Goal: Task Accomplishment & Management: Complete application form

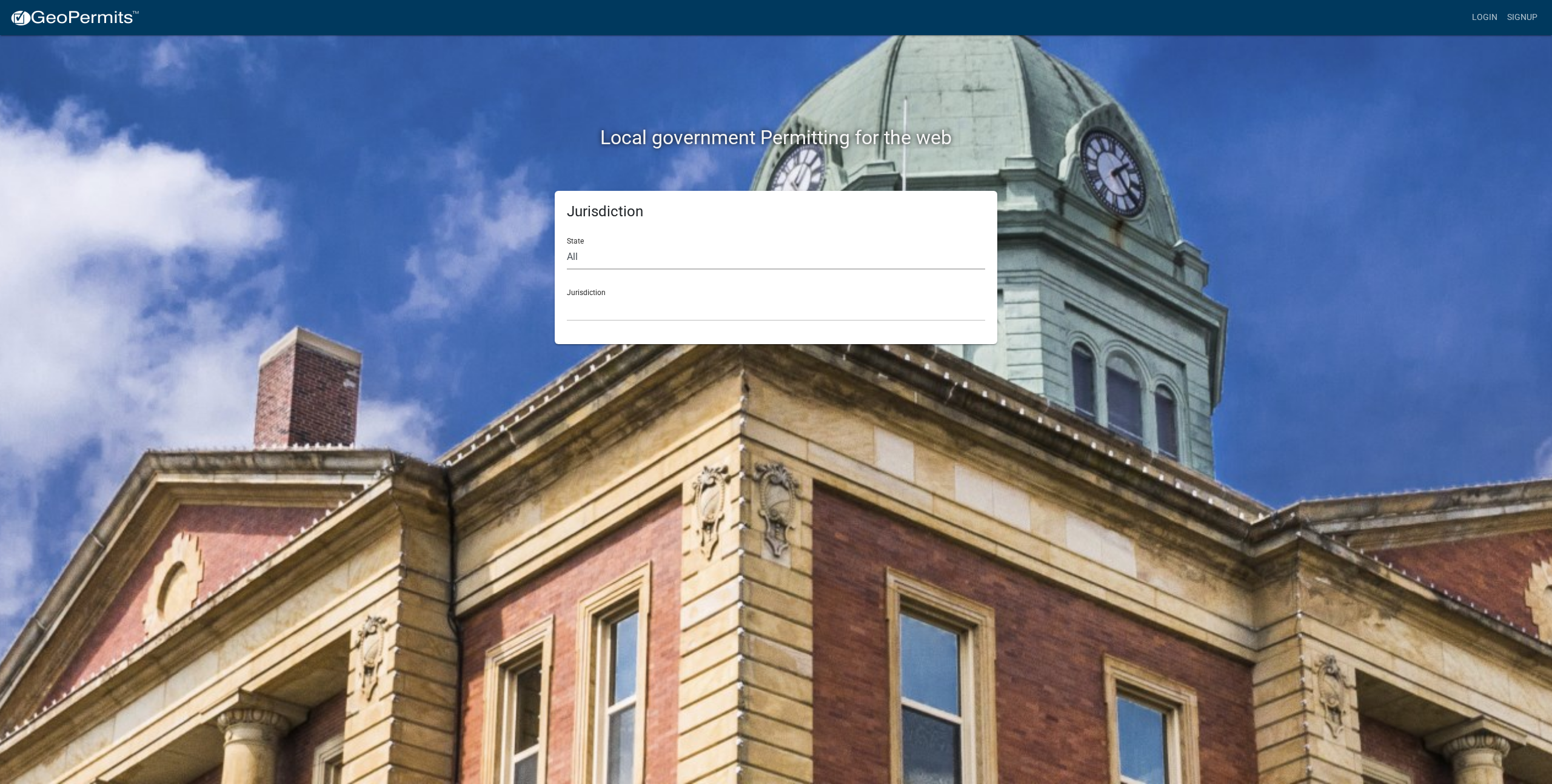
click at [697, 260] on select "All [US_STATE] [US_STATE] [US_STATE] [US_STATE] [US_STATE] [US_STATE] [US_STATE…" at bounding box center [776, 257] width 418 height 25
select select "[US_STATE]"
click at [567, 245] on select "All [US_STATE] [US_STATE] [US_STATE] [US_STATE] [US_STATE] [US_STATE] [US_STATE…" at bounding box center [776, 257] width 418 height 25
click at [665, 302] on select "[GEOGRAPHIC_DATA], [US_STATE] [GEOGRAPHIC_DATA], [US_STATE] [GEOGRAPHIC_DATA], …" at bounding box center [776, 308] width 418 height 25
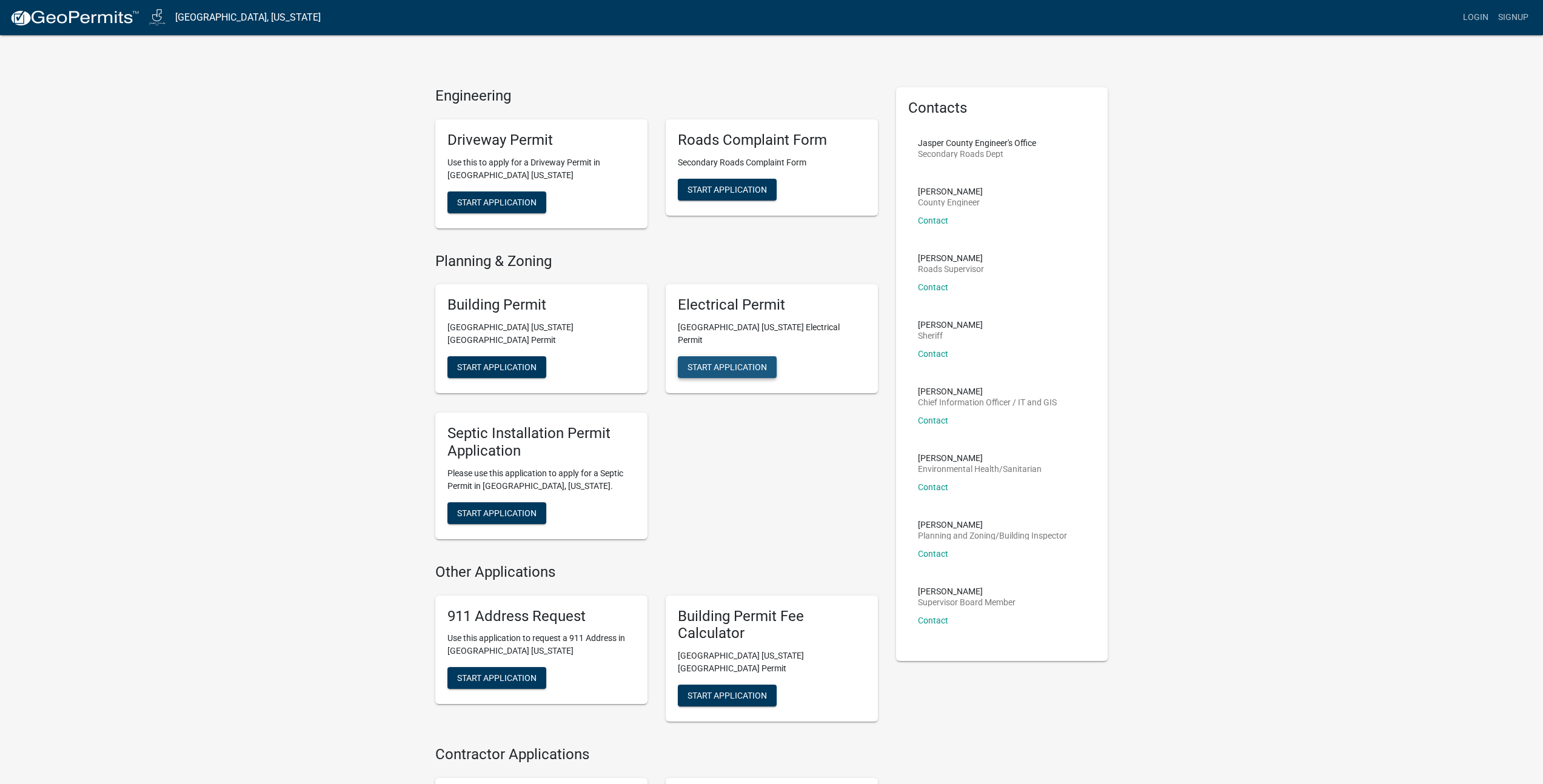
click at [732, 363] on span "Start Application" at bounding box center [727, 367] width 79 height 10
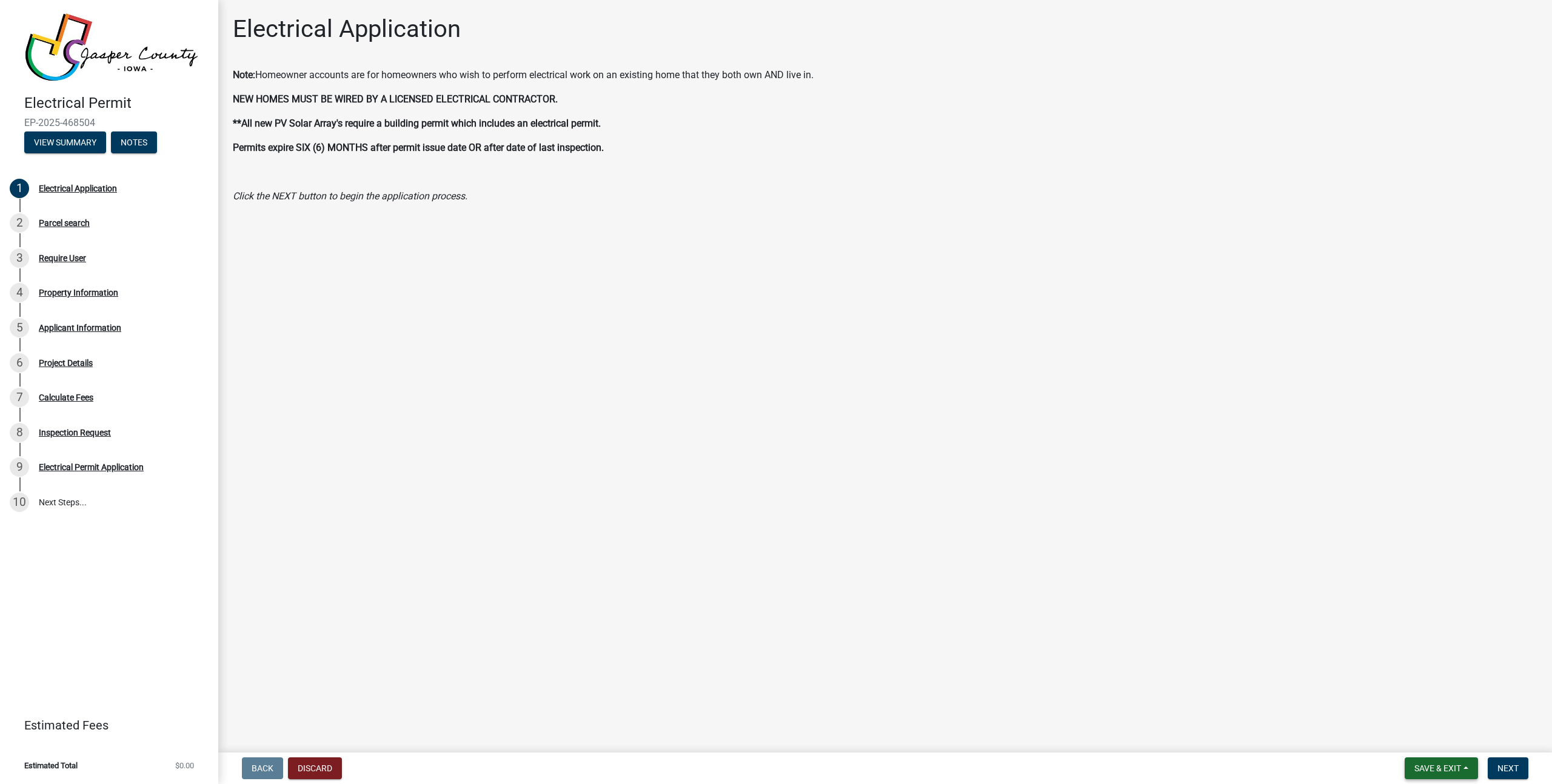
click at [1469, 771] on button "Save & Exit" at bounding box center [1441, 768] width 74 height 22
click at [1450, 738] on button "Save & Exit" at bounding box center [1429, 736] width 97 height 29
click at [100, 47] on img at bounding box center [112, 47] width 175 height 69
click at [327, 761] on button "Discard" at bounding box center [314, 768] width 54 height 22
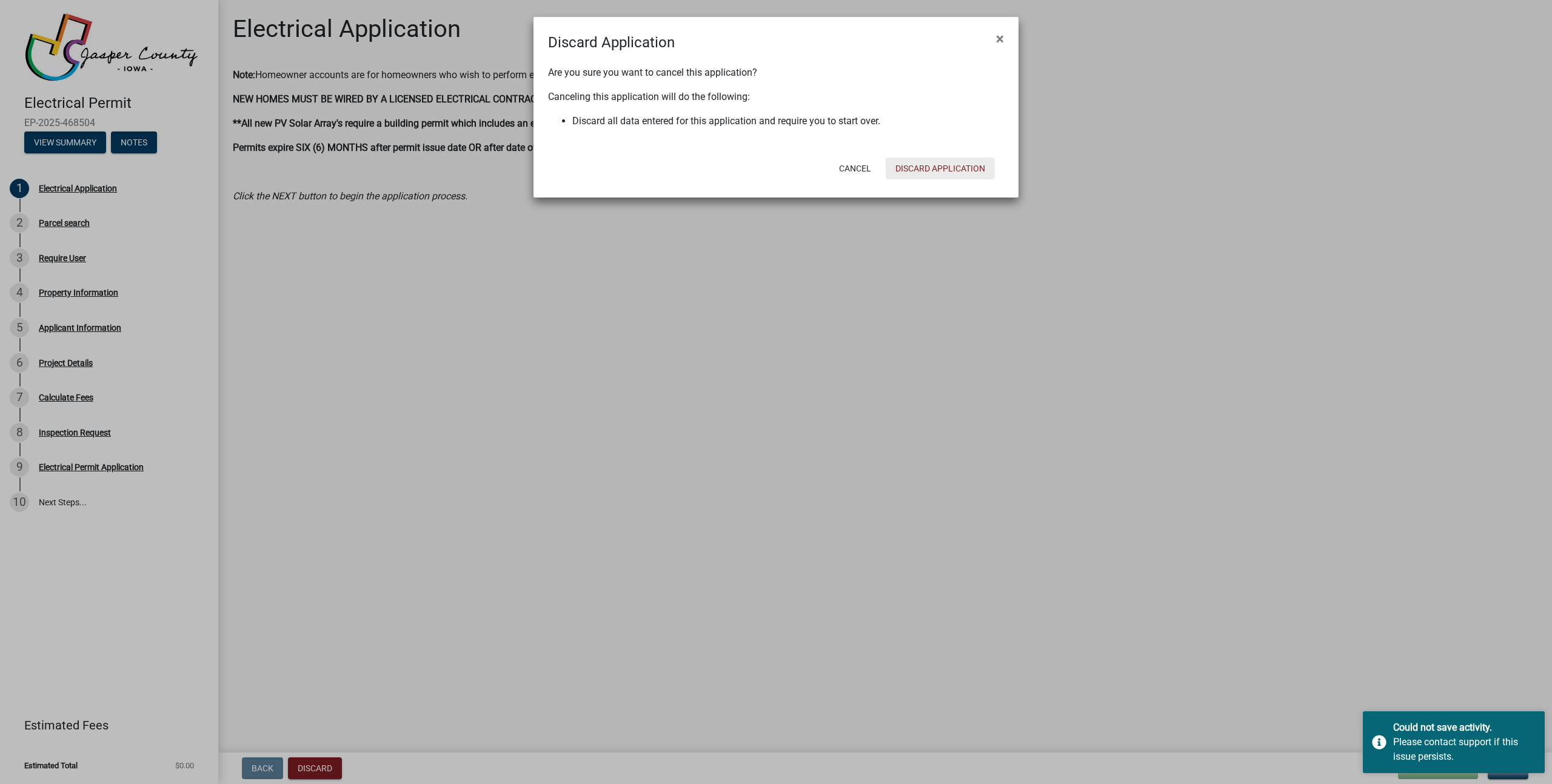
click at [930, 168] on button "Discard Application" at bounding box center [940, 168] width 109 height 22
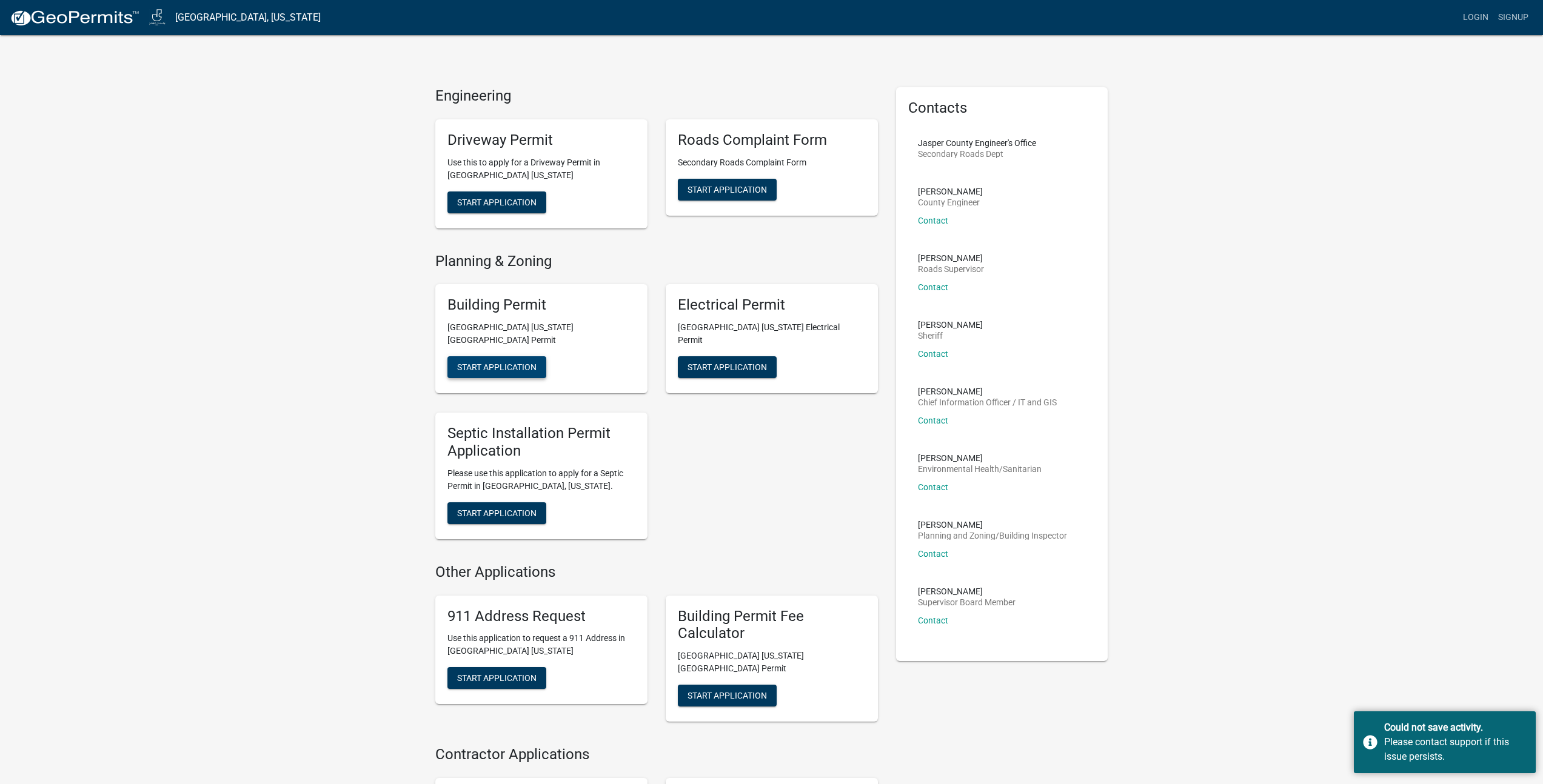
click at [509, 359] on button "Start Application" at bounding box center [497, 367] width 99 height 22
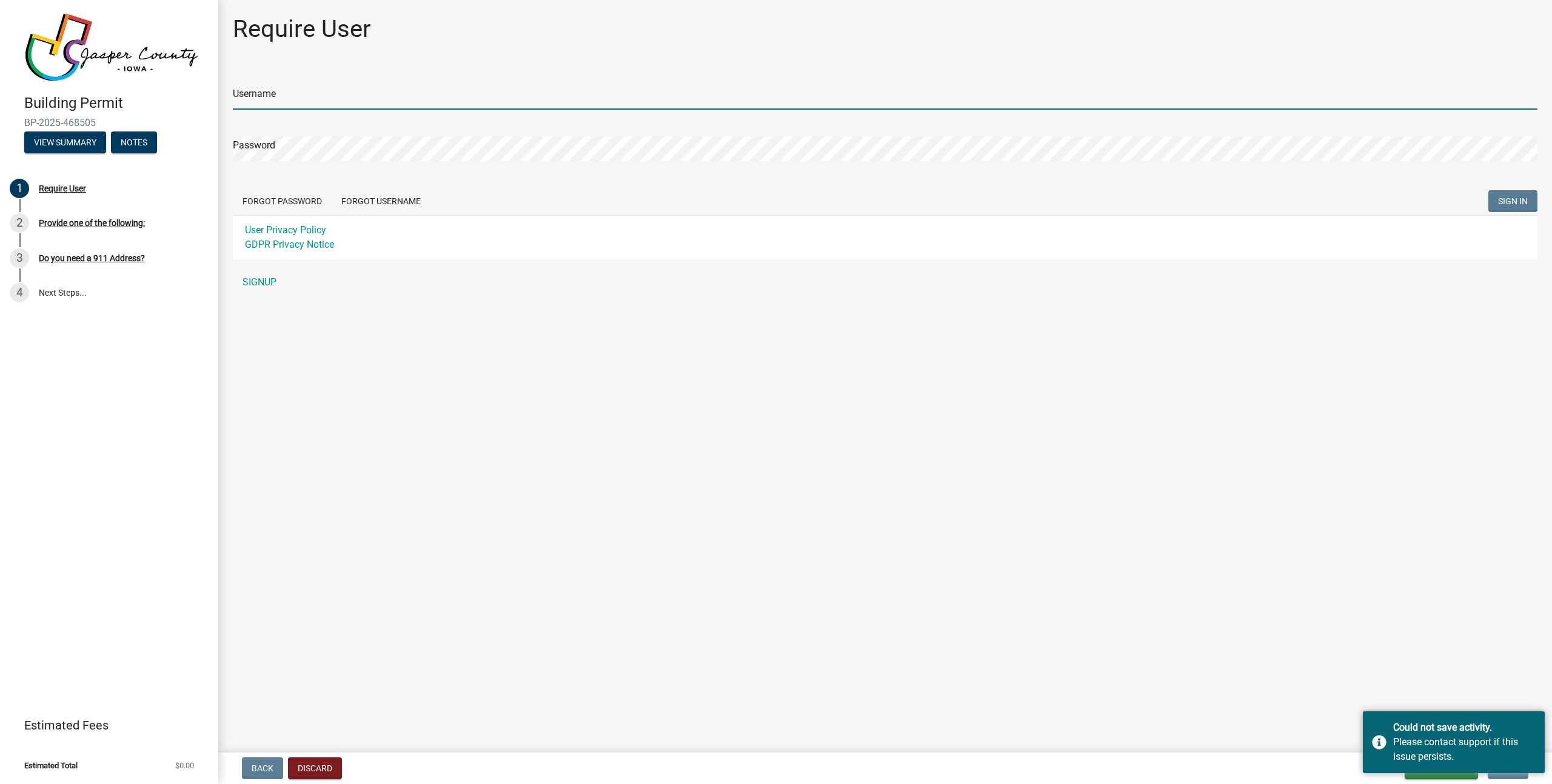
click at [262, 98] on input "Username" at bounding box center [885, 97] width 1304 height 25
type input "[US_STATE][EMAIL_ADDRESS][DOMAIN_NAME]"
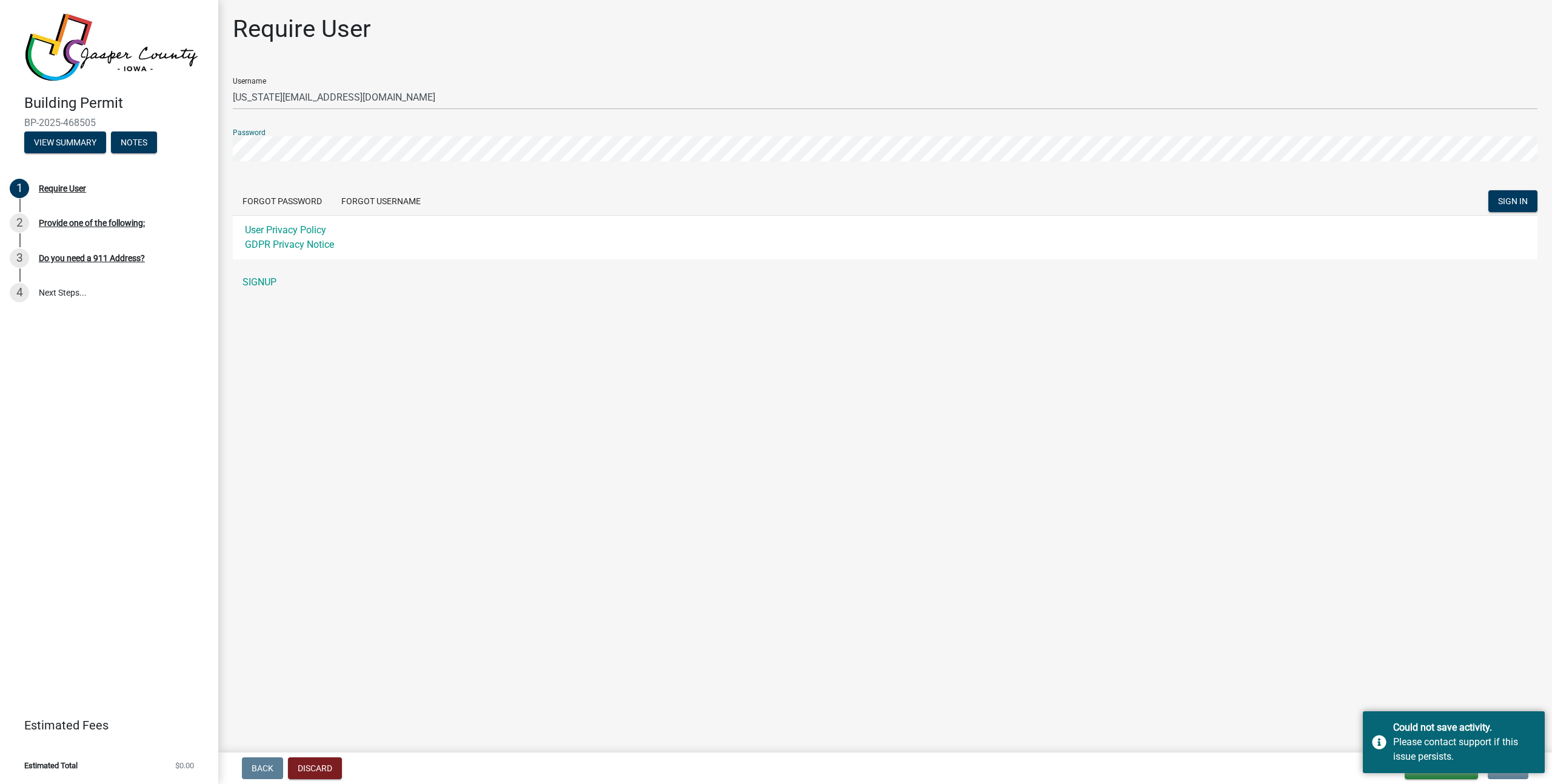
click at [1488, 190] on button "SIGN IN" at bounding box center [1513, 201] width 49 height 22
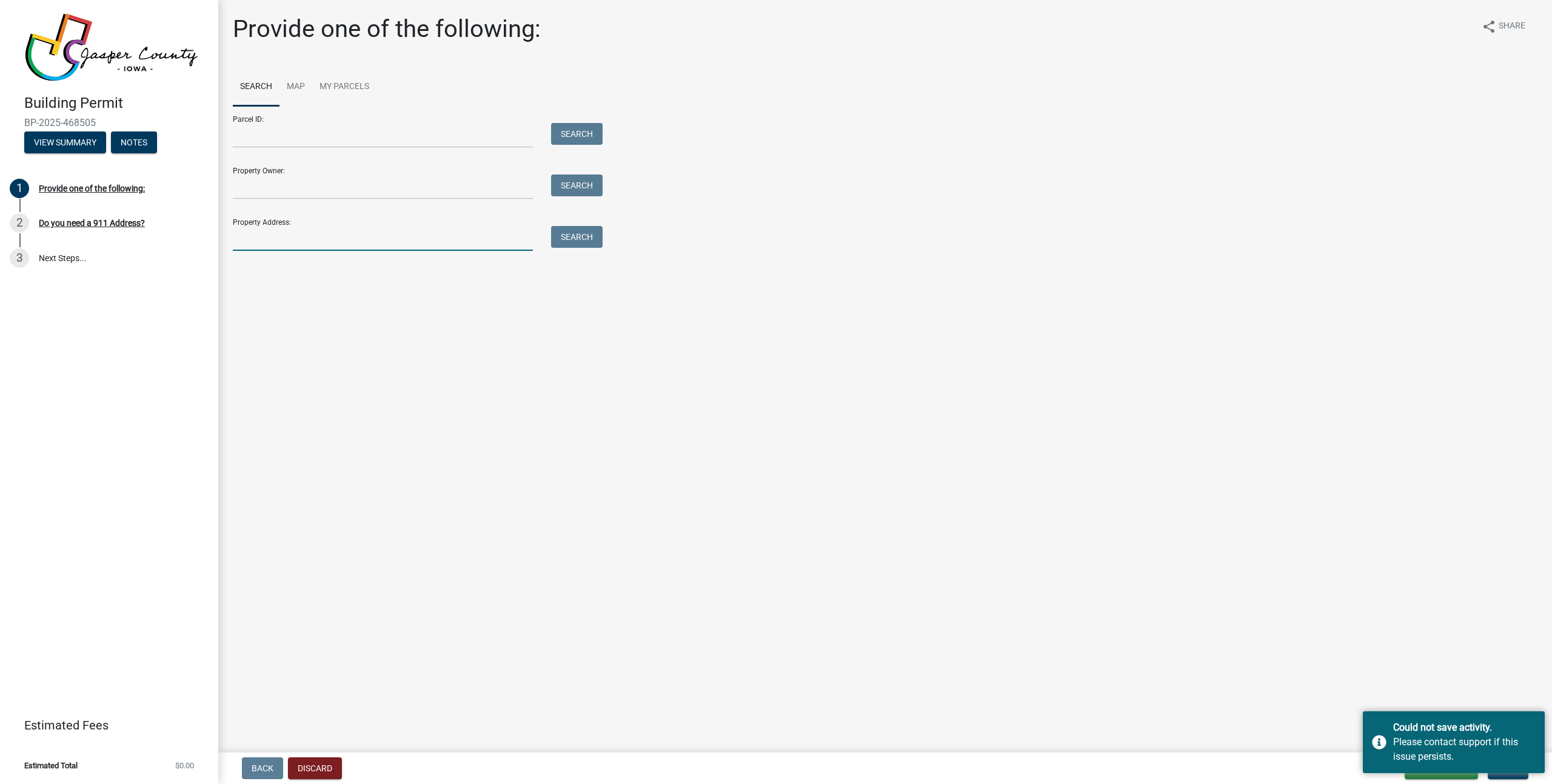
click at [276, 238] on input "Property Address:" at bounding box center [383, 238] width 300 height 25
paste input "[STREET_ADDRESS]"
type input "[STREET_ADDRESS]"
click at [557, 238] on button "Search" at bounding box center [576, 236] width 51 height 22
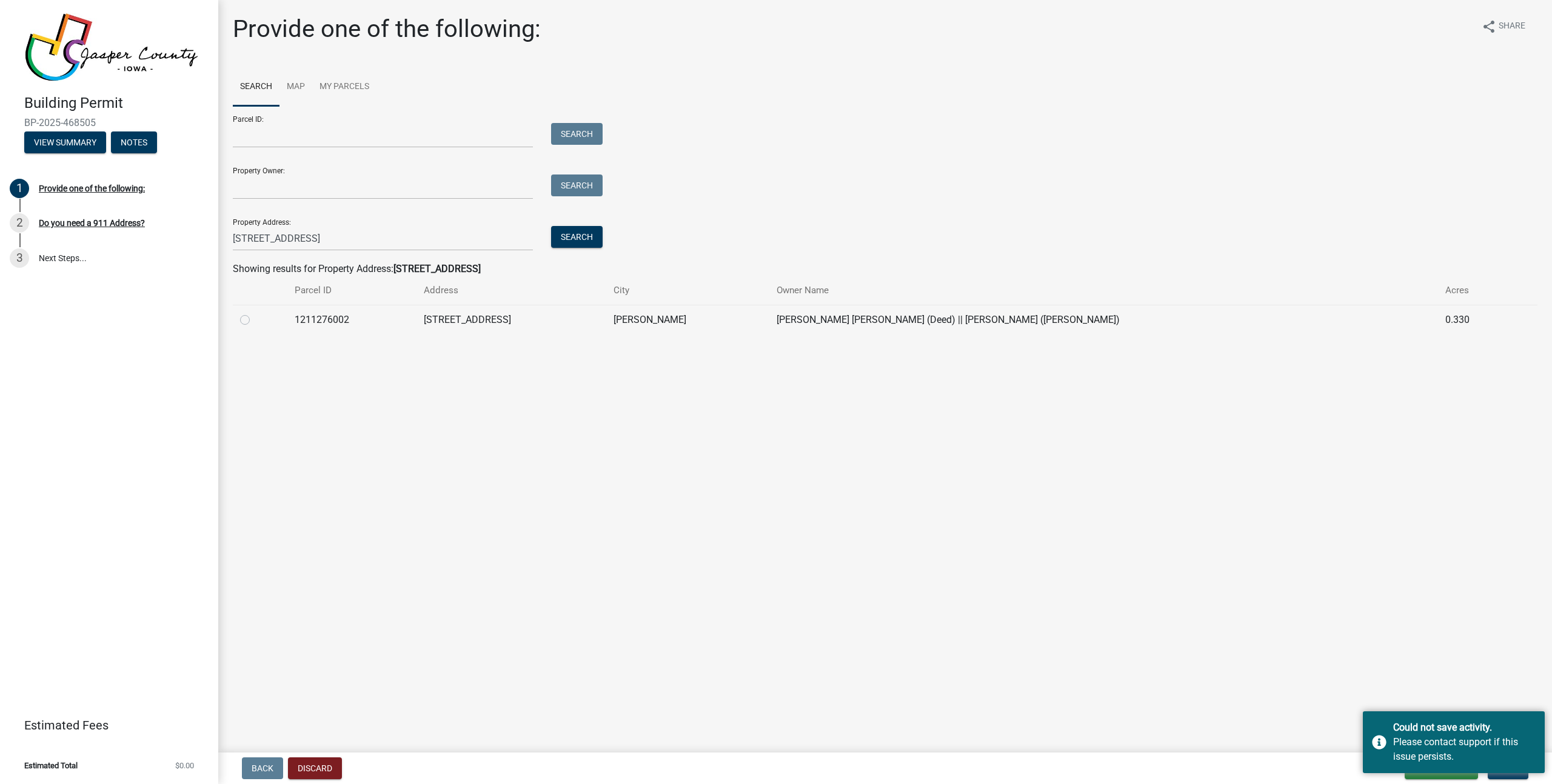
click at [275, 325] on div at bounding box center [260, 320] width 40 height 15
click at [239, 320] on td at bounding box center [260, 320] width 55 height 29
click at [255, 313] on label at bounding box center [255, 313] width 0 height 0
click at [255, 320] on input "radio" at bounding box center [258, 316] width 8 height 8
radio input "true"
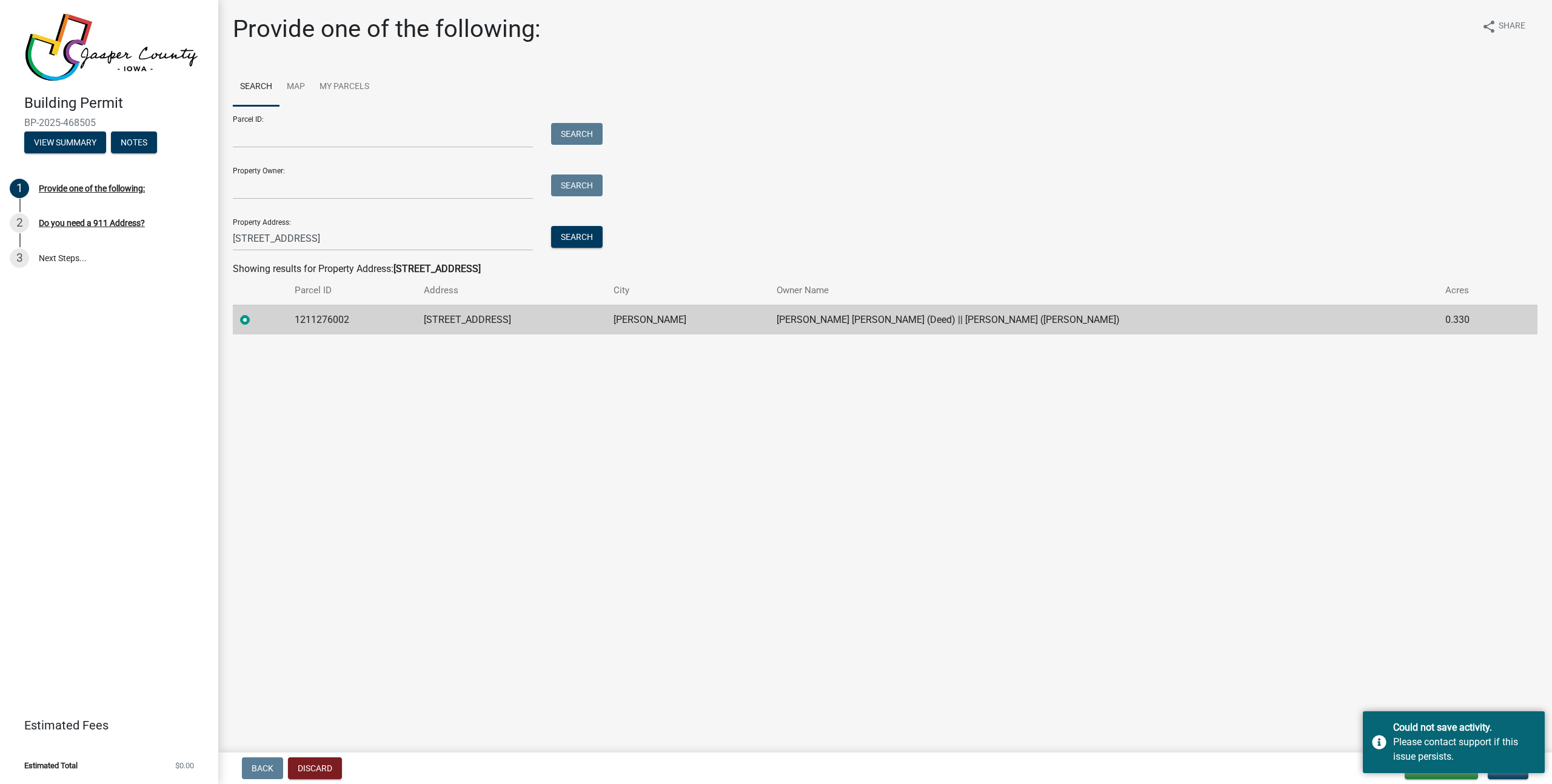
click at [1459, 661] on main "Provide one of the following: share Share Search Map My Parcels Parcel ID: Sear…" at bounding box center [885, 374] width 1334 height 748
click at [1427, 745] on div "Please contact support if this issue persists." at bounding box center [1464, 749] width 142 height 29
click at [1516, 772] on span "Next" at bounding box center [1508, 769] width 21 height 10
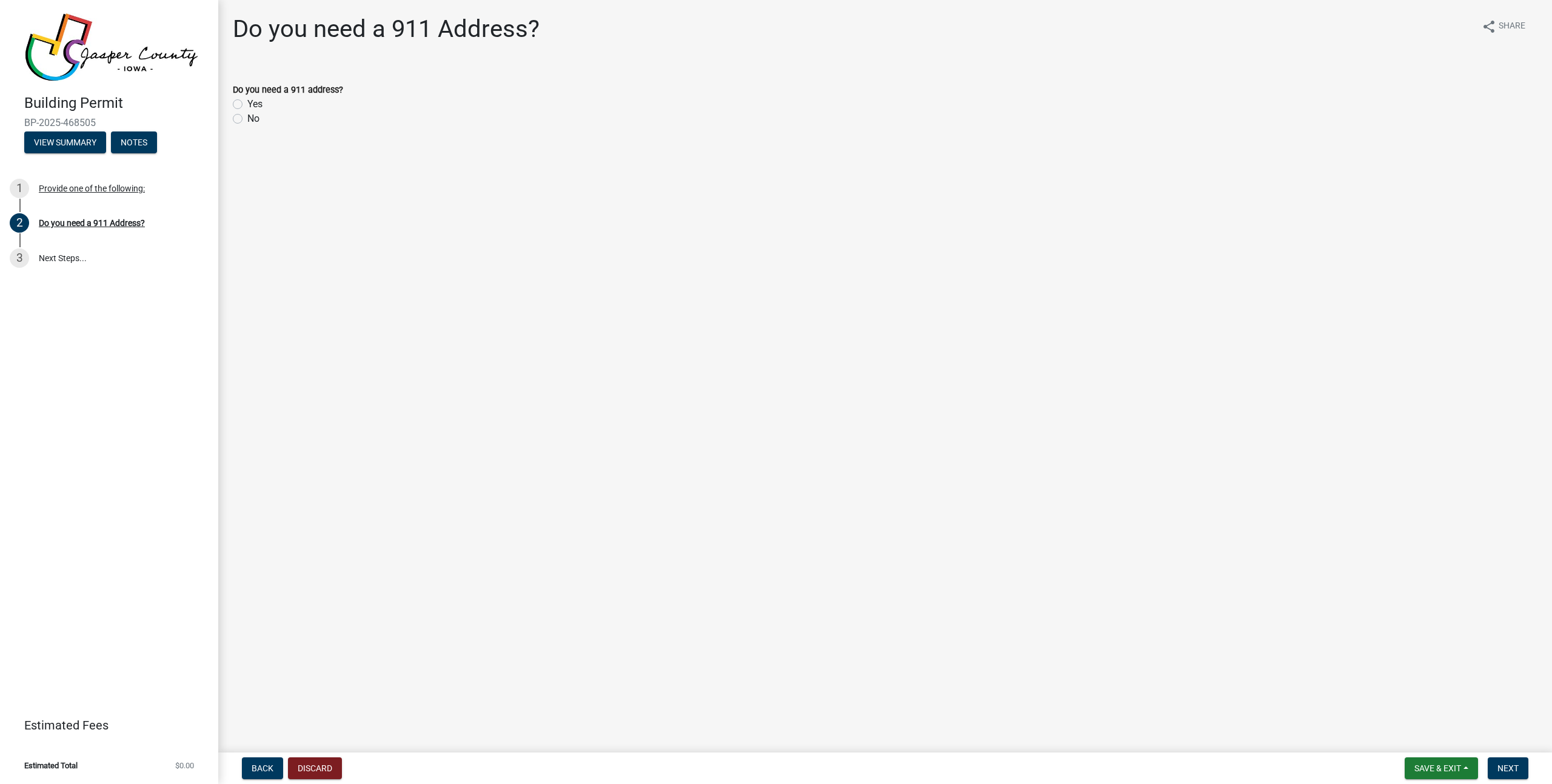
click at [246, 116] on div "No" at bounding box center [885, 119] width 1304 height 15
click at [248, 115] on label "No" at bounding box center [253, 119] width 12 height 15
click at [248, 115] on input "No" at bounding box center [251, 115] width 8 height 8
radio input "true"
click at [1503, 769] on span "Next" at bounding box center [1508, 769] width 21 height 10
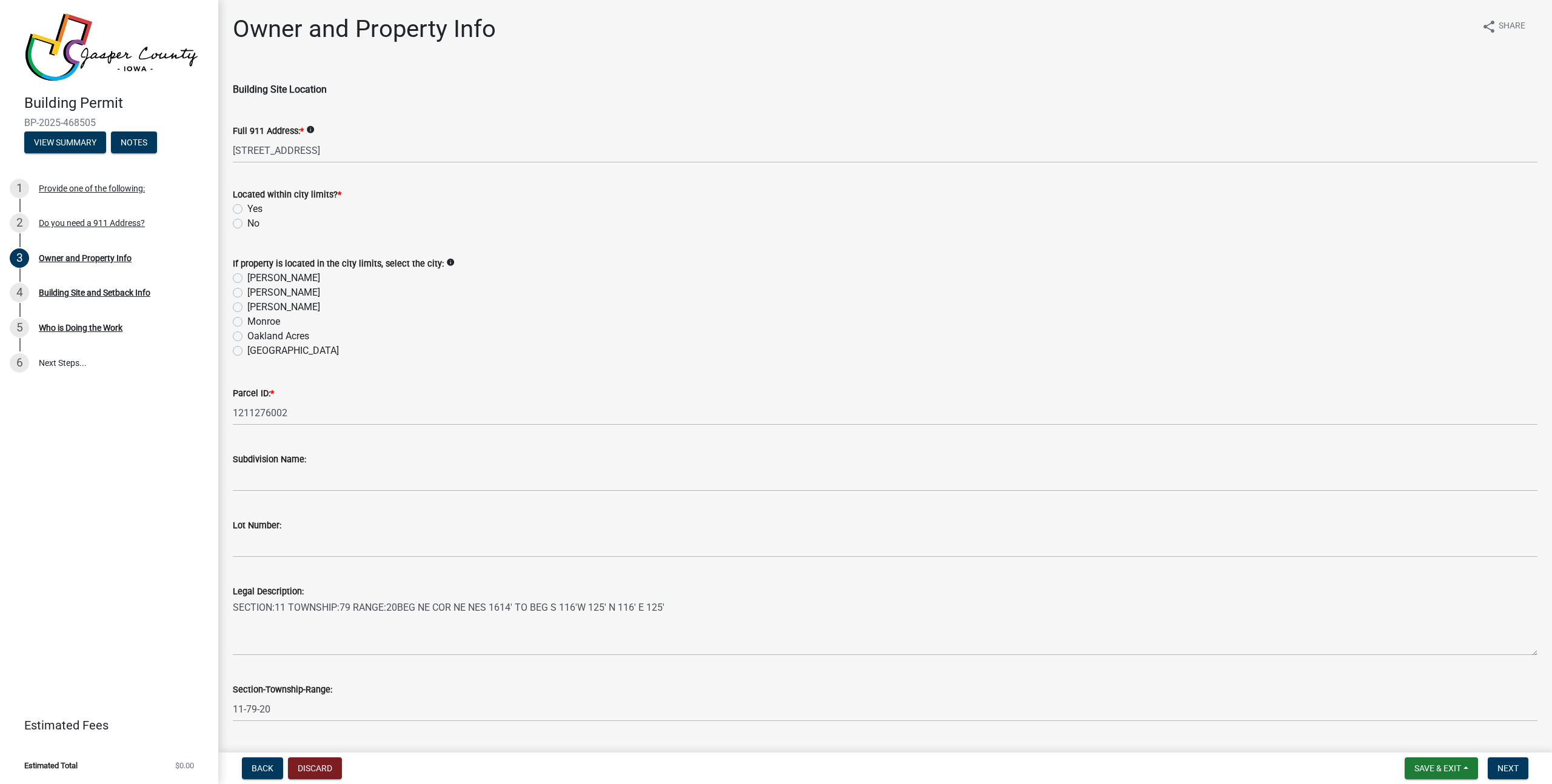
click at [246, 220] on div "No" at bounding box center [885, 223] width 1304 height 15
click at [248, 223] on label "No" at bounding box center [253, 223] width 12 height 15
click at [248, 223] on input "No" at bounding box center [251, 219] width 8 height 8
radio input "true"
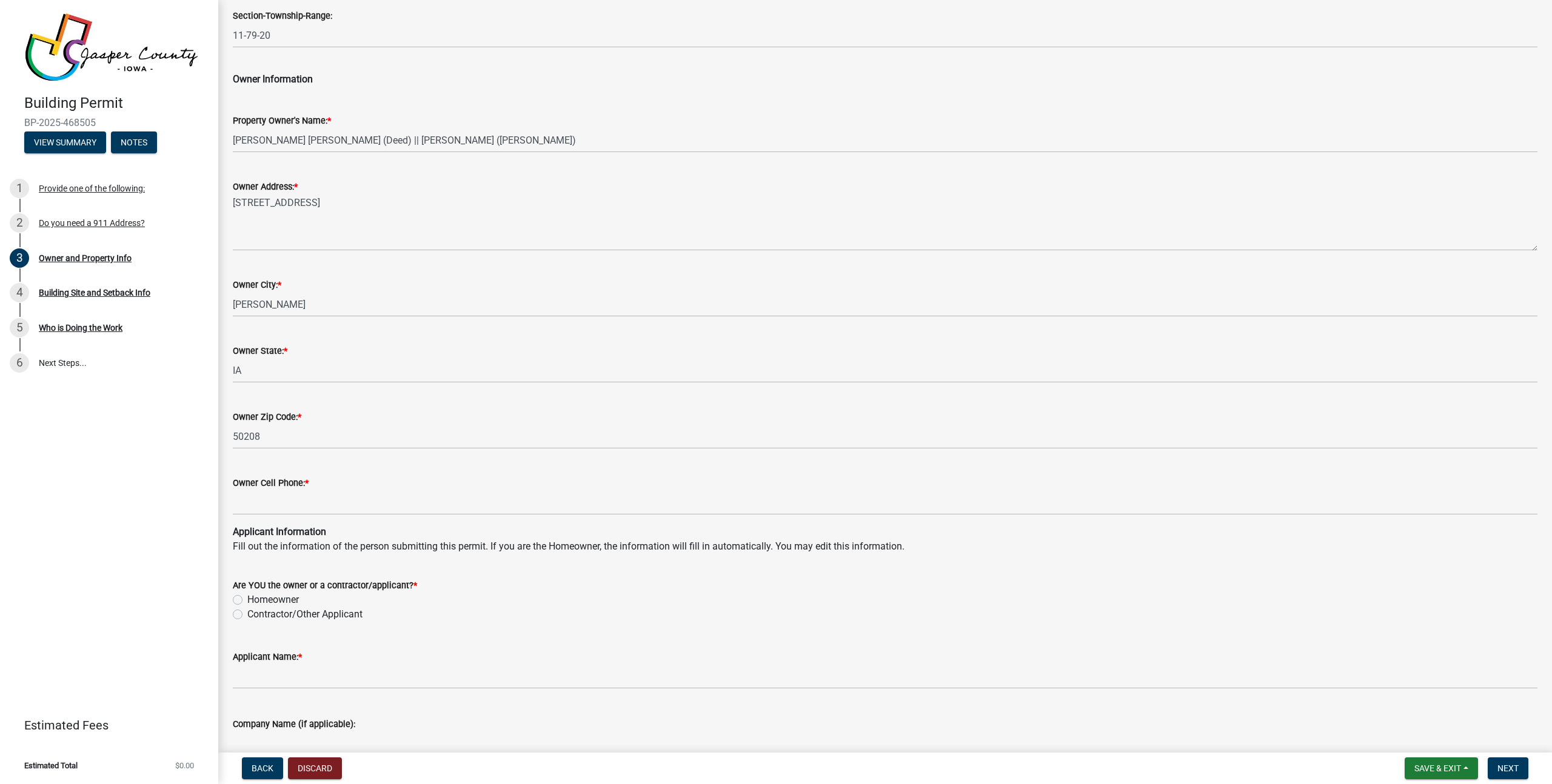
scroll to position [760, 0]
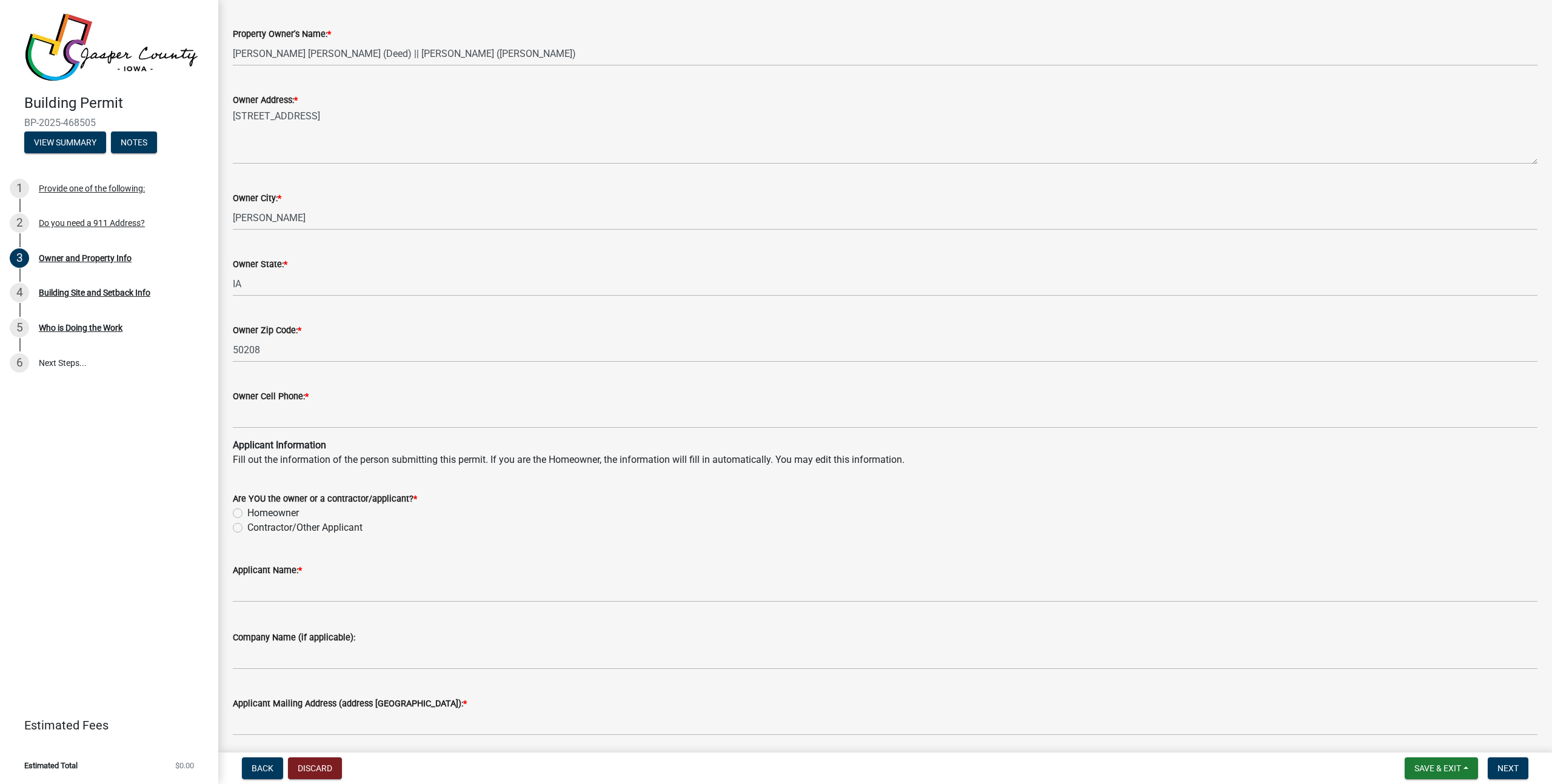
click at [325, 430] on wm-data-entity-input "Owner Cell Phone: *" at bounding box center [885, 405] width 1304 height 66
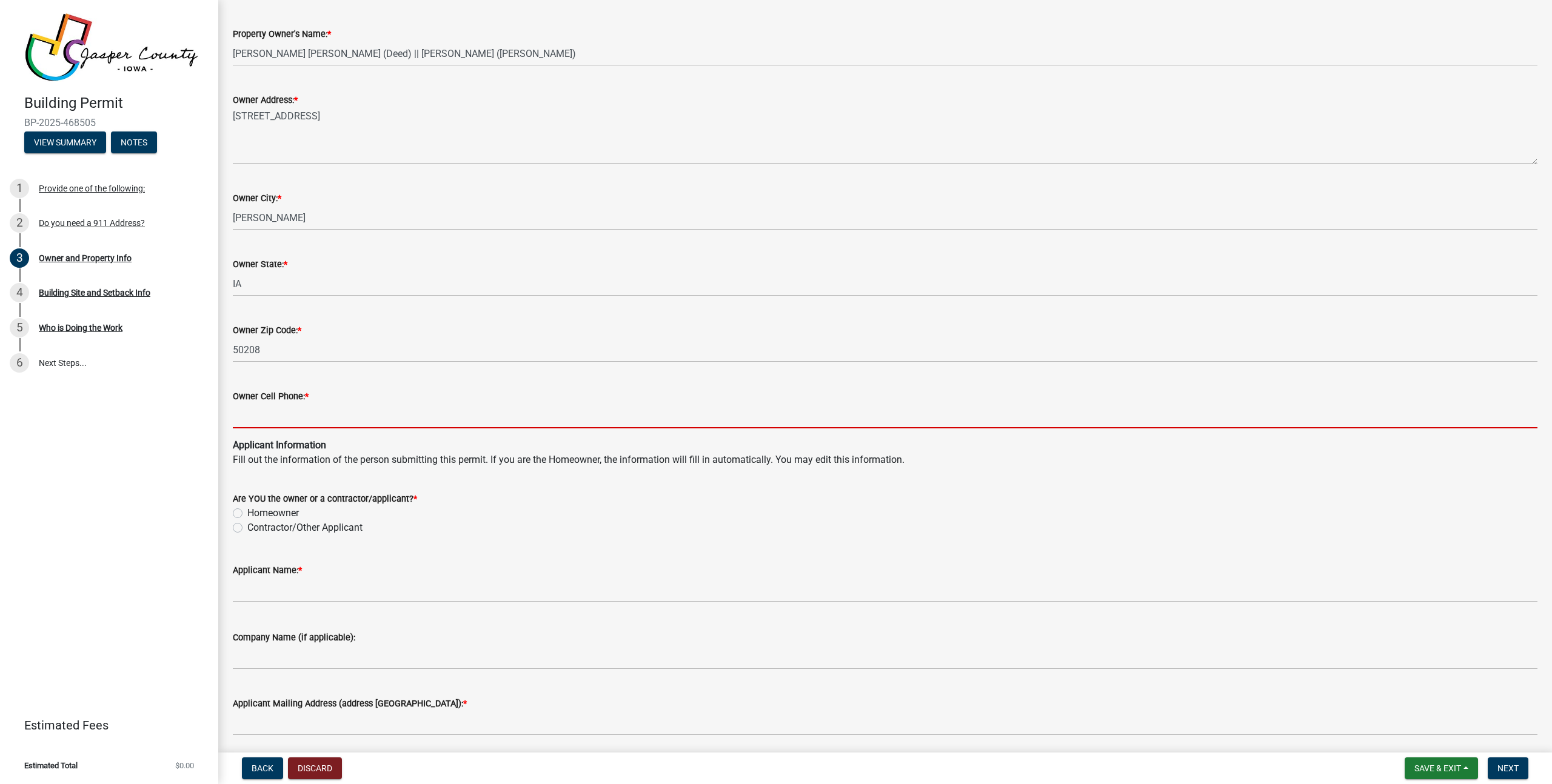
click at [326, 421] on input "Owner Cell Phone: *" at bounding box center [885, 415] width 1304 height 25
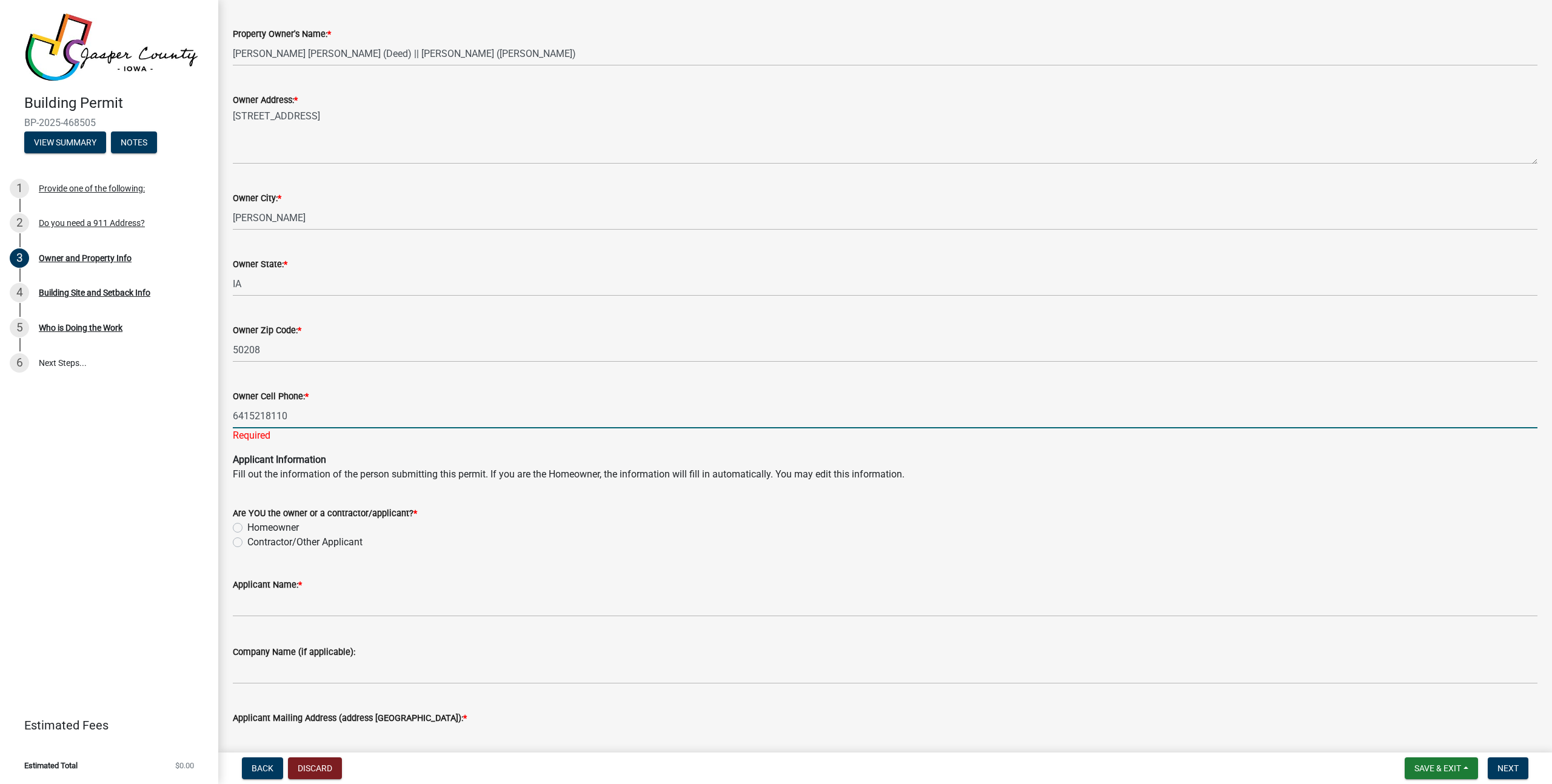
type input "6415218110"
click at [486, 457] on p "Applicant Information Fill out the information of the person submitting this pe…" at bounding box center [885, 466] width 1304 height 29
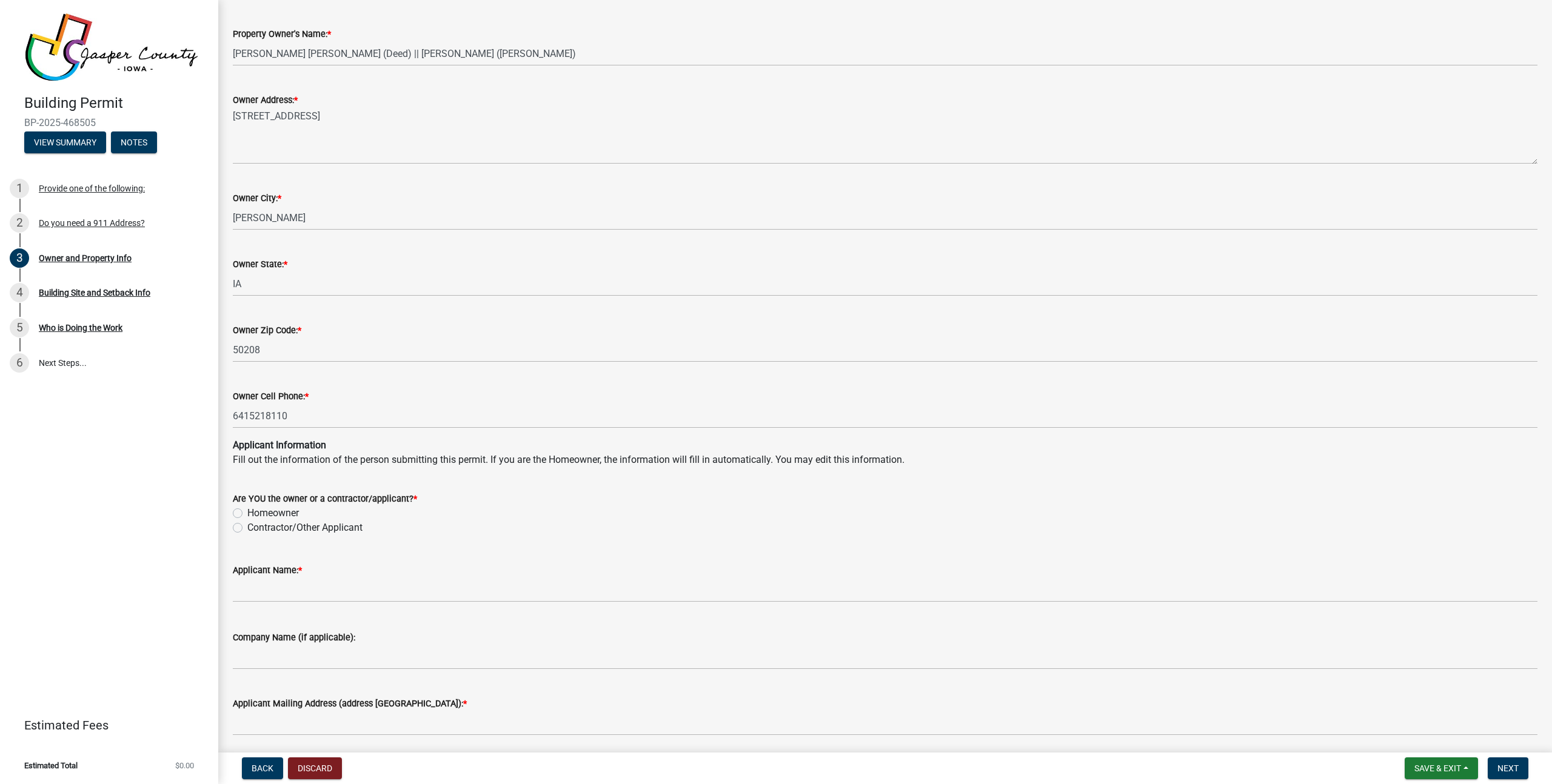
click at [281, 528] on label "Contractor/Other Applicant" at bounding box center [305, 527] width 115 height 15
click at [255, 528] on input "Contractor/Other Applicant" at bounding box center [251, 524] width 8 height 8
radio input "true"
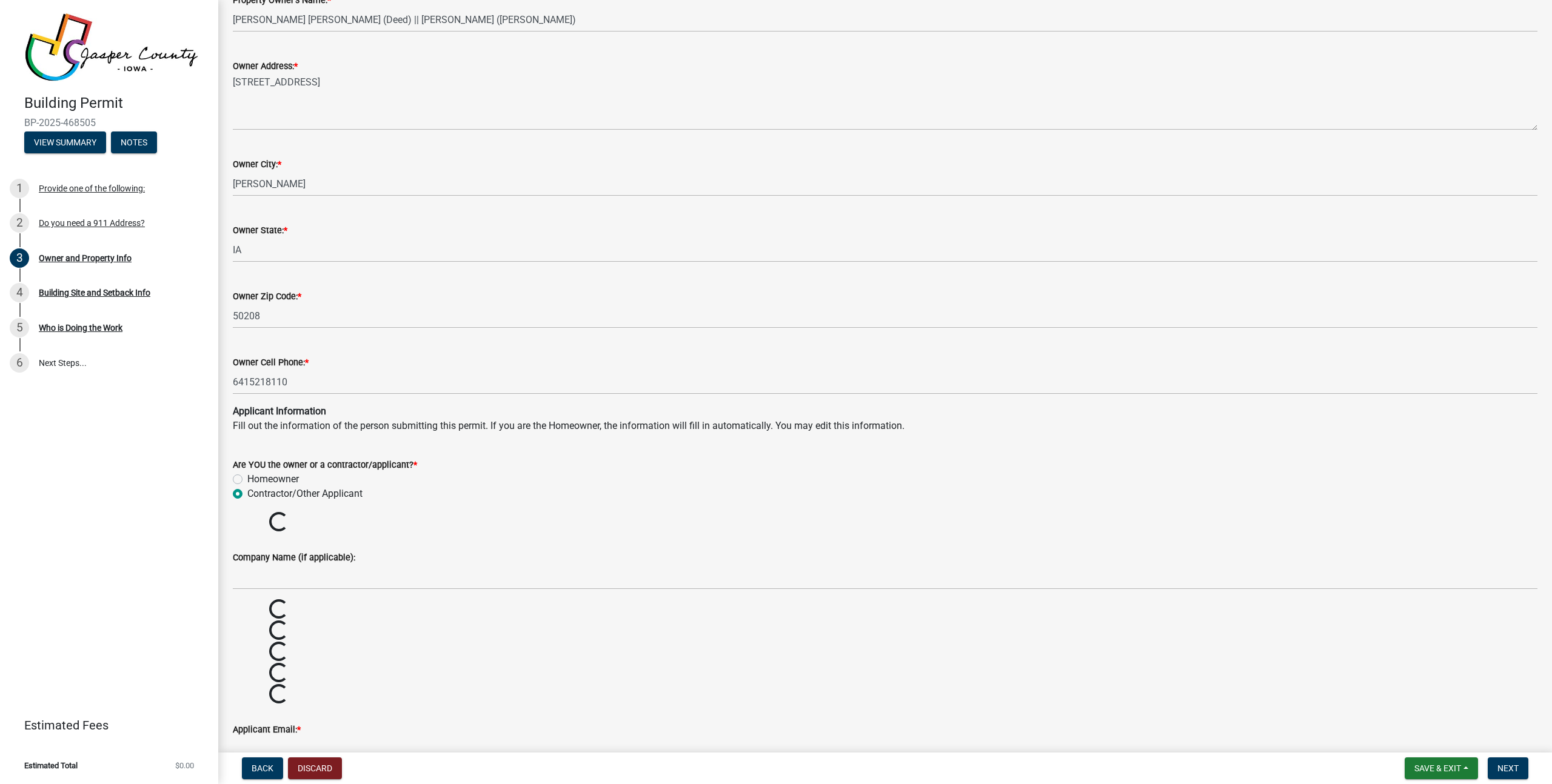
scroll to position [799, 0]
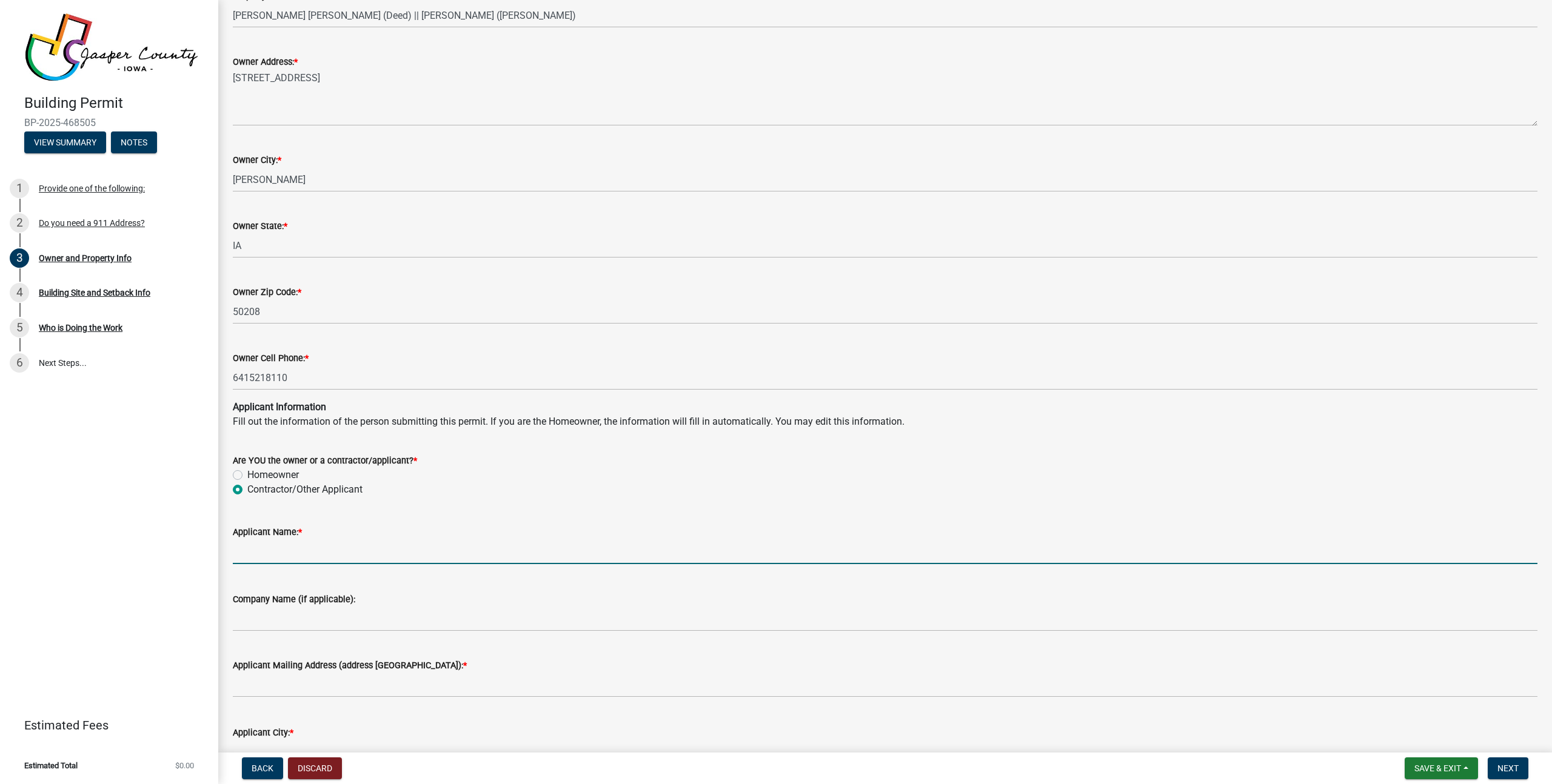
click at [309, 543] on input "Applicant Name: *" at bounding box center [885, 551] width 1304 height 25
type input "[PERSON_NAME]"
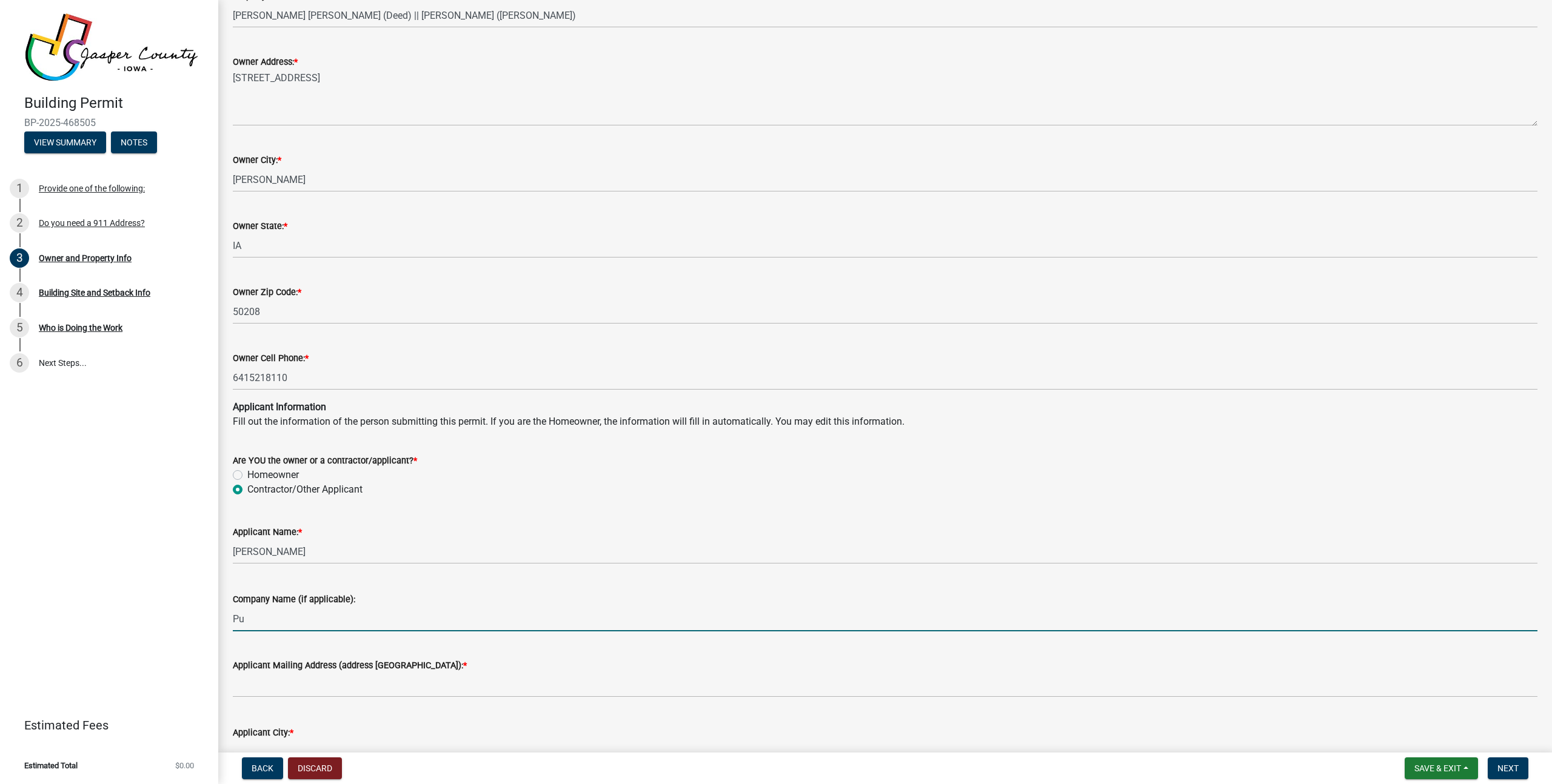
type input "Purelight Power"
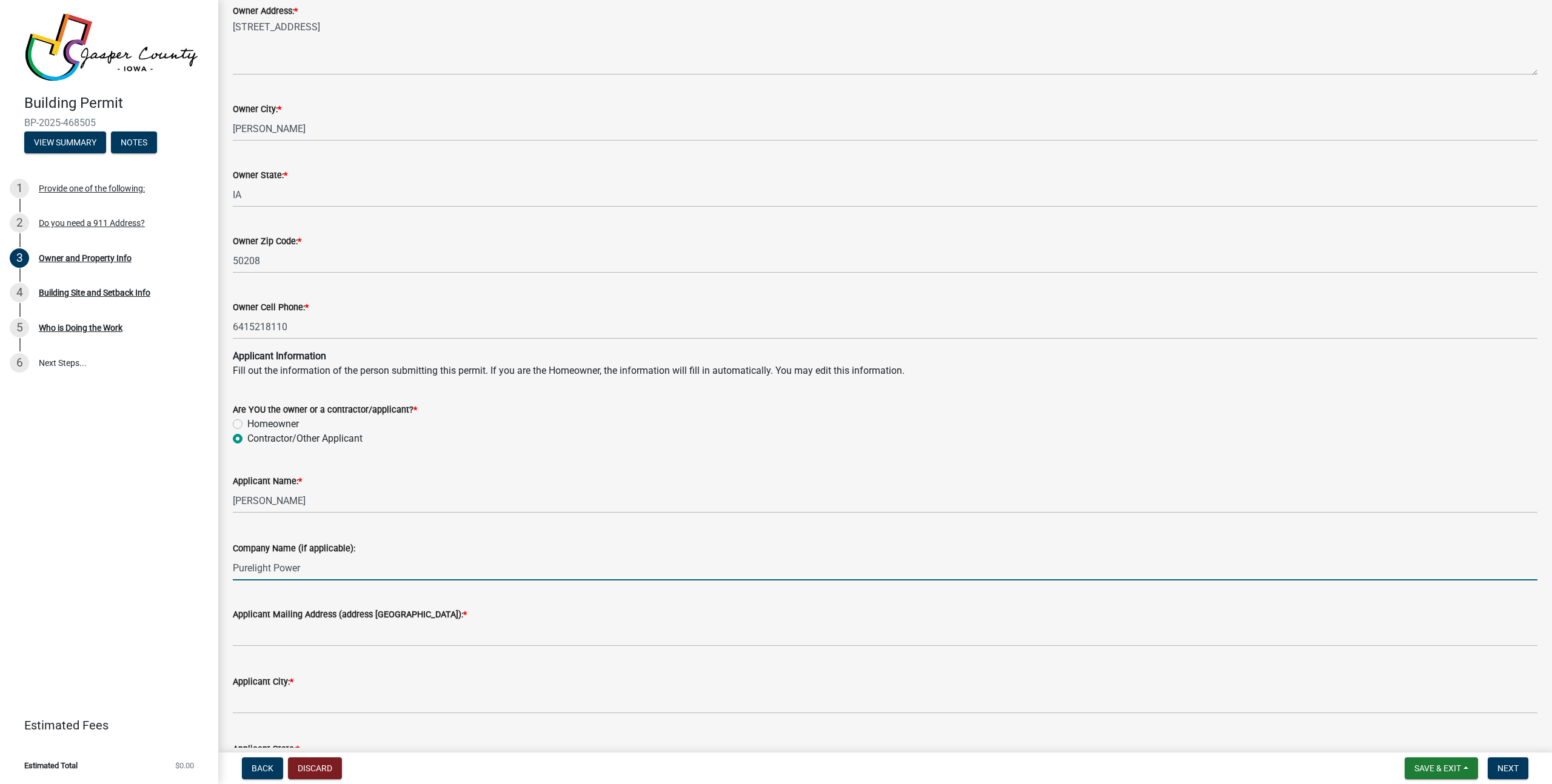
scroll to position [1029, 0]
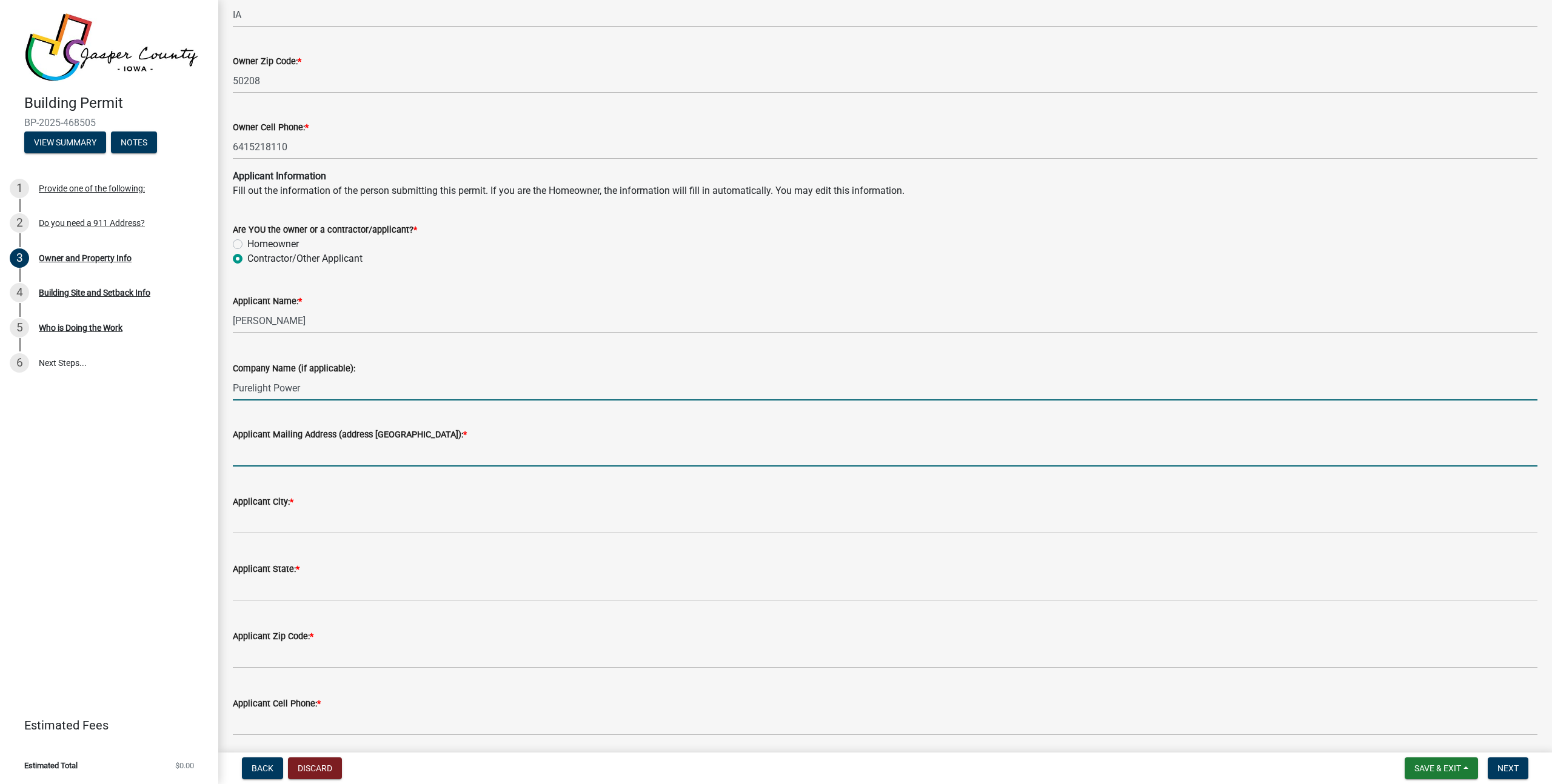
click at [298, 465] on input "Applicant Mailing Address (address [GEOGRAPHIC_DATA]): *" at bounding box center [885, 454] width 1304 height 25
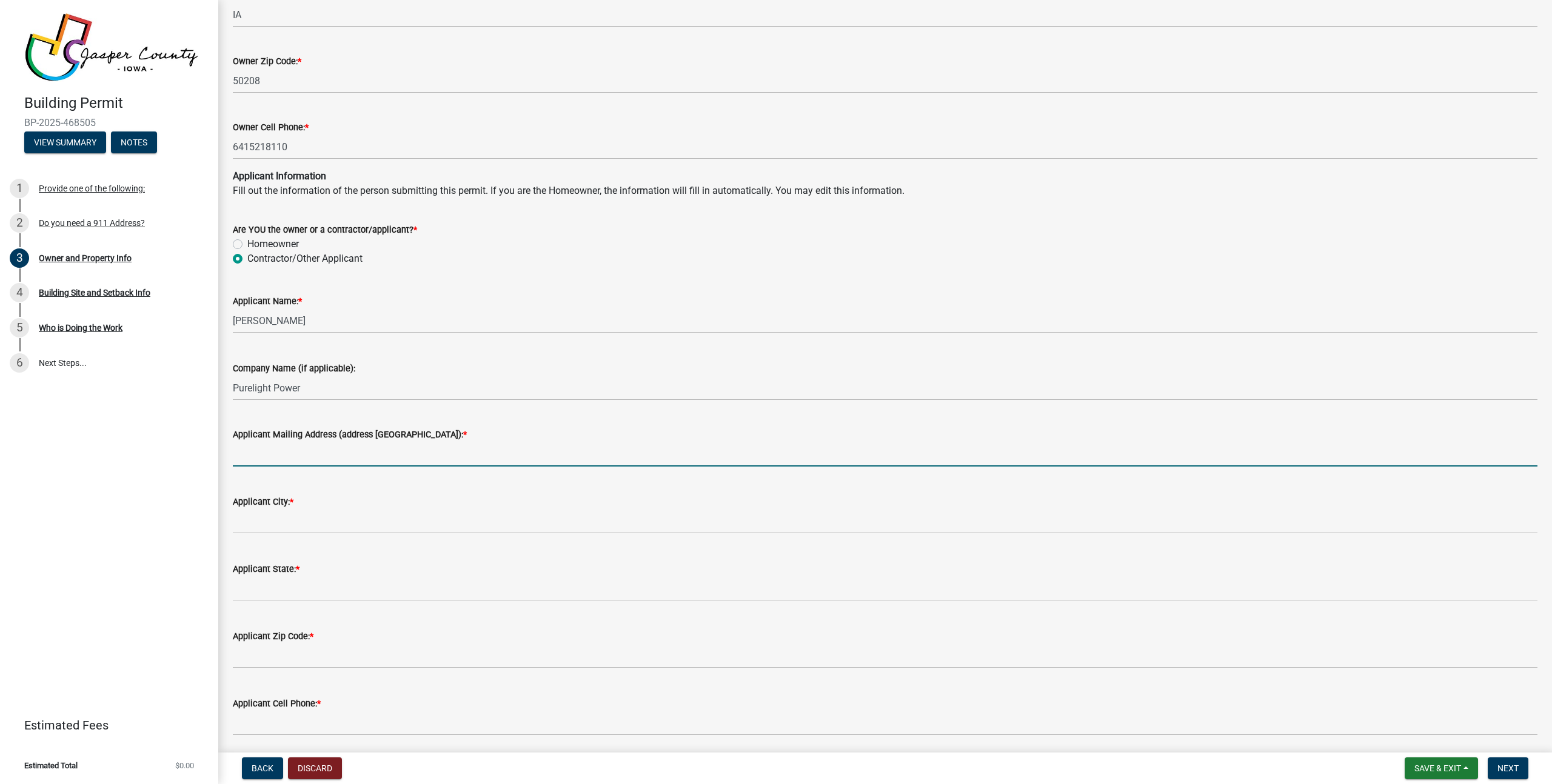
type input "[STREET_ADDRESS]"
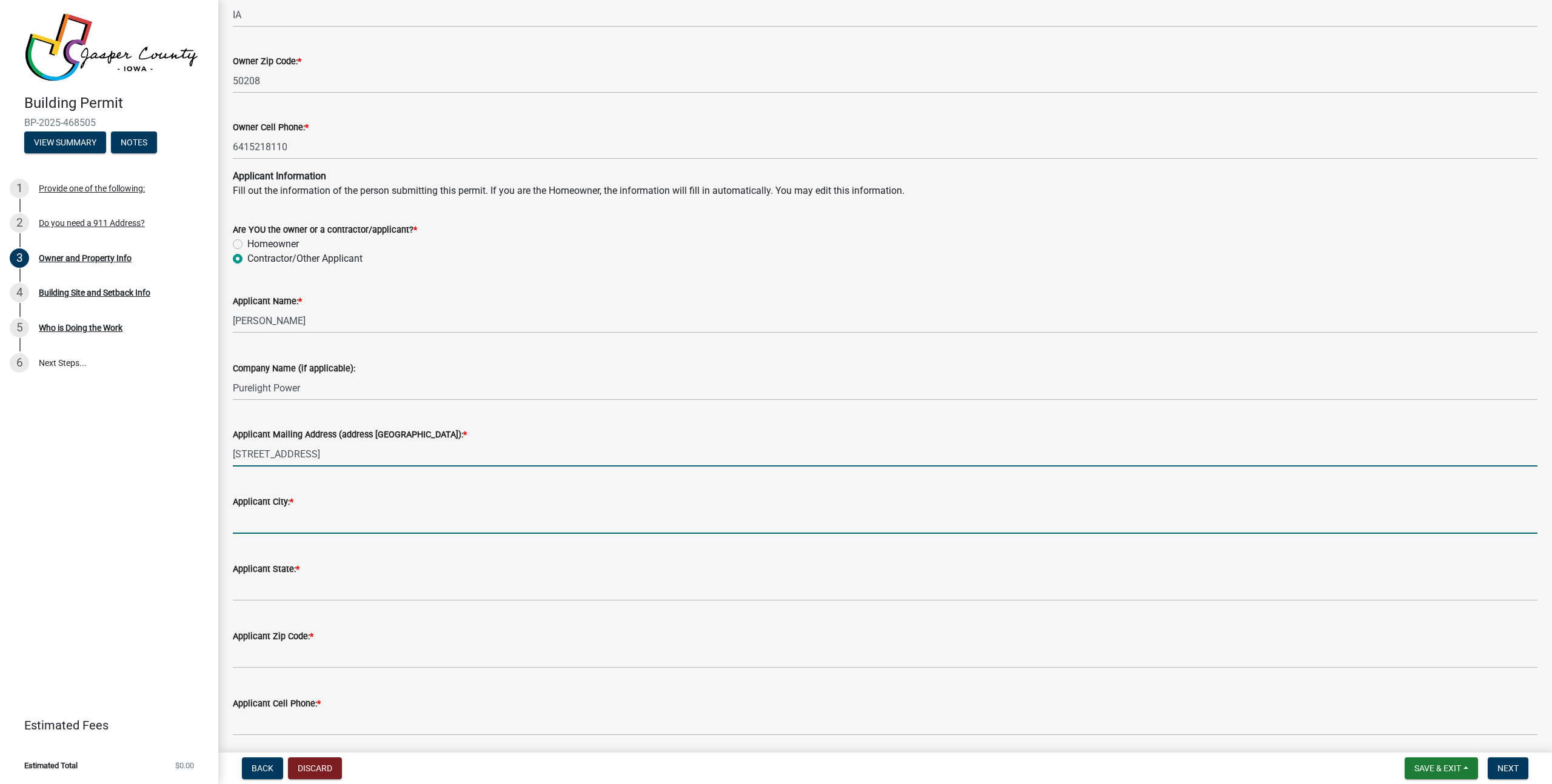
type input "Ankeny"
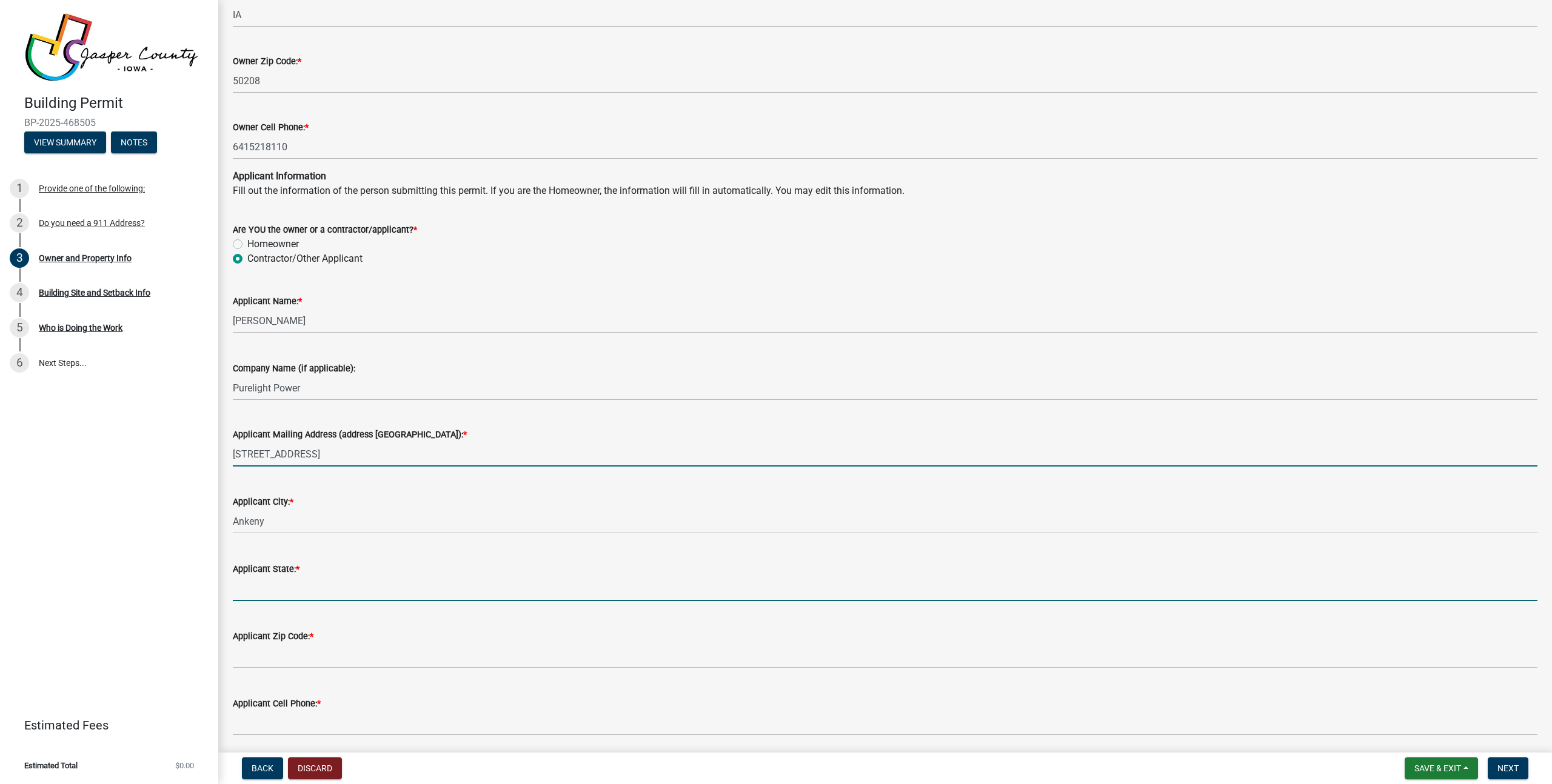
type input "[US_STATE]"
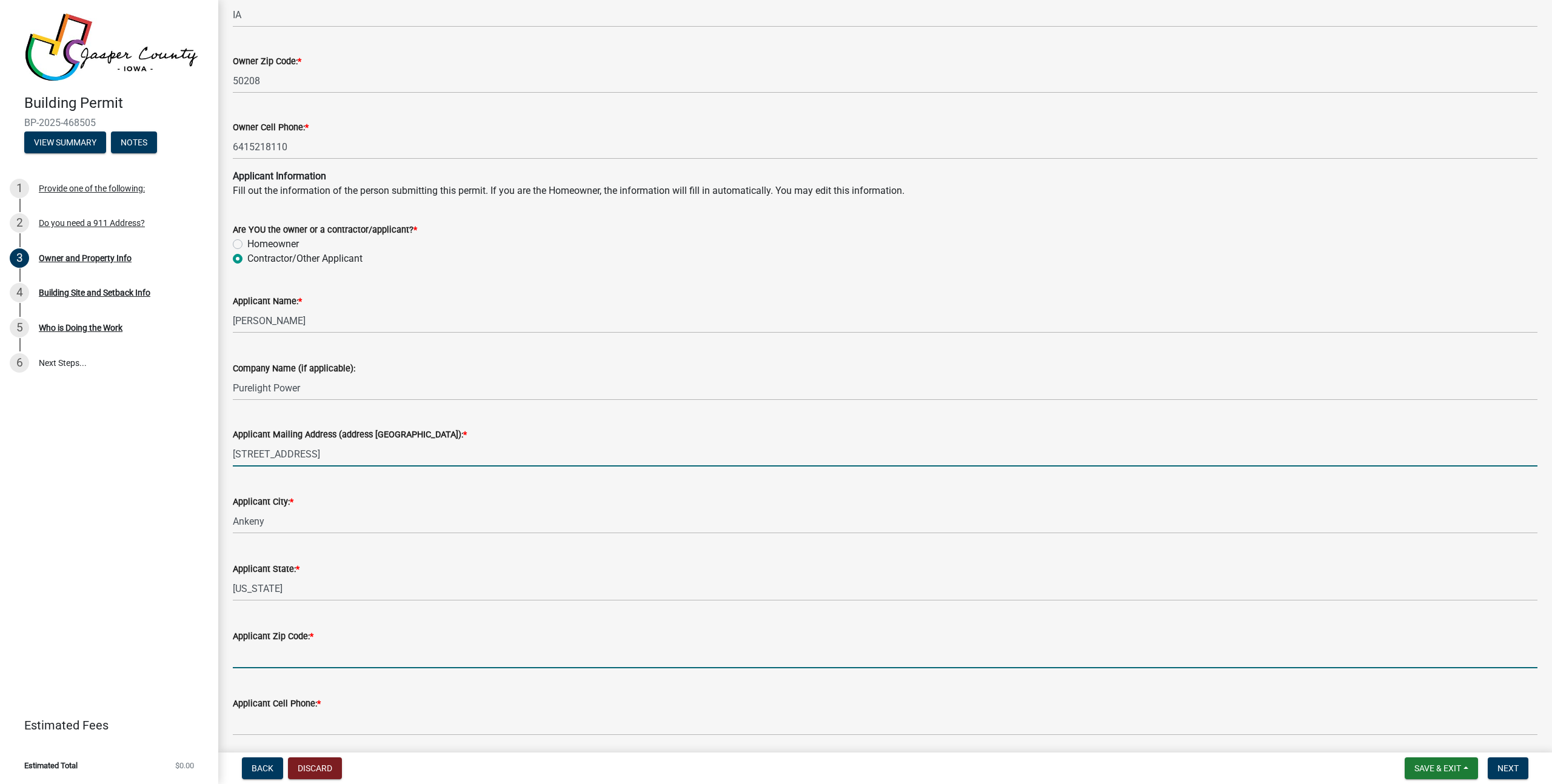
type input "50021"
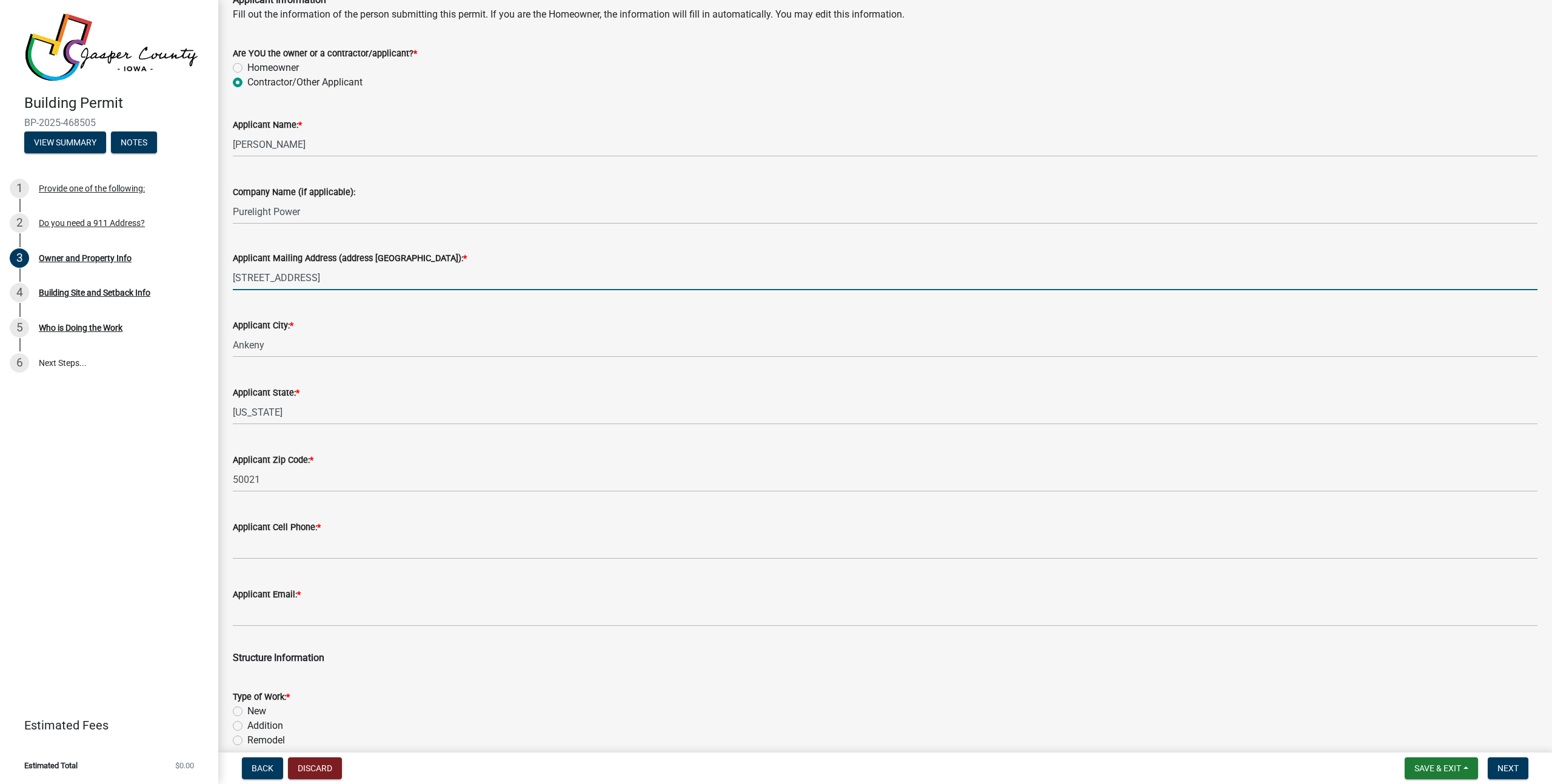
scroll to position [1215, 0]
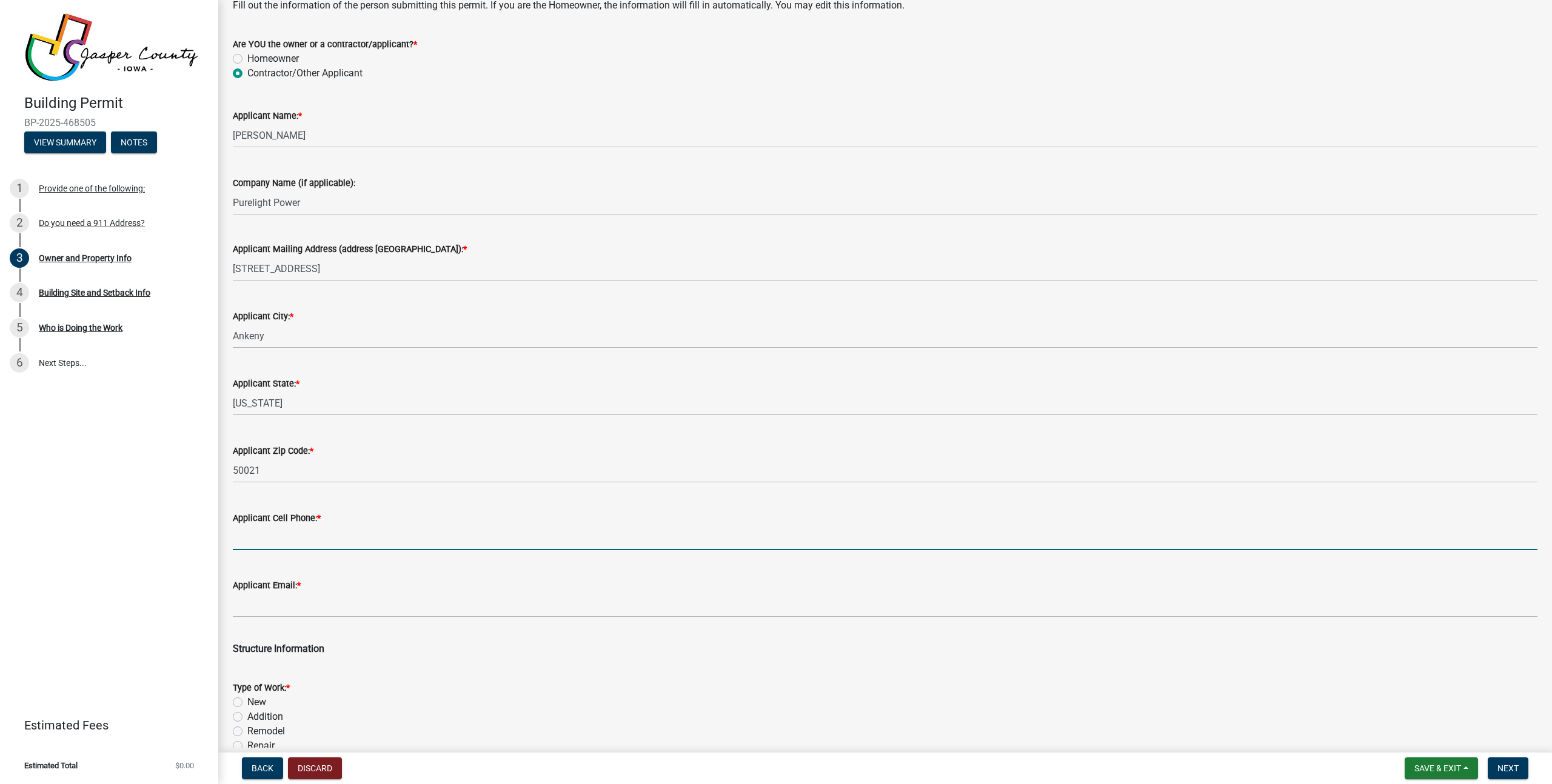
click at [354, 543] on input "Applicant Cell Phone: *" at bounding box center [885, 537] width 1304 height 25
type input "5152766543"
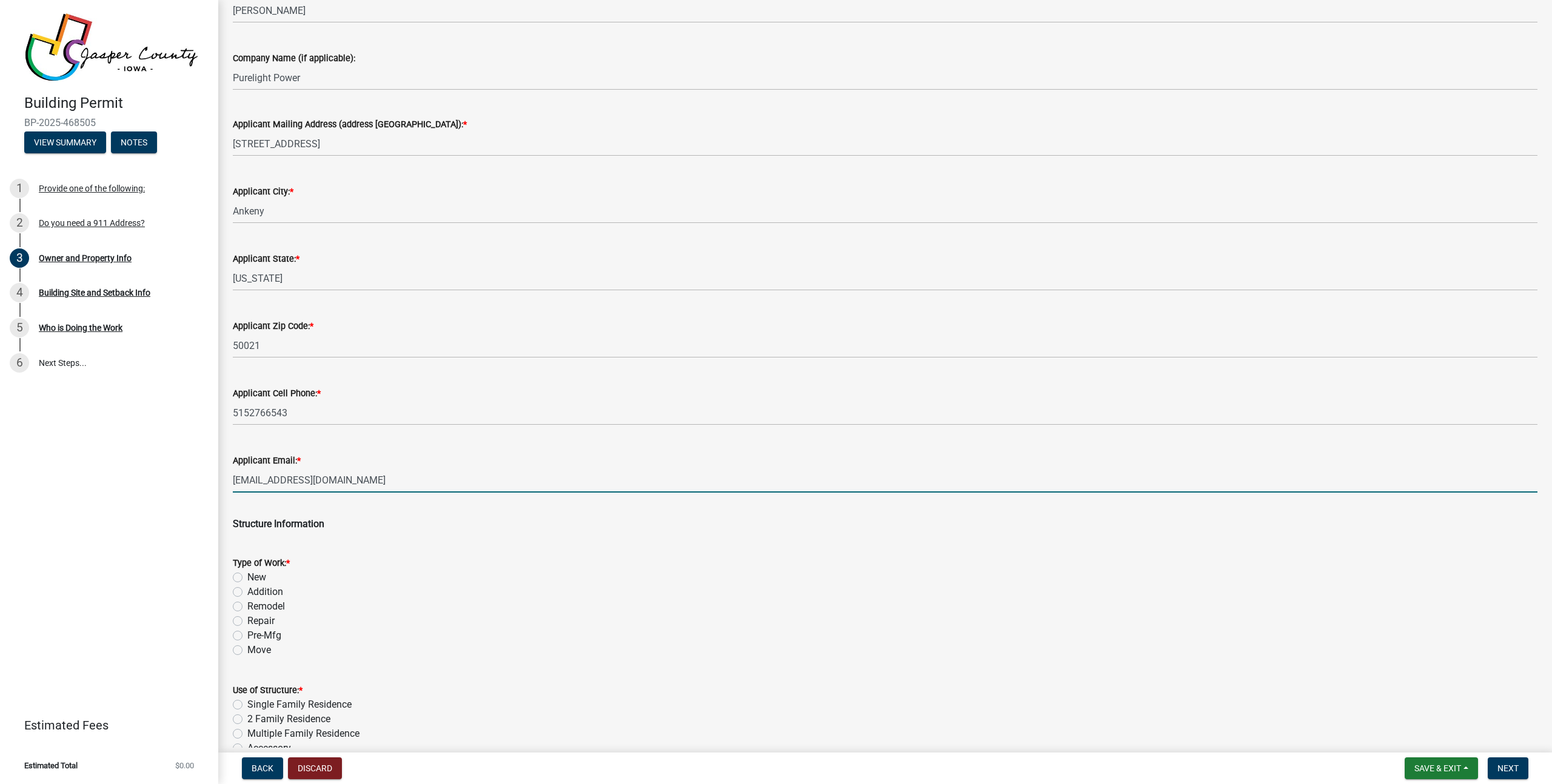
scroll to position [1340, 0]
type input "[EMAIL_ADDRESS][DOMAIN_NAME]"
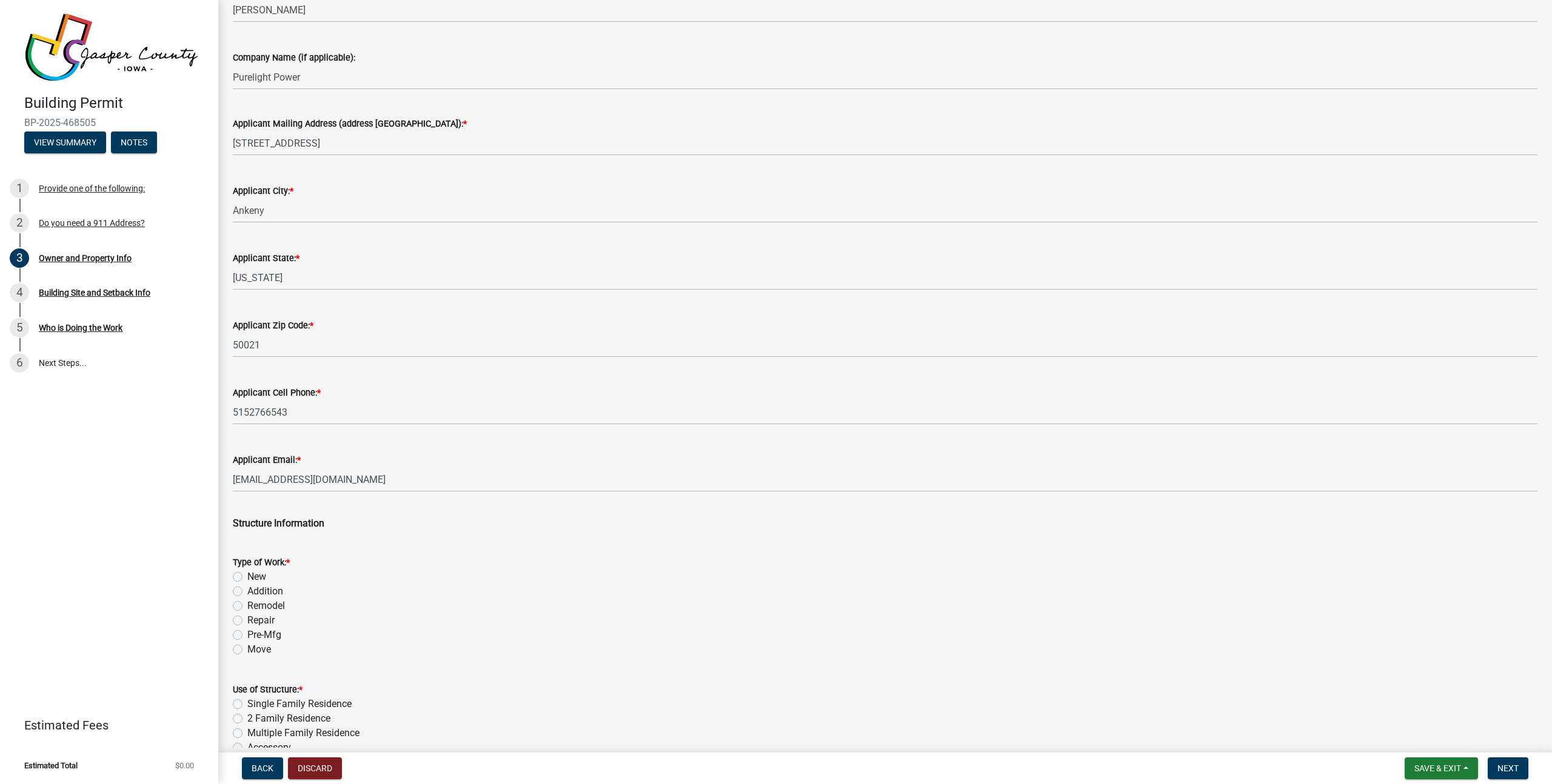
click at [256, 592] on label "Addition" at bounding box center [265, 591] width 36 height 15
click at [255, 592] on input "Addition" at bounding box center [251, 588] width 8 height 8
radio input "true"
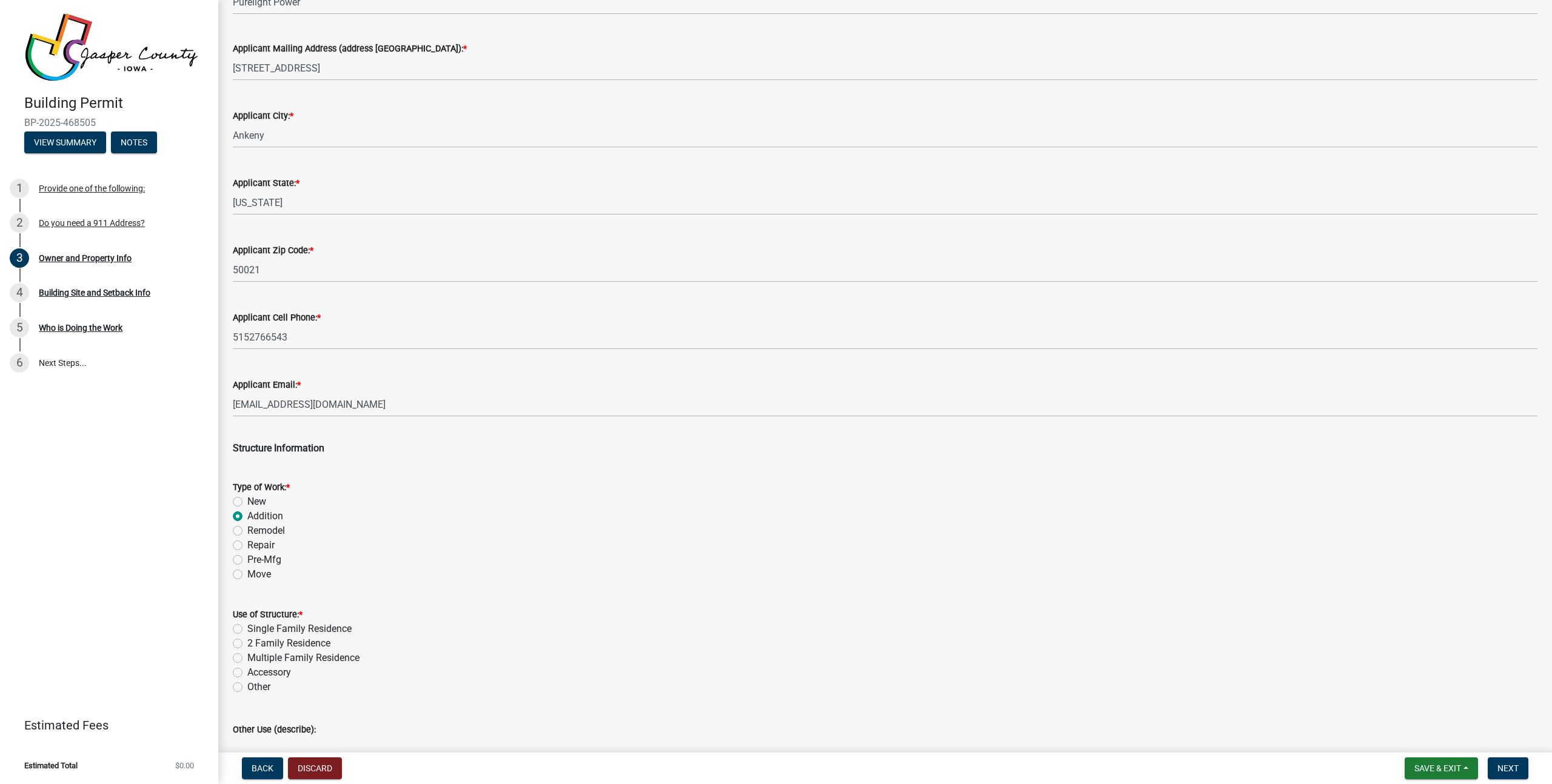
scroll to position [1438, 0]
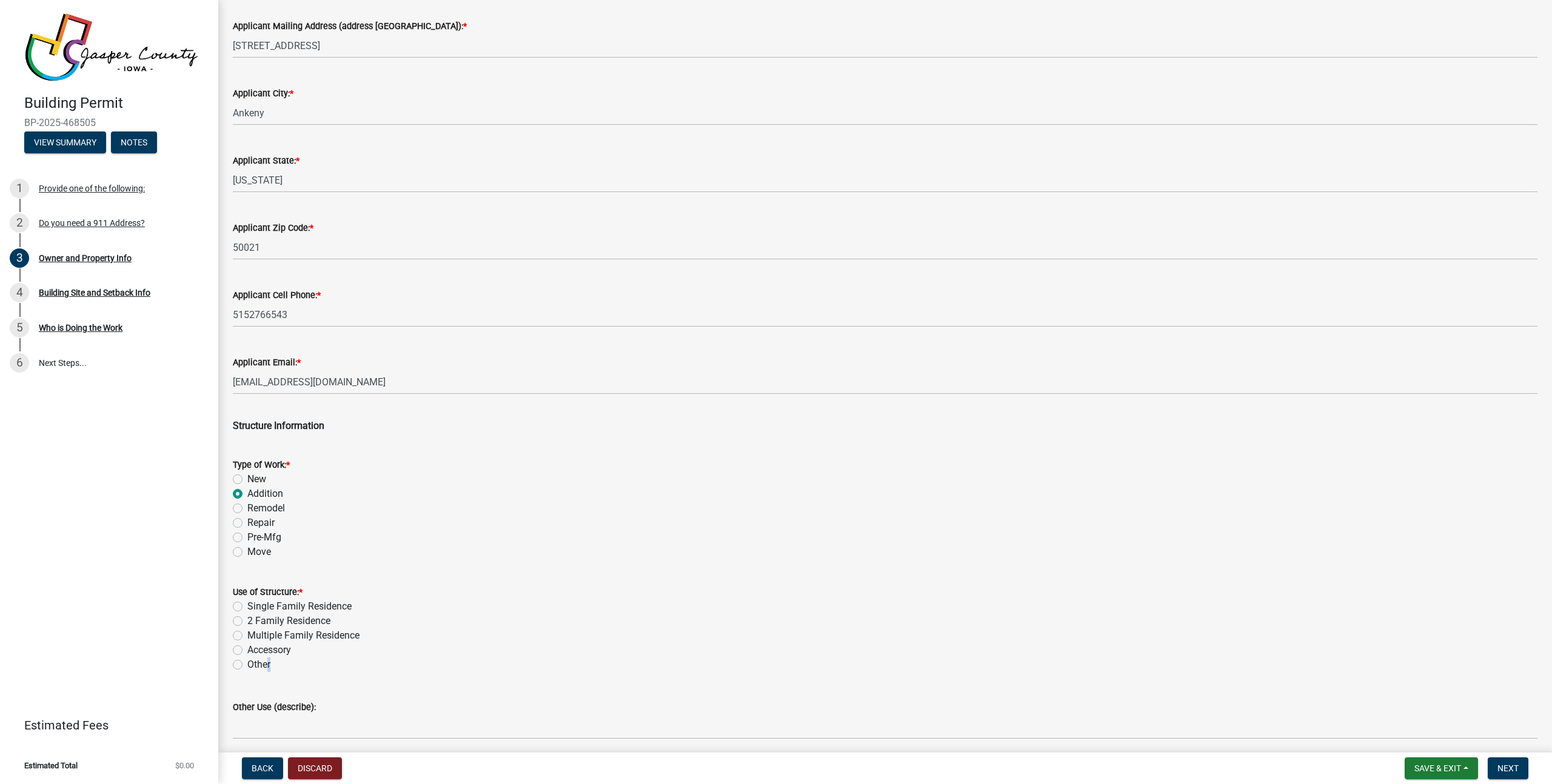
click at [265, 670] on label "Other" at bounding box center [259, 664] width 23 height 15
click at [265, 665] on label "Other" at bounding box center [259, 664] width 23 height 15
click at [255, 665] on input "Other" at bounding box center [251, 661] width 8 height 8
radio input "true"
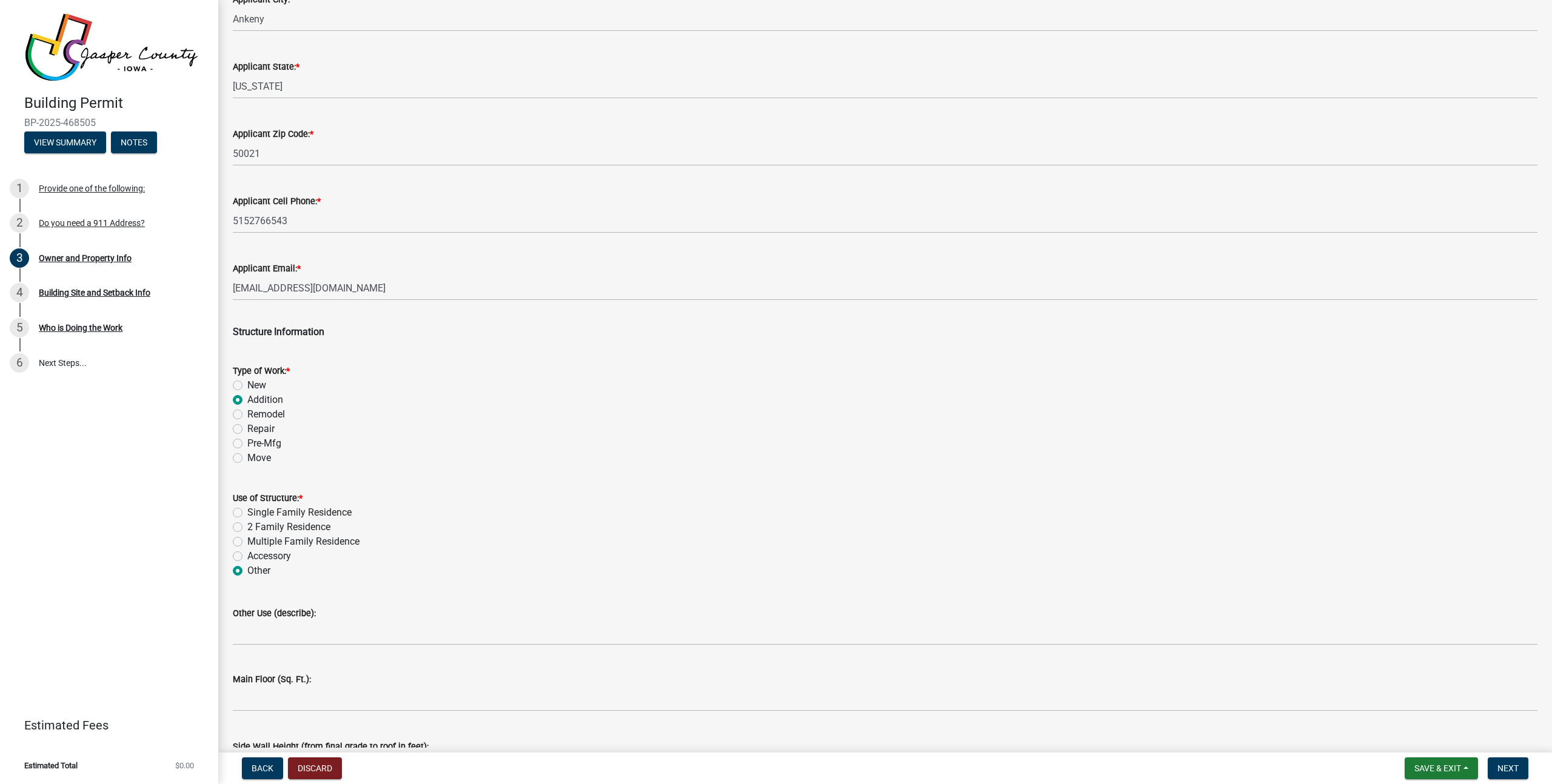
scroll to position [1687, 0]
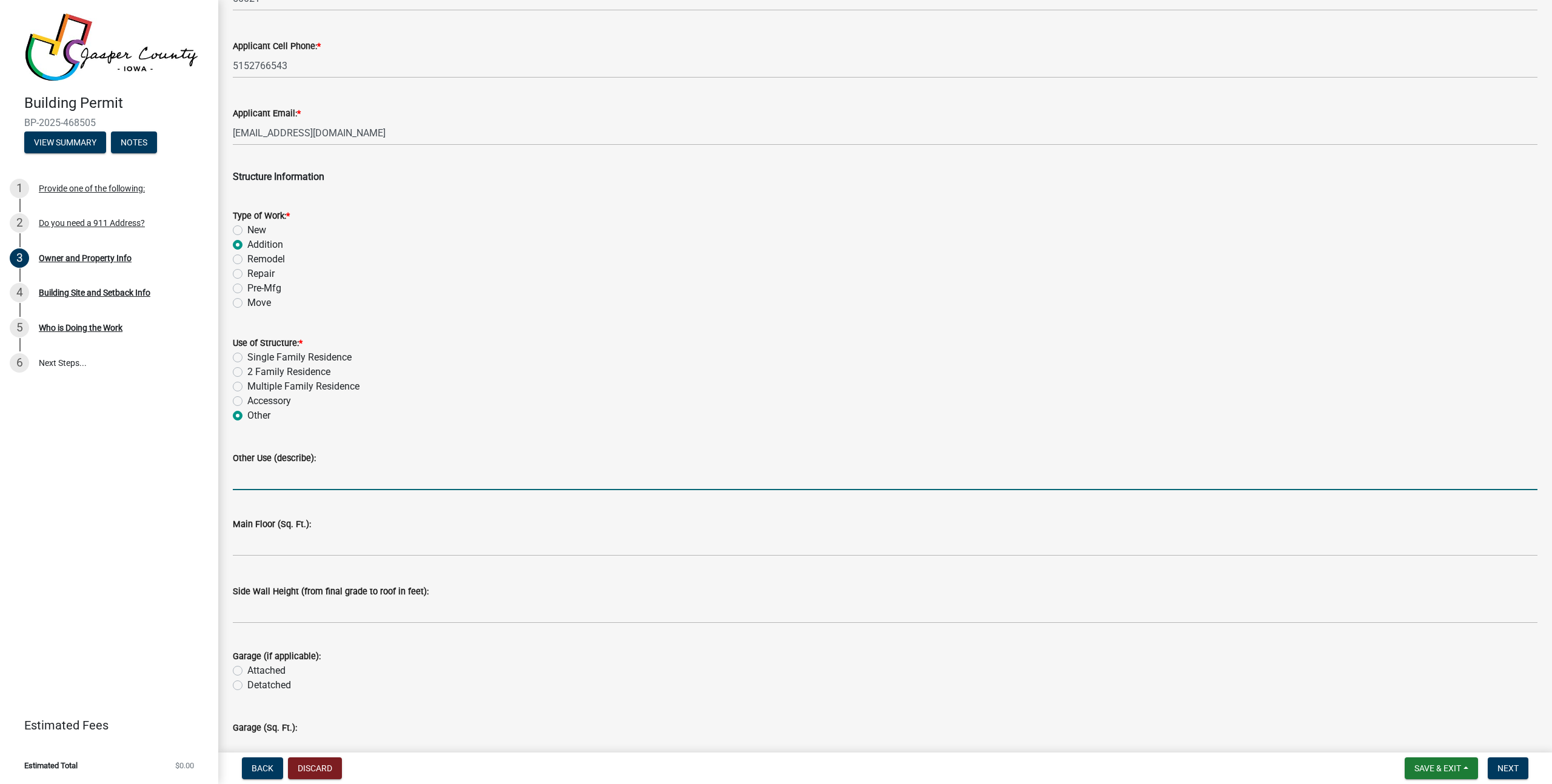
click at [301, 471] on input "Other Use (describe):" at bounding box center [885, 478] width 1304 height 25
type input "SOlar Installation on customer's house"
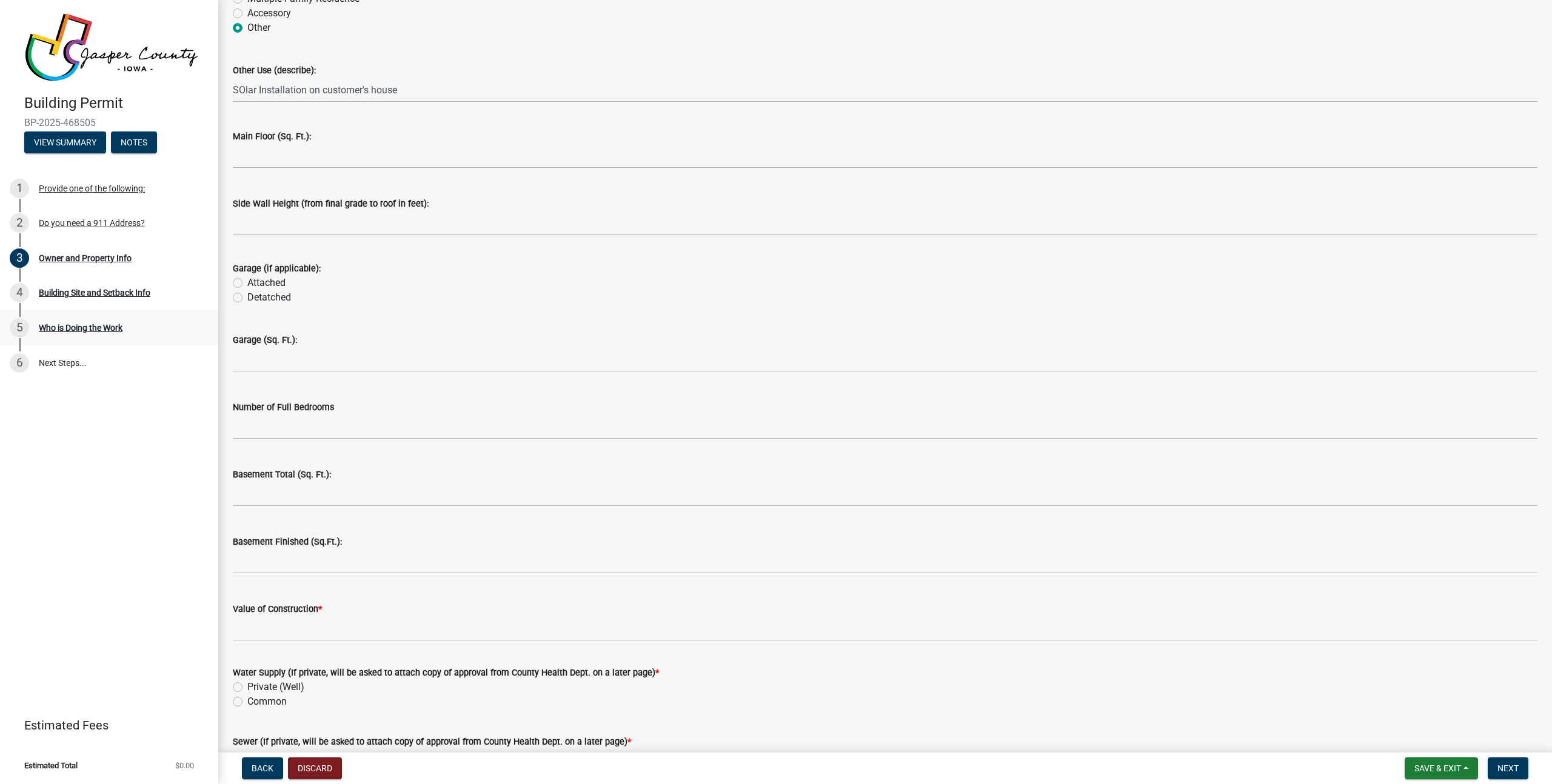
scroll to position [2102, 0]
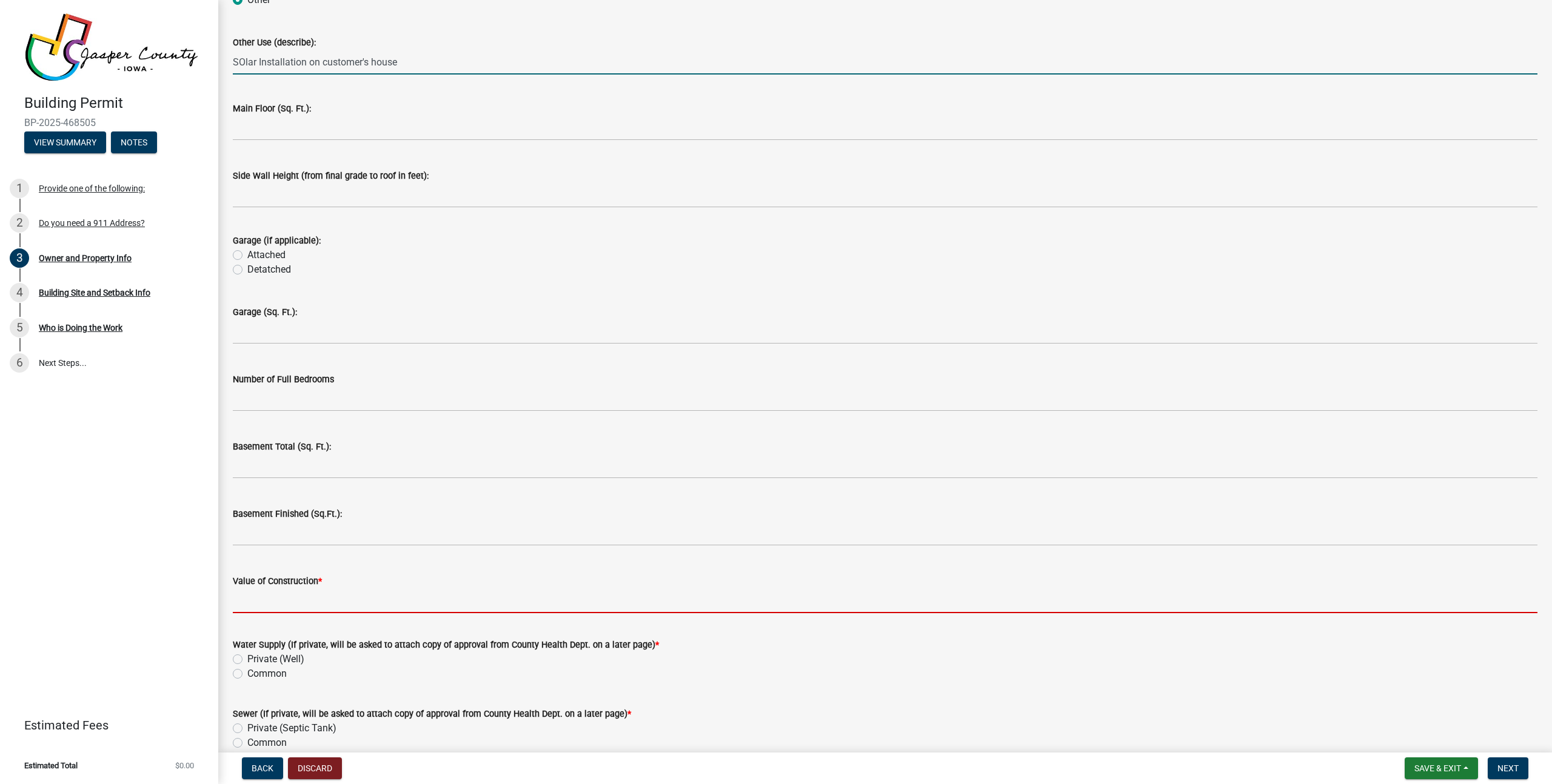
click at [326, 601] on input "Value of Construction *" at bounding box center [885, 600] width 1304 height 25
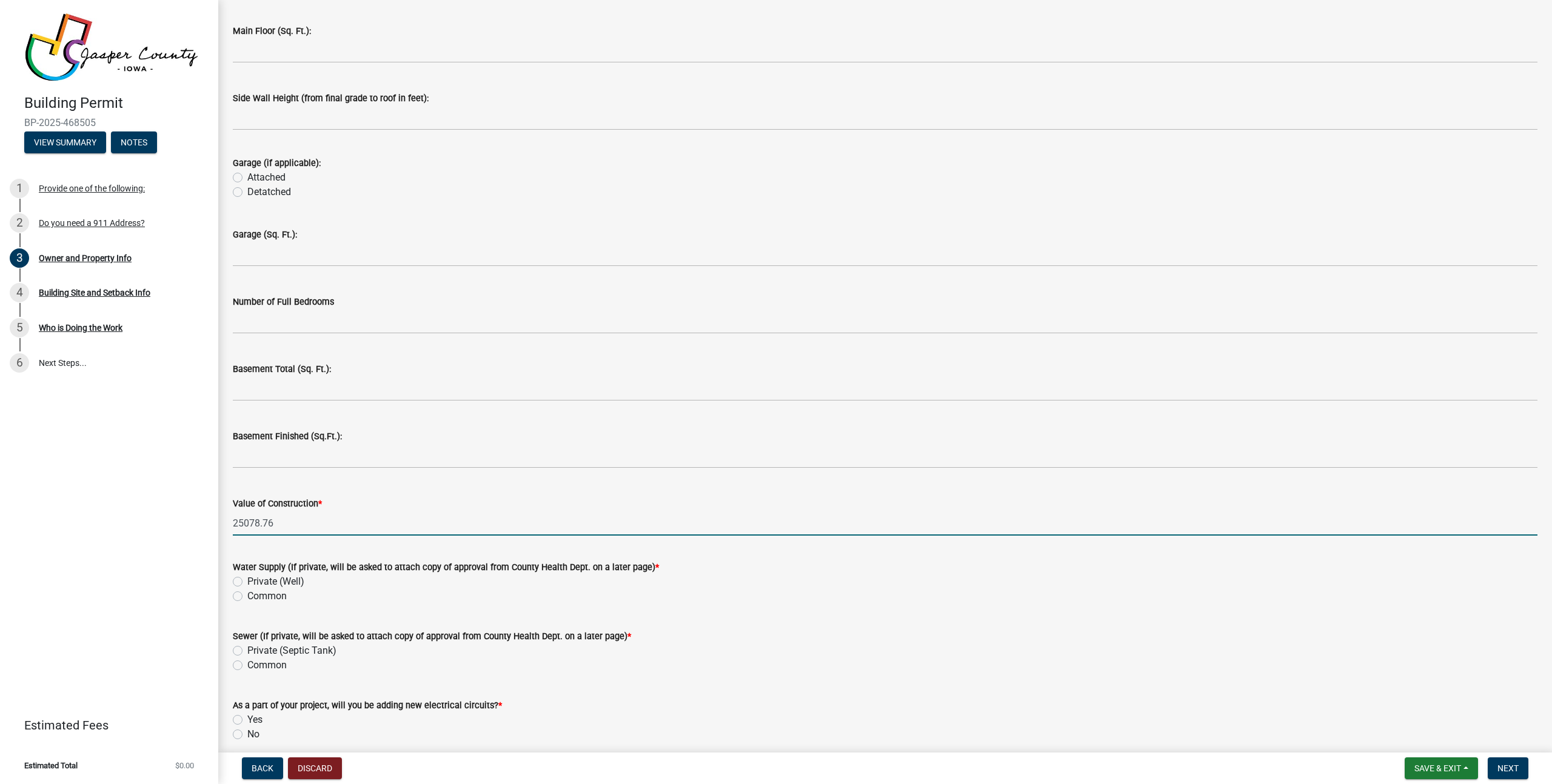
scroll to position [2189, 0]
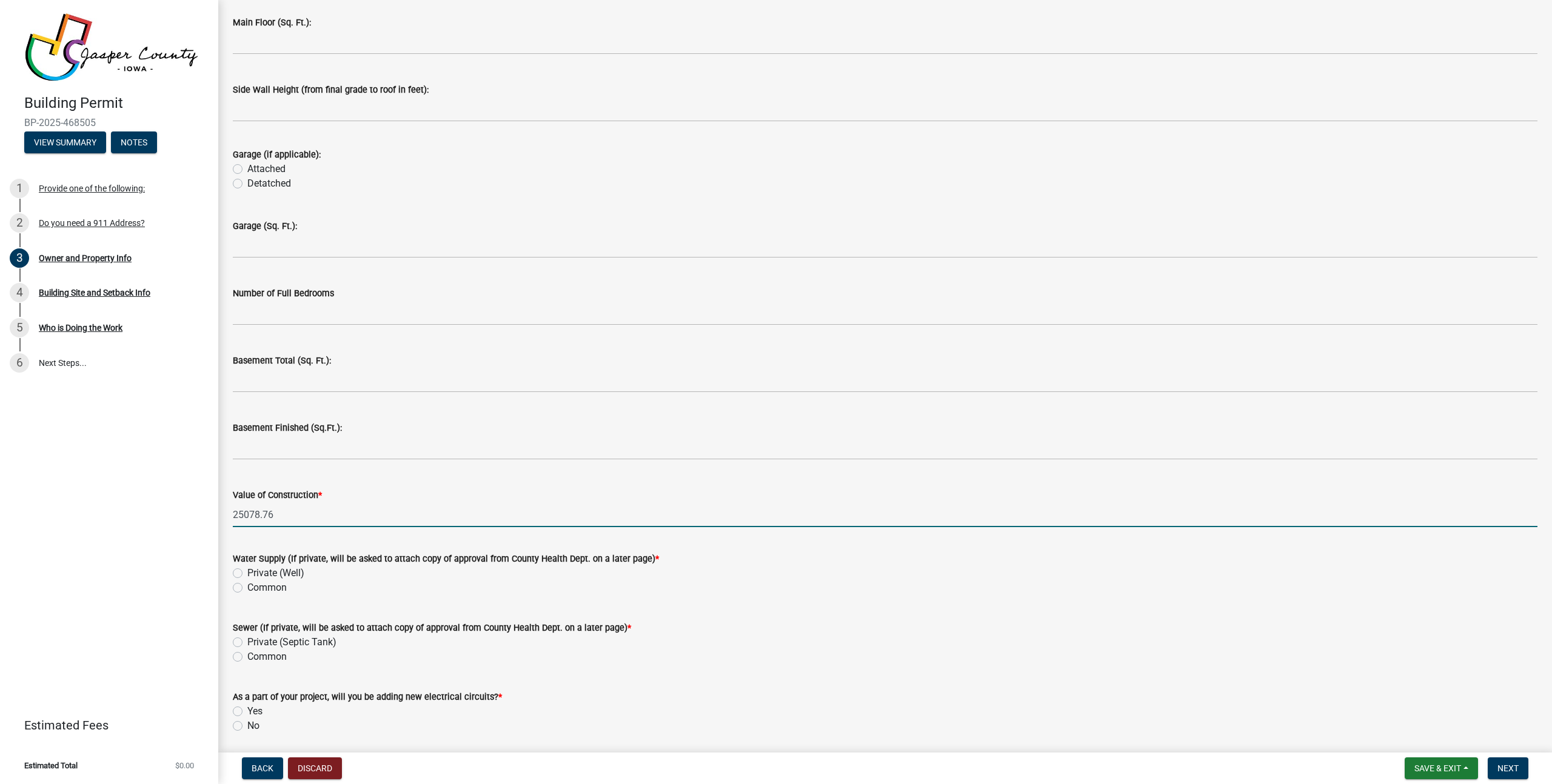
click at [326, 516] on input "25078.76" at bounding box center [885, 514] width 1304 height 25
click at [455, 502] on input "24201" at bounding box center [885, 514] width 1304 height 25
type input "24201"
click at [414, 568] on div "Private (Well)" at bounding box center [885, 573] width 1304 height 15
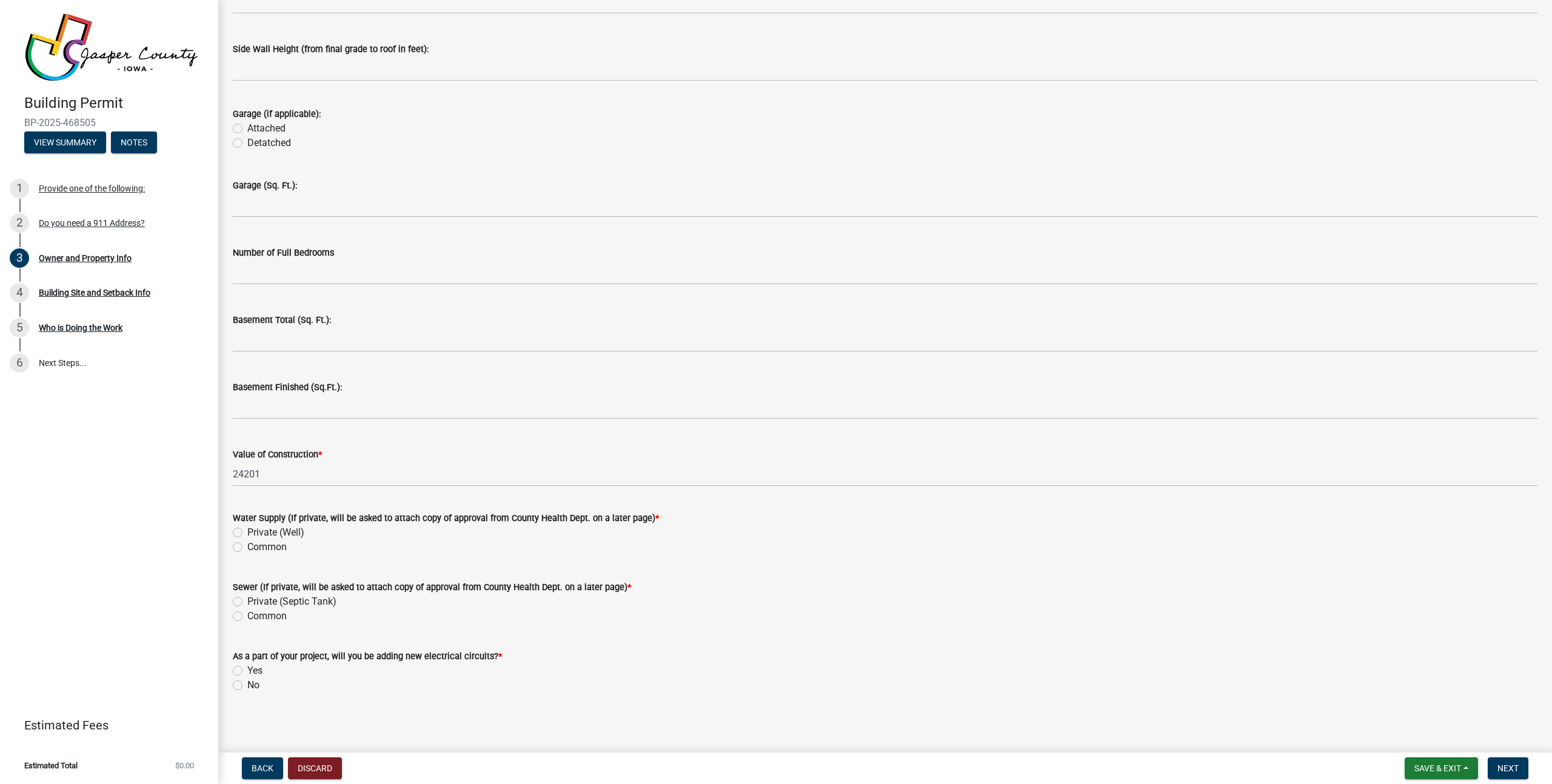
scroll to position [2232, 0]
click at [243, 545] on div "Common" at bounding box center [885, 543] width 1304 height 15
click at [248, 547] on label "Common" at bounding box center [267, 543] width 39 height 15
click at [248, 545] on input "Common" at bounding box center [251, 540] width 8 height 8
radio input "true"
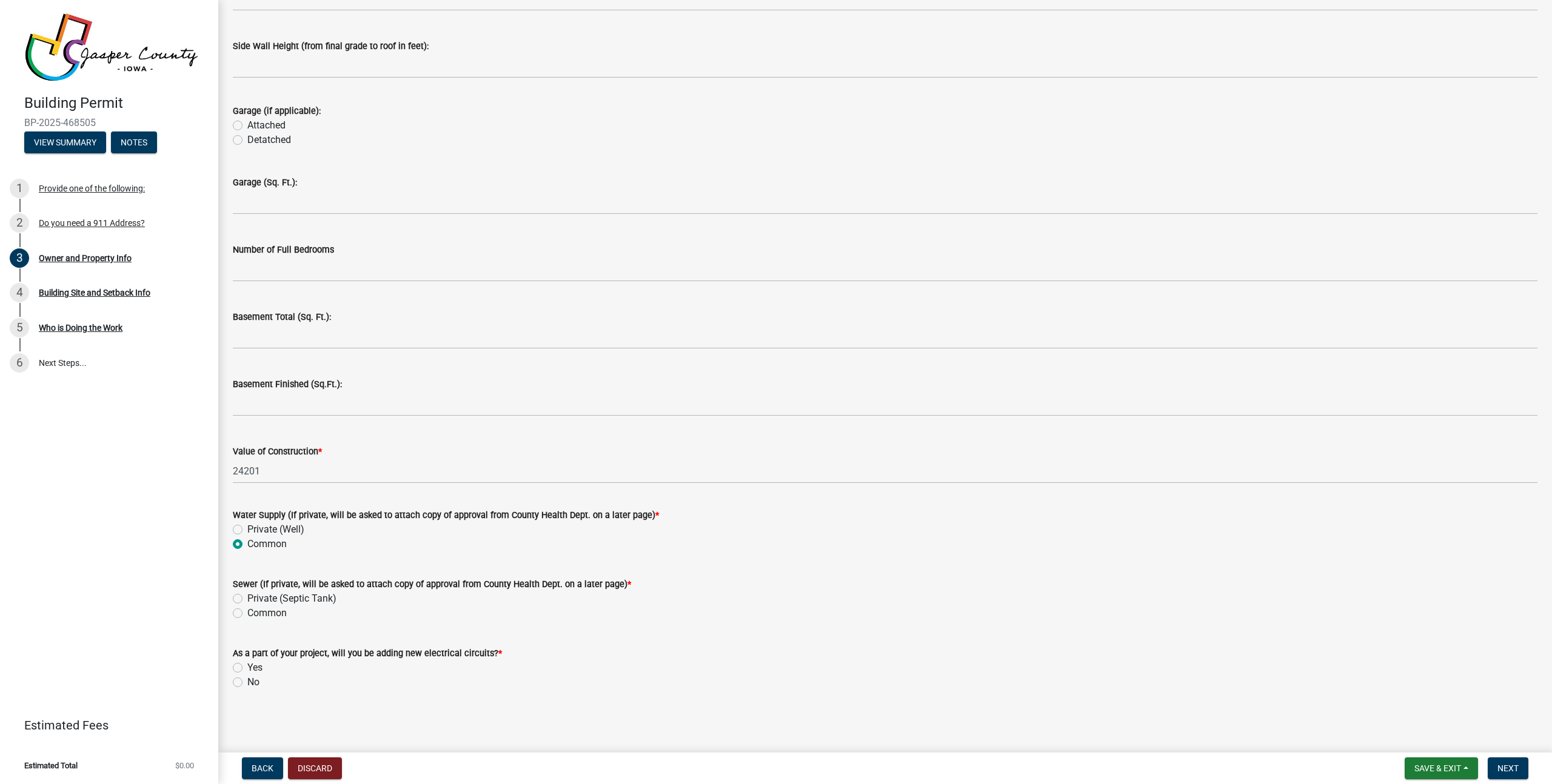
click at [248, 612] on label "Common" at bounding box center [267, 613] width 39 height 15
click at [248, 612] on input "Common" at bounding box center [251, 609] width 8 height 8
radio input "true"
click at [248, 673] on div "As a part of your project, will you be adding new electrical circuits? * Yes No" at bounding box center [885, 668] width 1304 height 43
click at [248, 670] on label "Yes" at bounding box center [255, 668] width 15 height 15
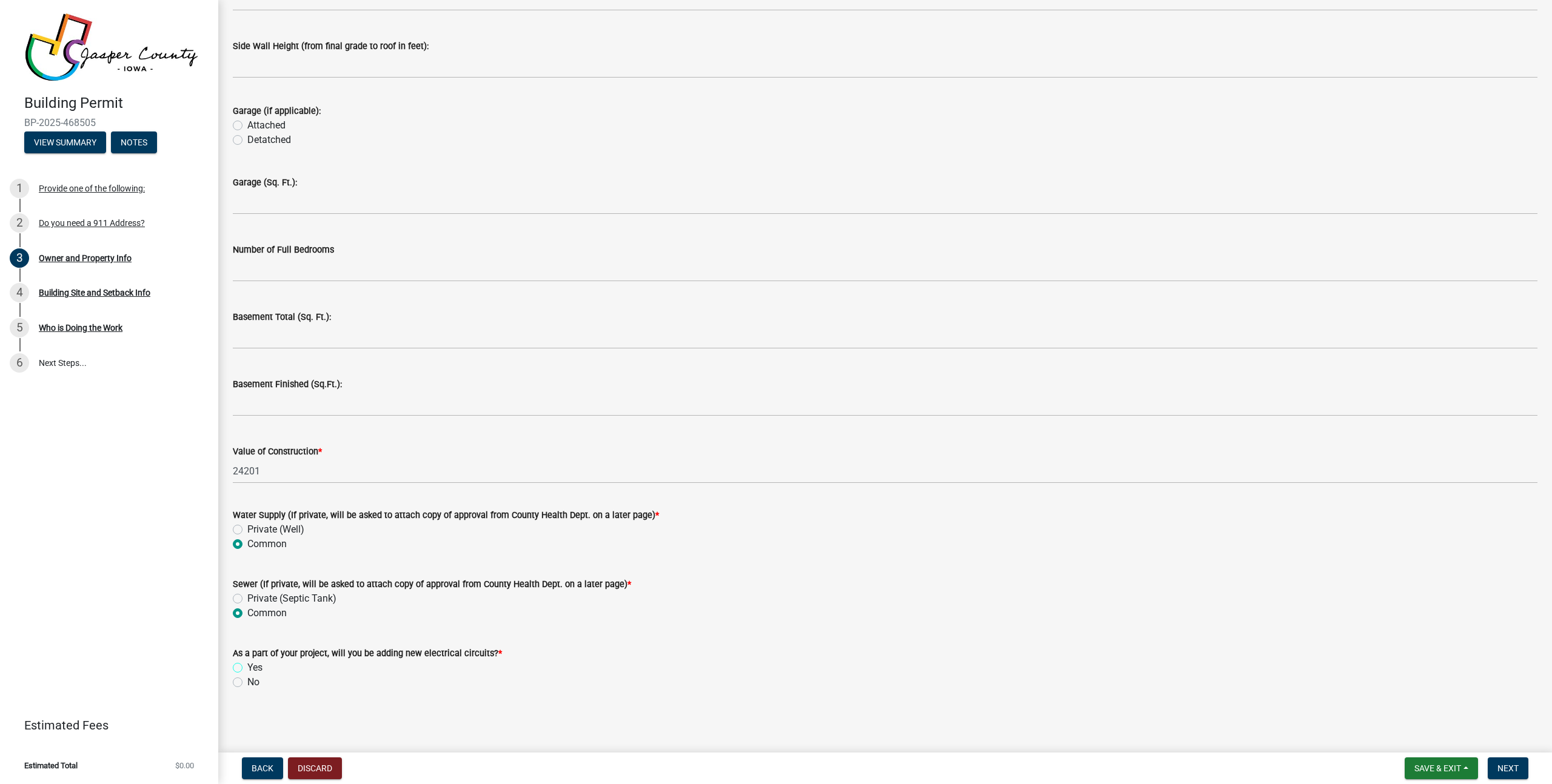
click at [248, 668] on input "Yes" at bounding box center [251, 664] width 8 height 8
radio input "true"
click at [1501, 768] on span "Next" at bounding box center [1508, 769] width 21 height 10
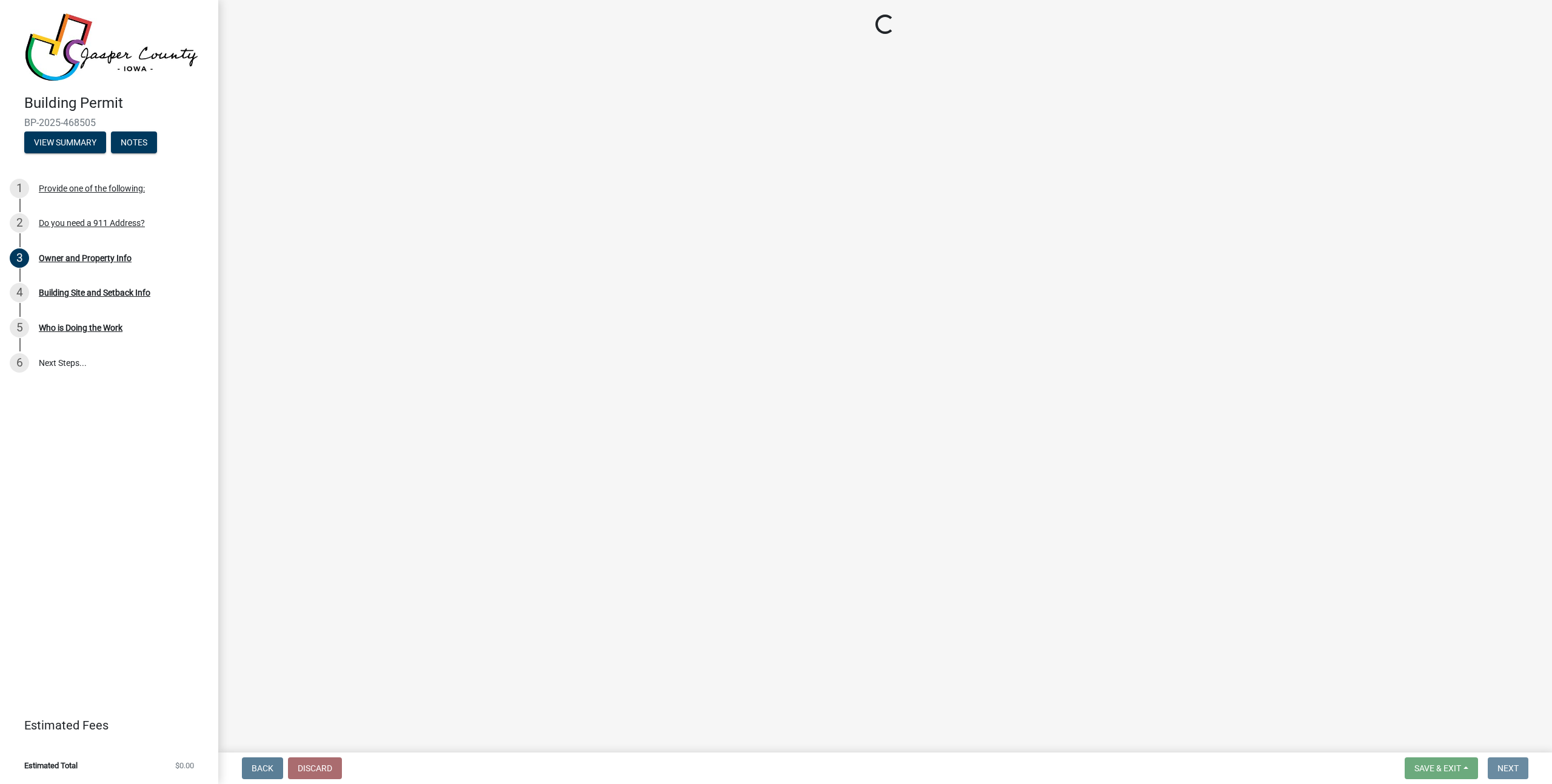
scroll to position [0, 0]
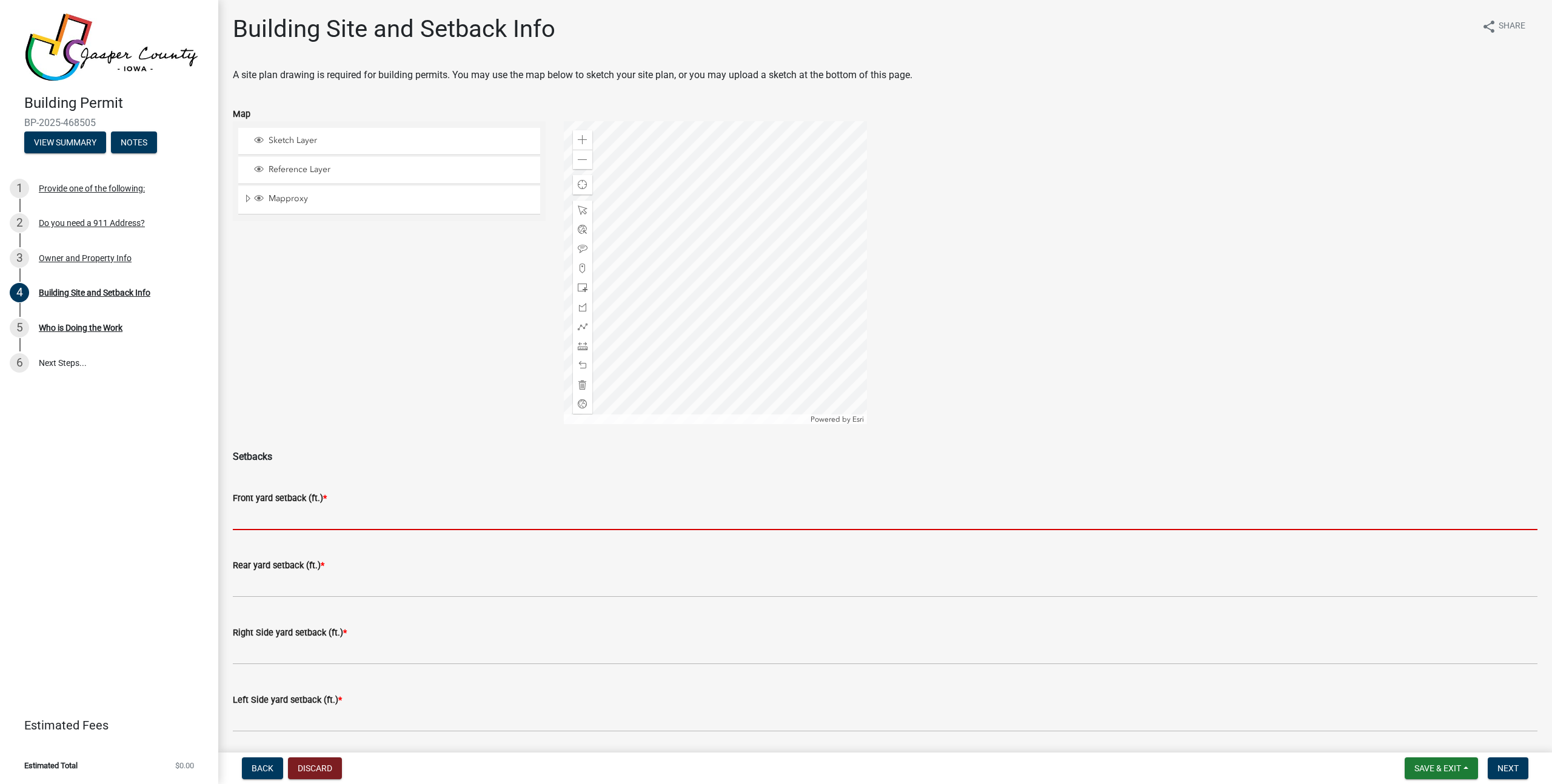
click at [367, 514] on input "text" at bounding box center [885, 518] width 1304 height 25
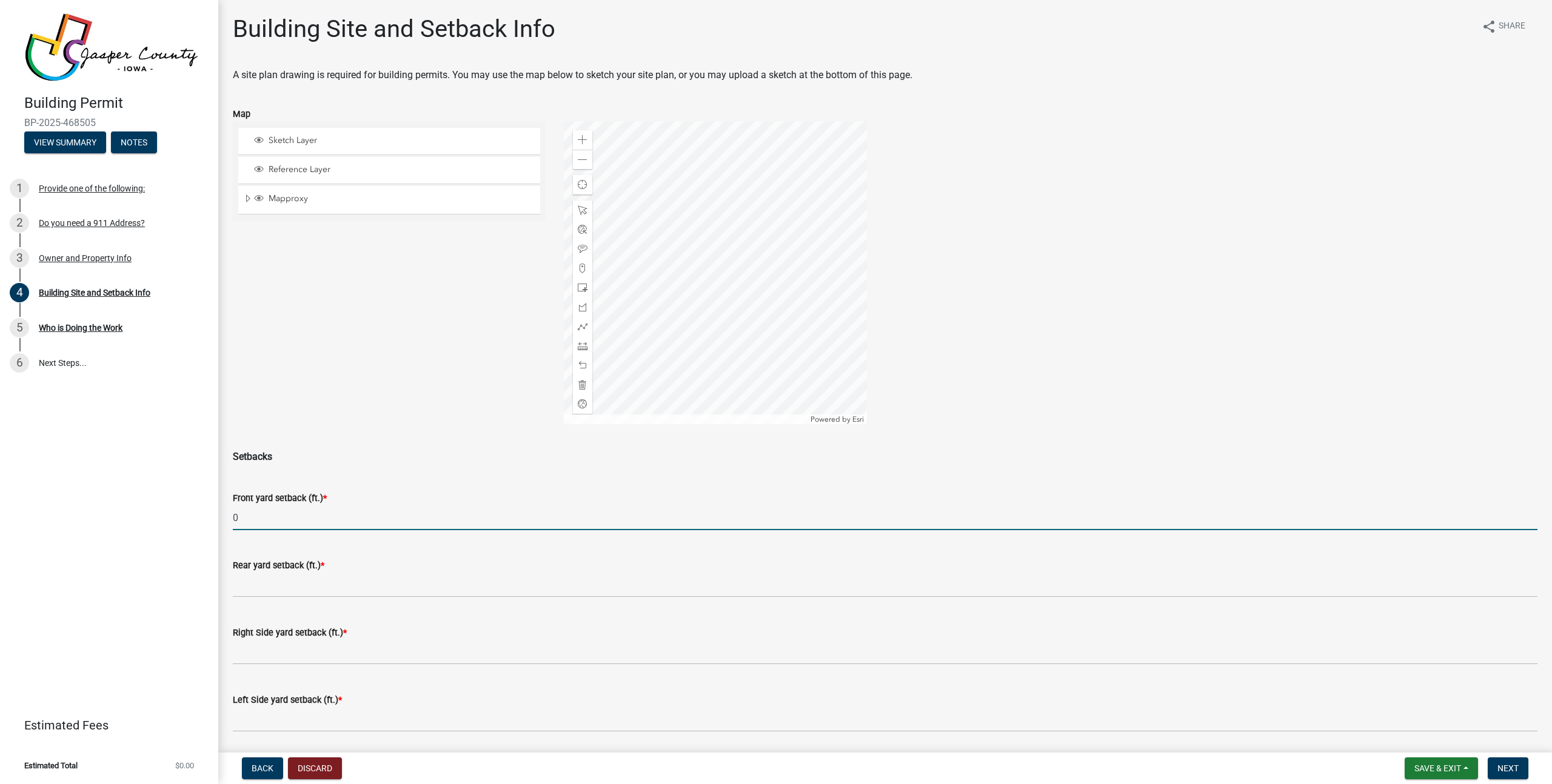
type input "0"
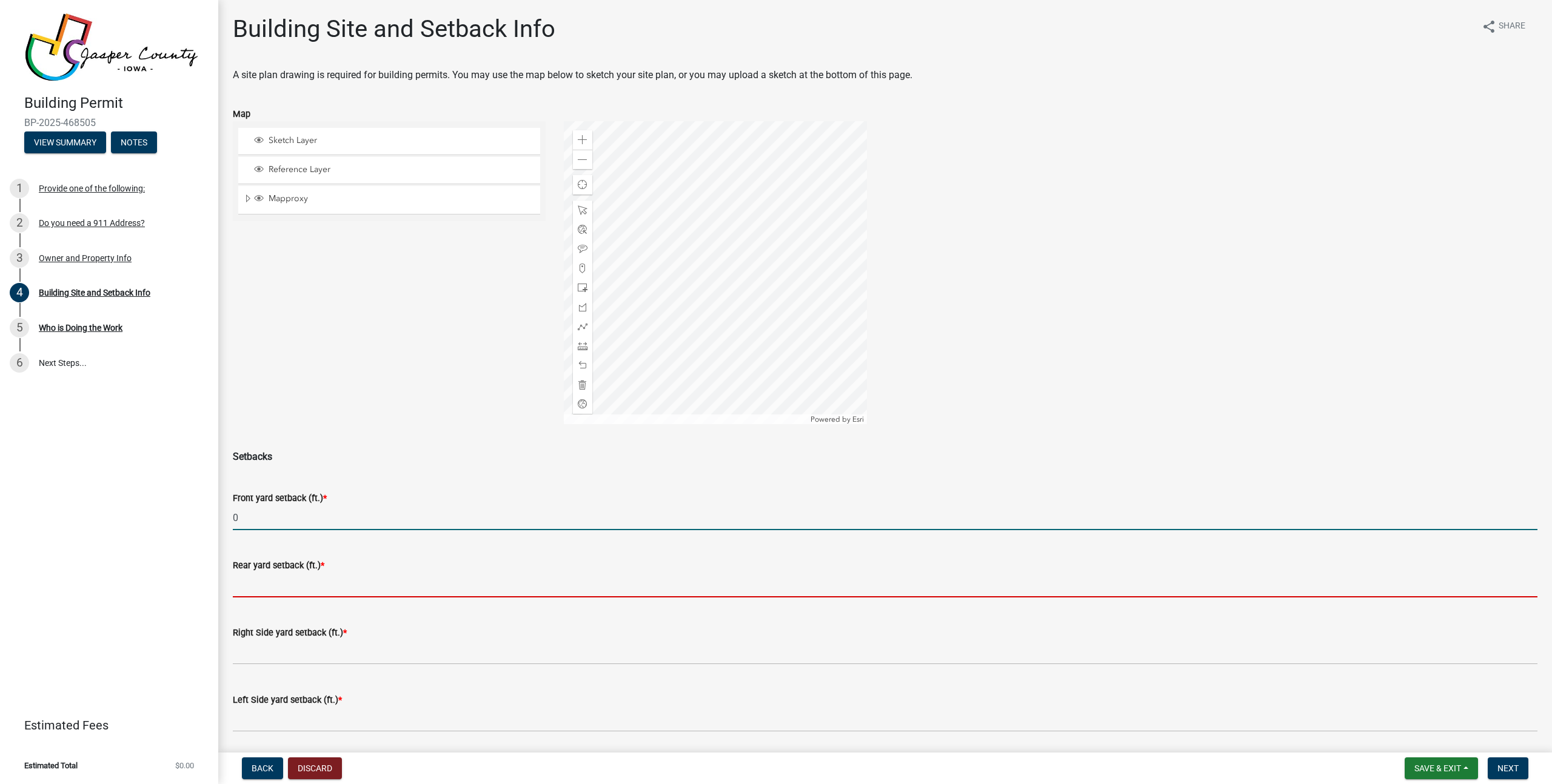
click at [347, 576] on input "text" at bounding box center [885, 584] width 1304 height 25
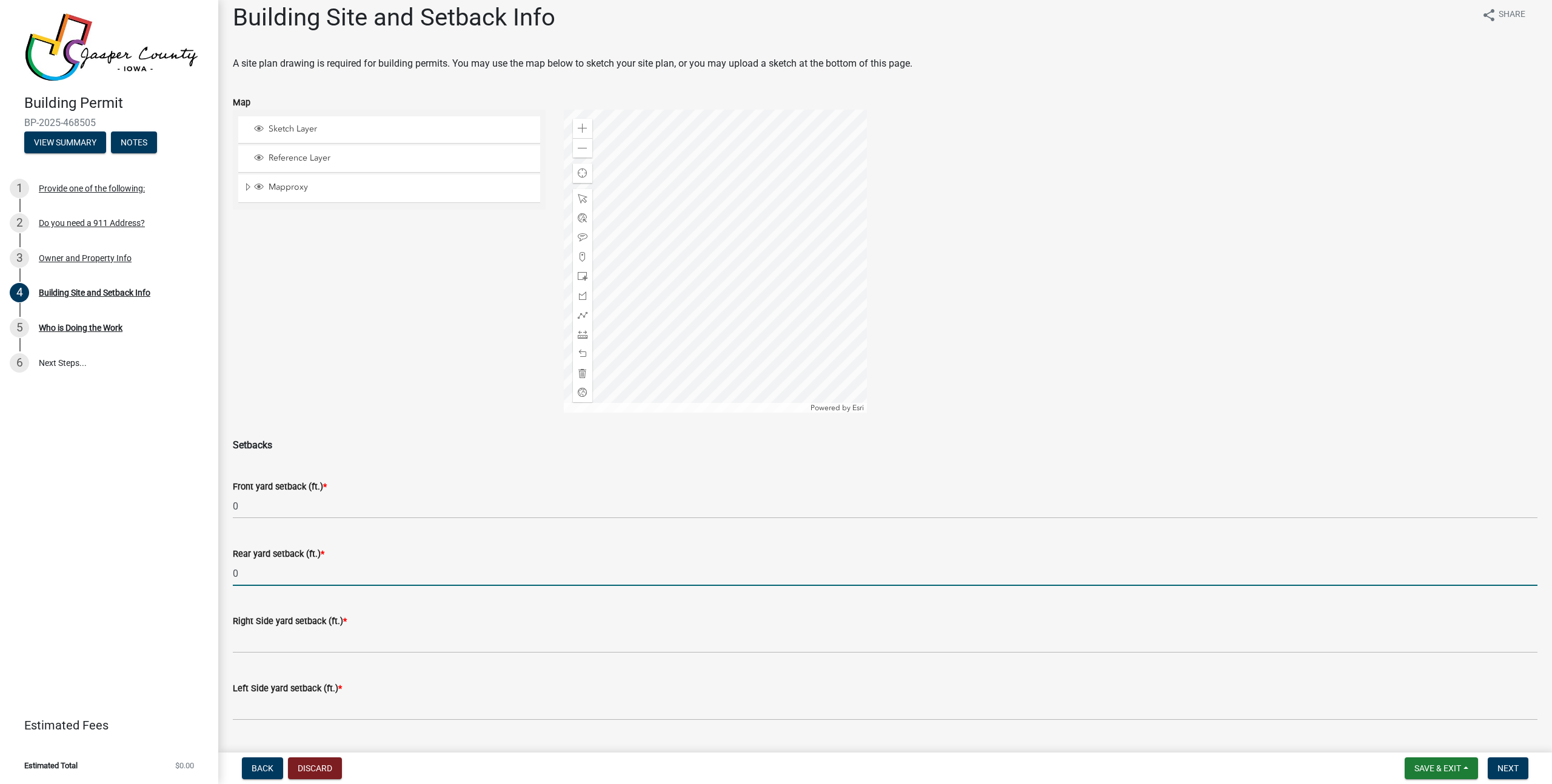
scroll to position [23, 0]
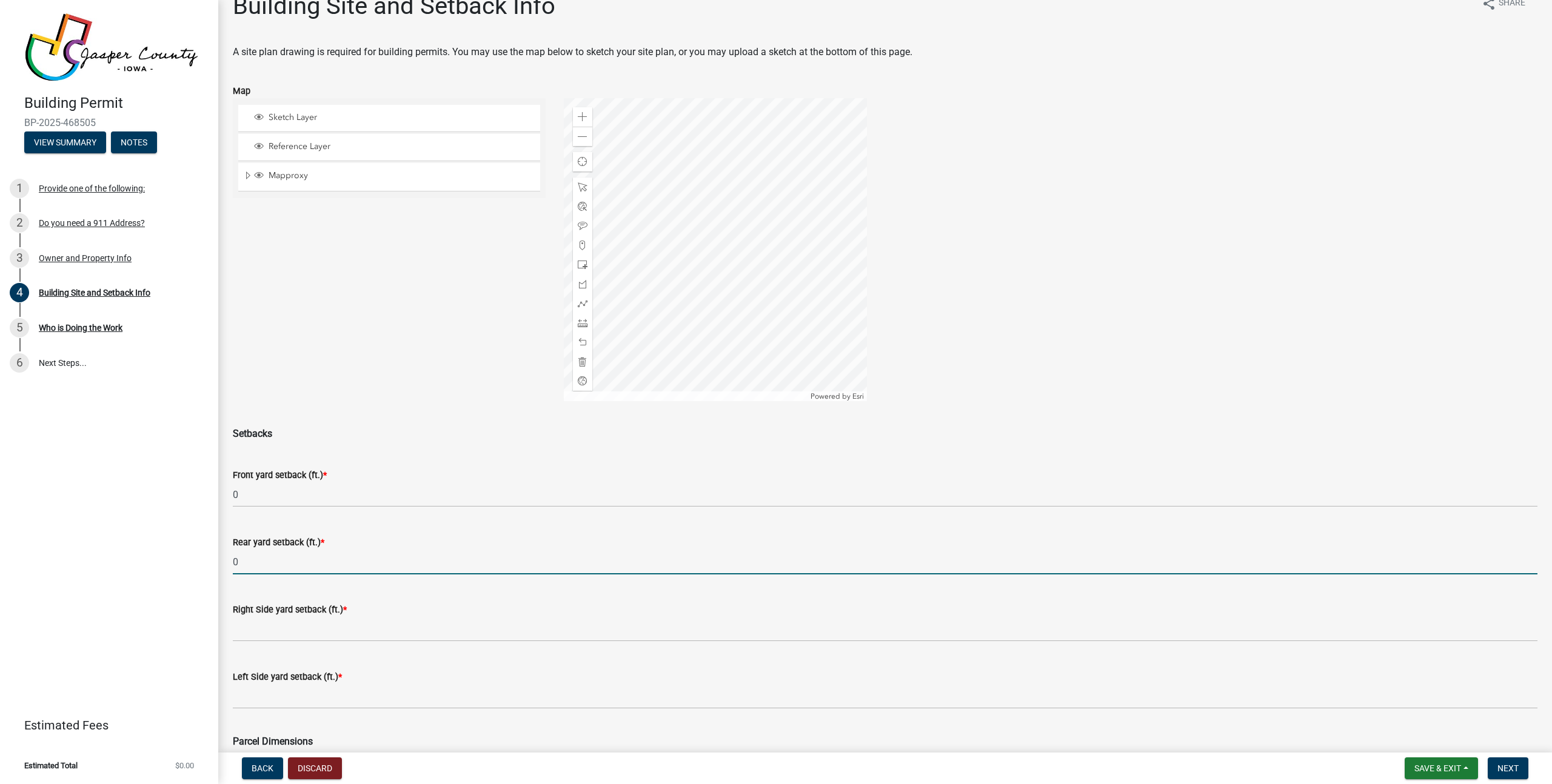
type input "0"
click at [319, 642] on wm-data-entity-input "Right Side yard setback (ft.) *" at bounding box center [885, 619] width 1304 height 67
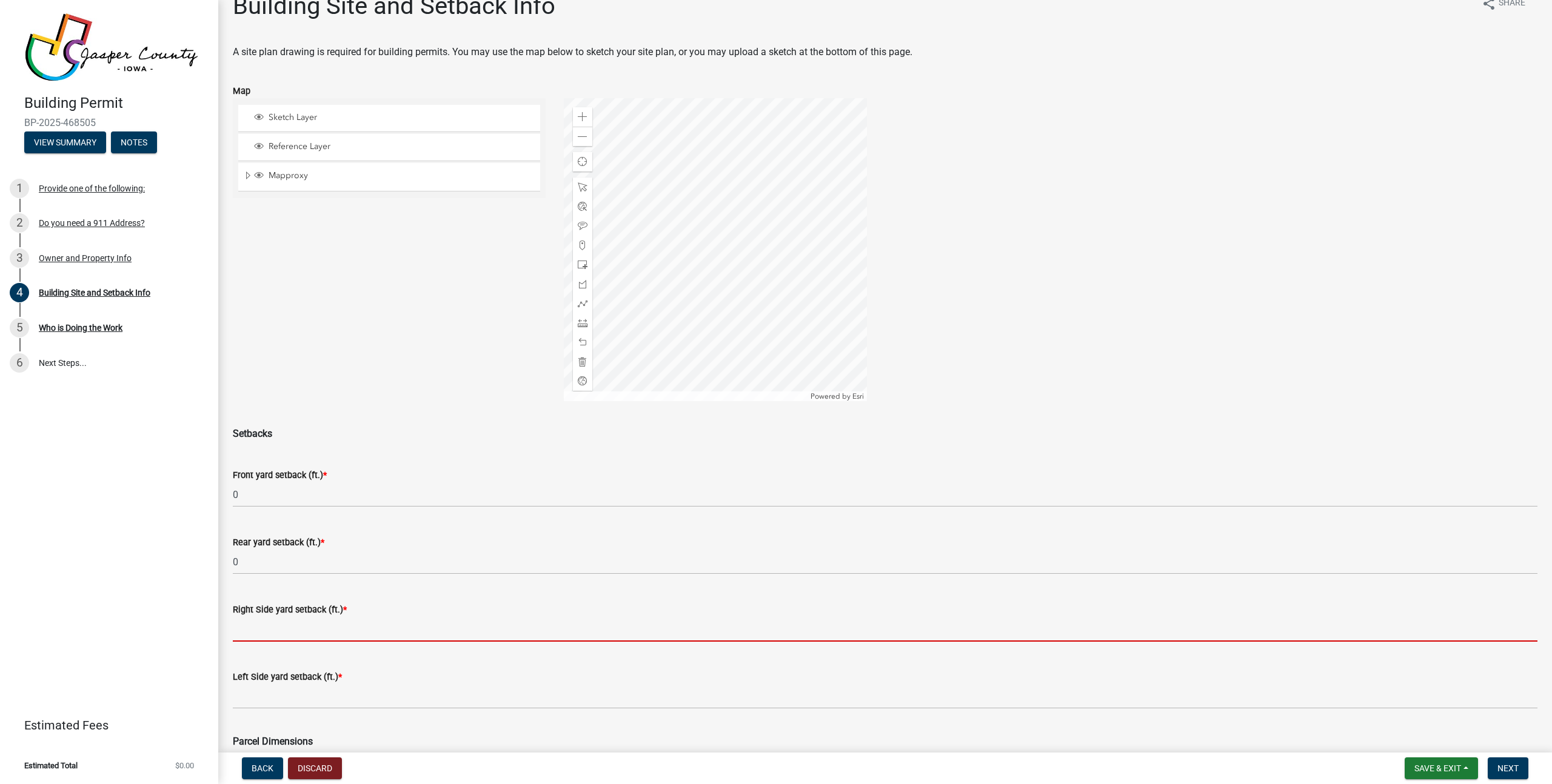
click at [321, 636] on input "text" at bounding box center [885, 629] width 1304 height 25
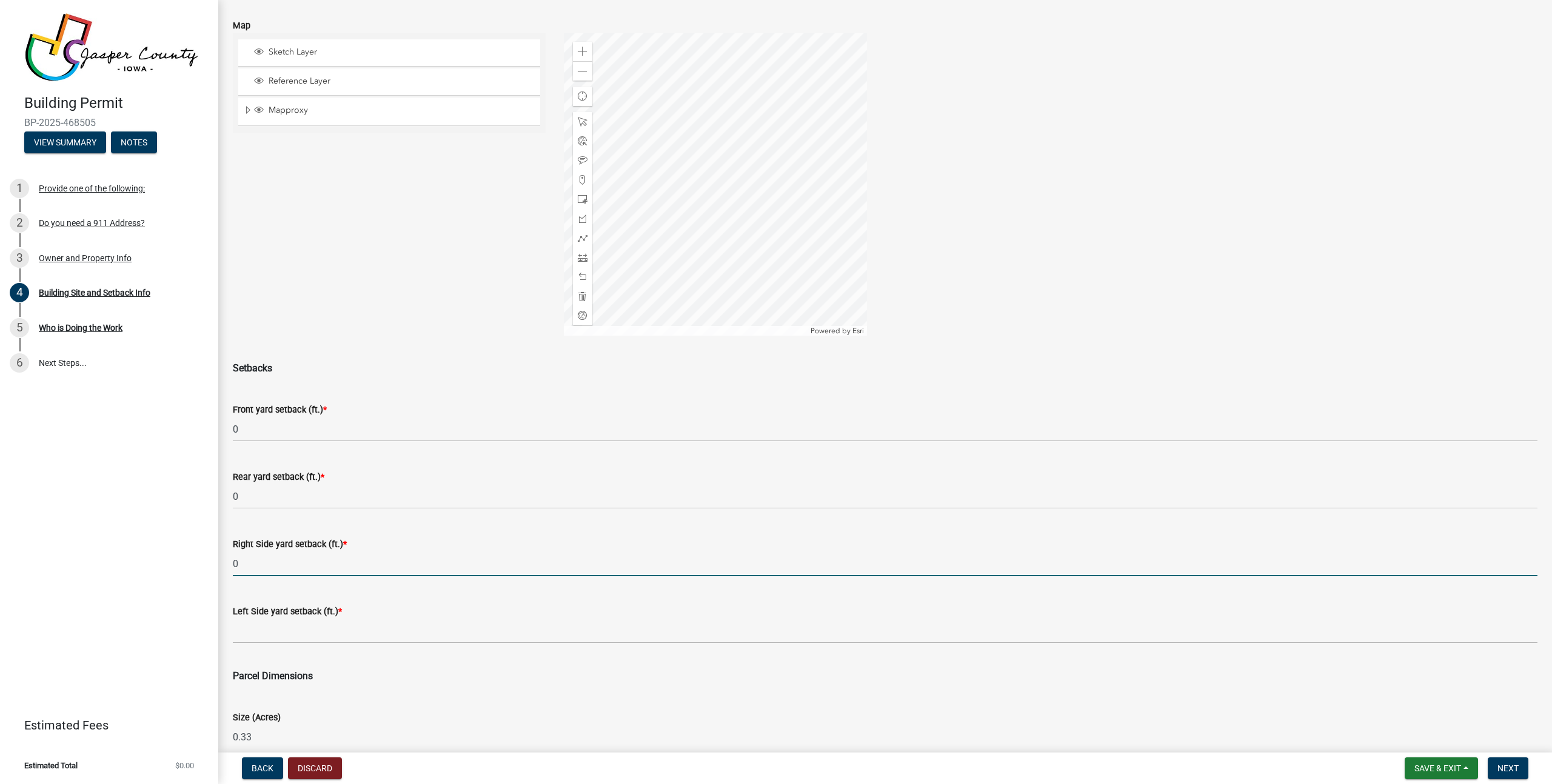
scroll to position [131, 0]
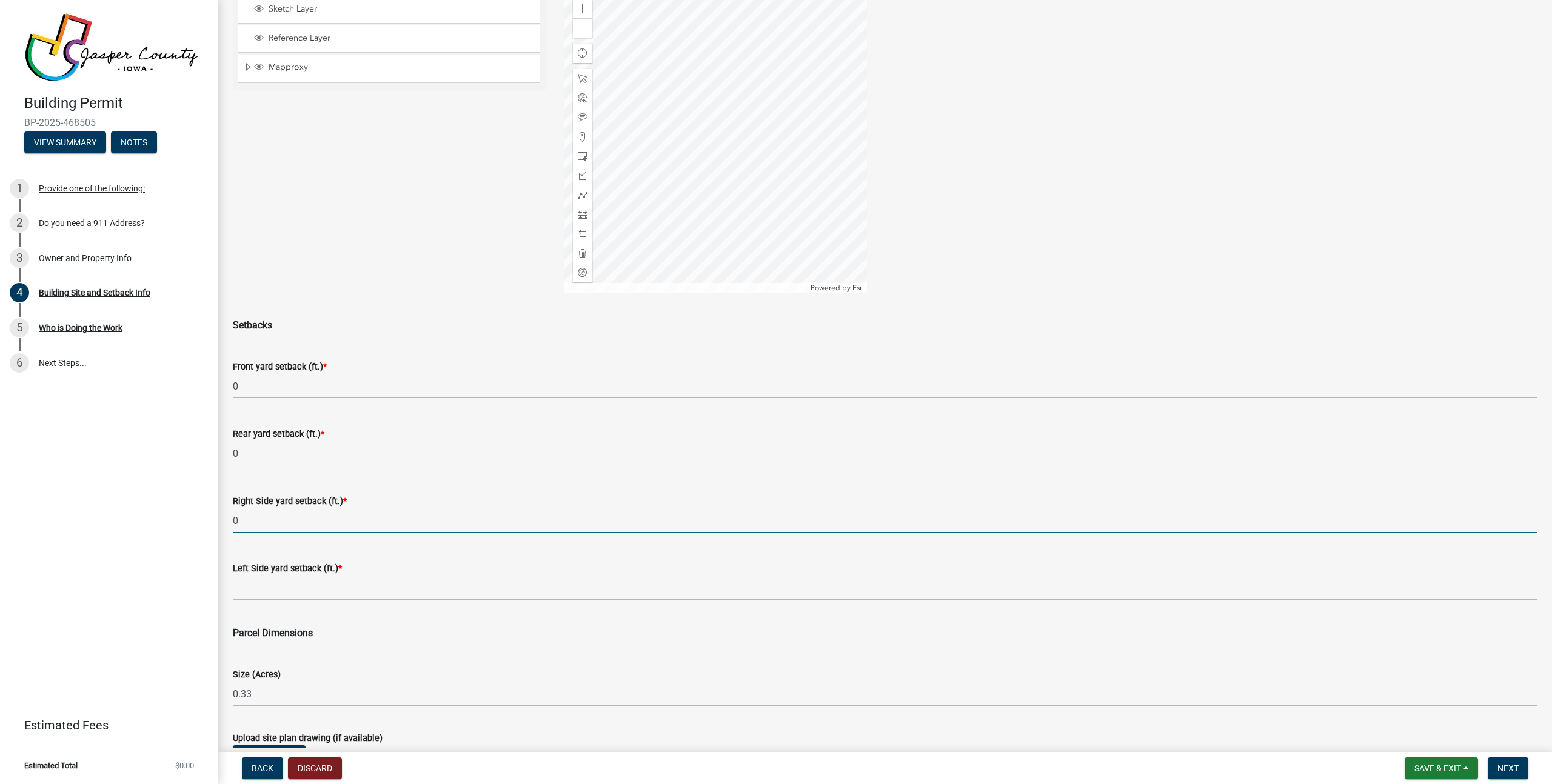
type input "0"
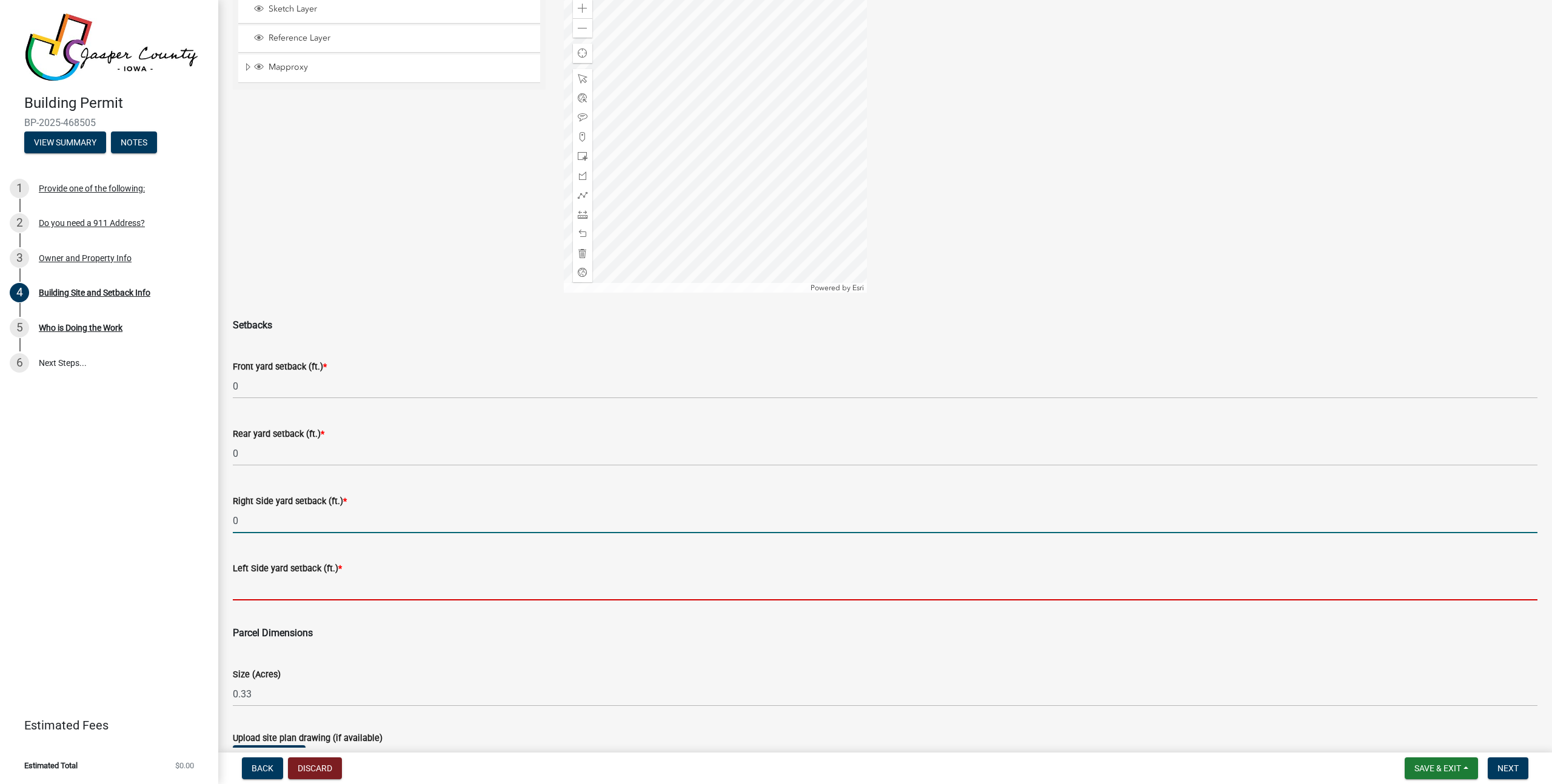
click at [318, 595] on input "text" at bounding box center [885, 588] width 1304 height 25
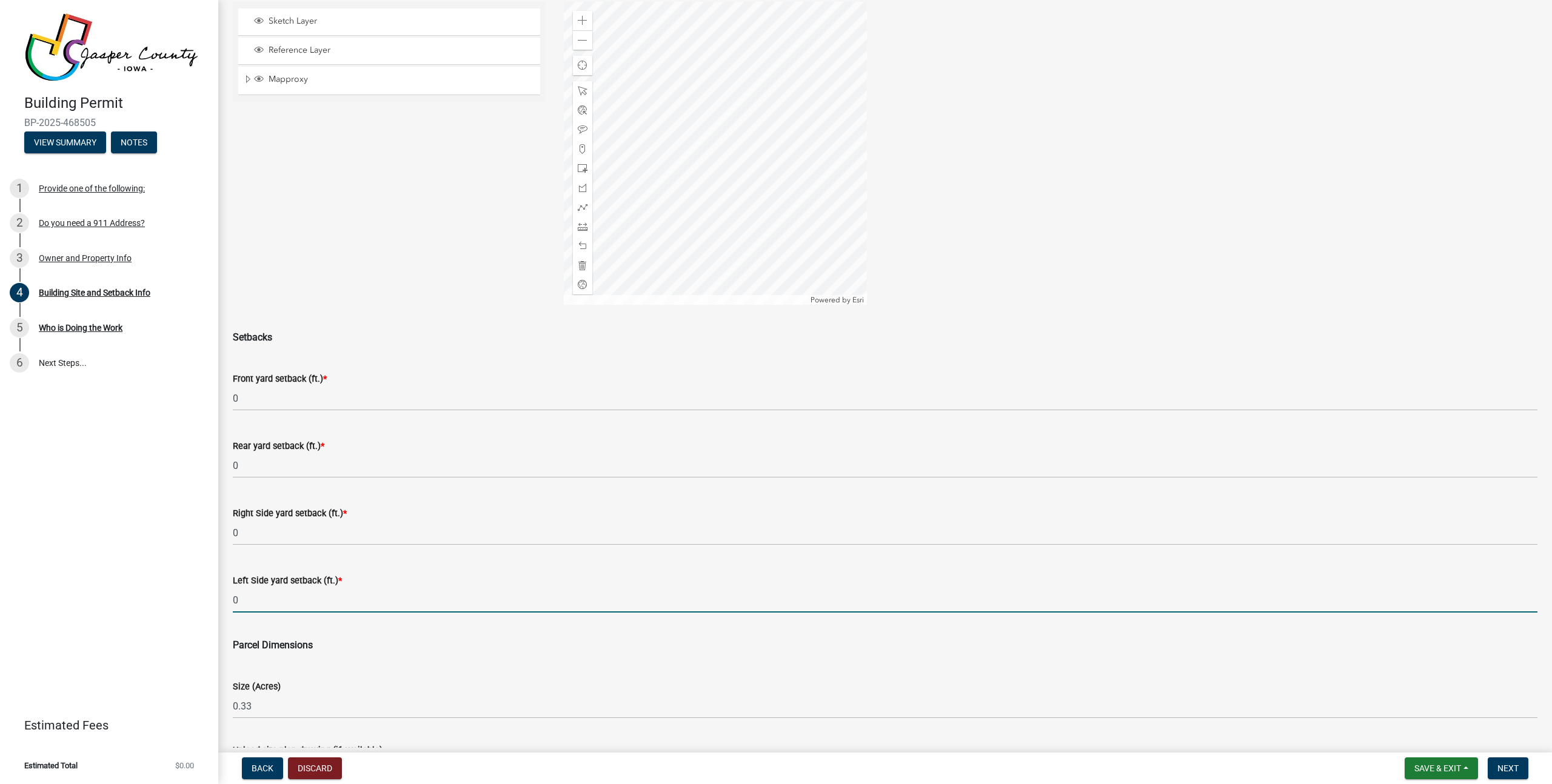
scroll to position [116, 0]
type input "0"
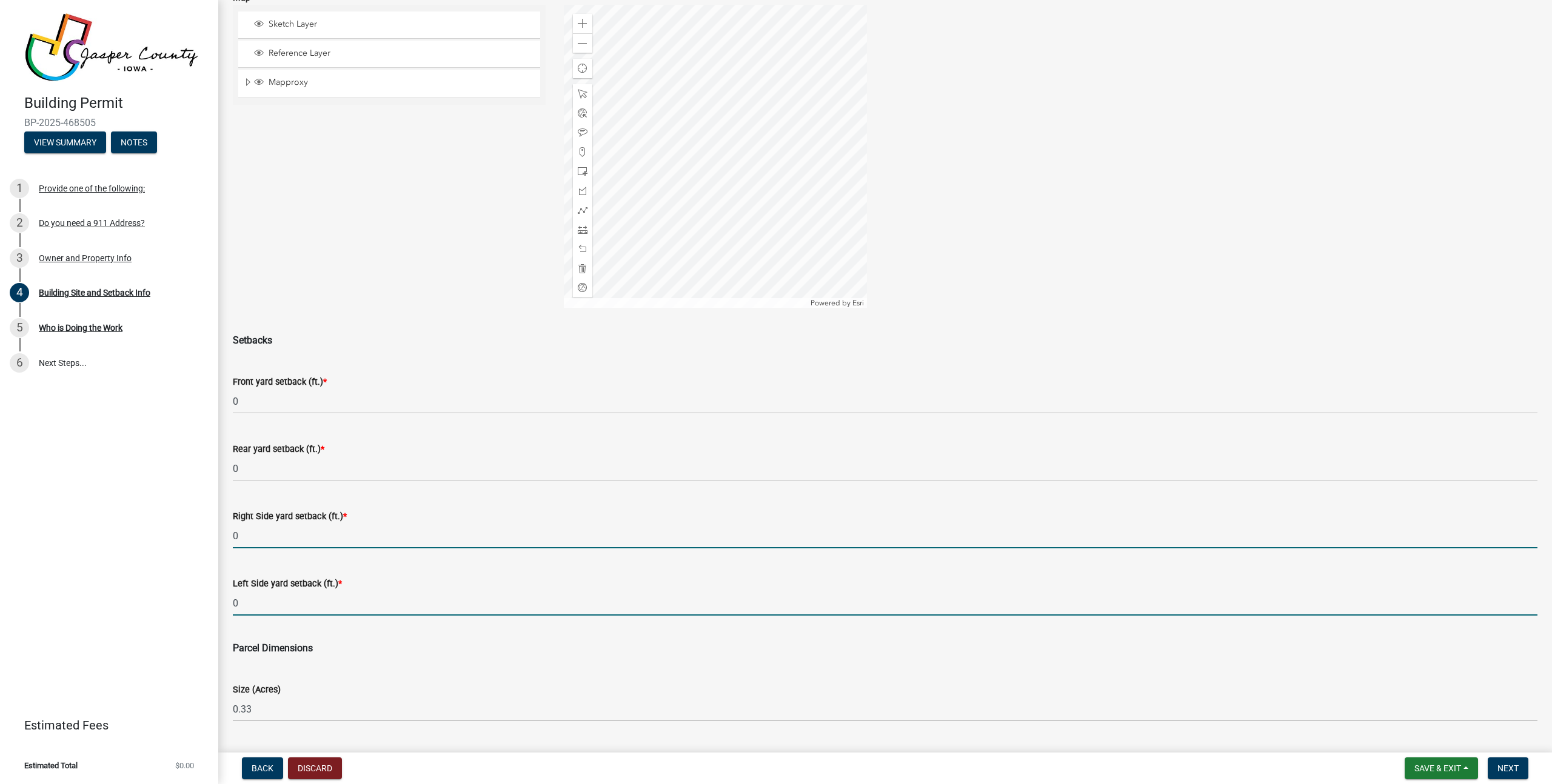
click at [413, 536] on input "0" at bounding box center [885, 535] width 1304 height 25
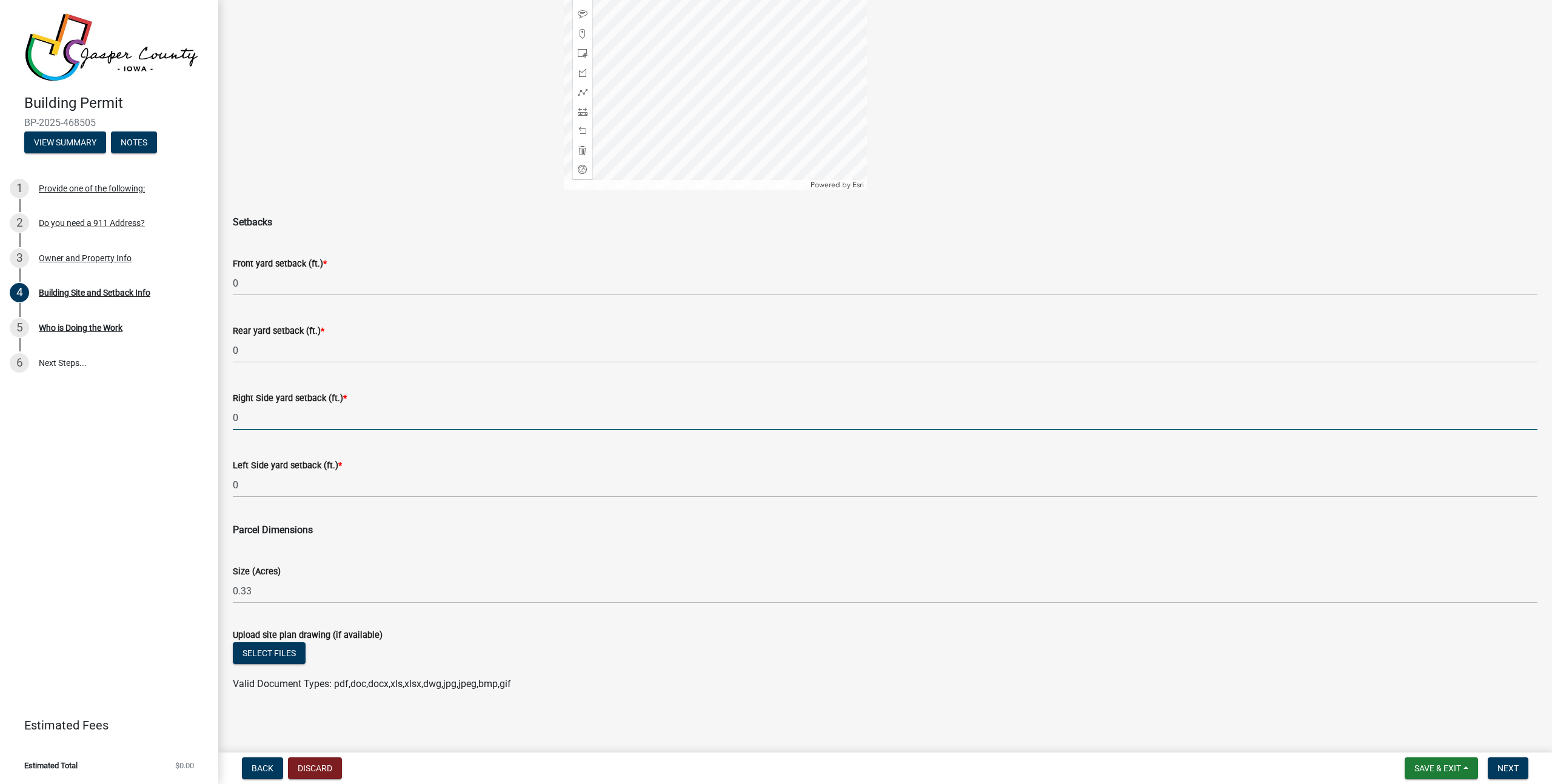
scroll to position [236, 0]
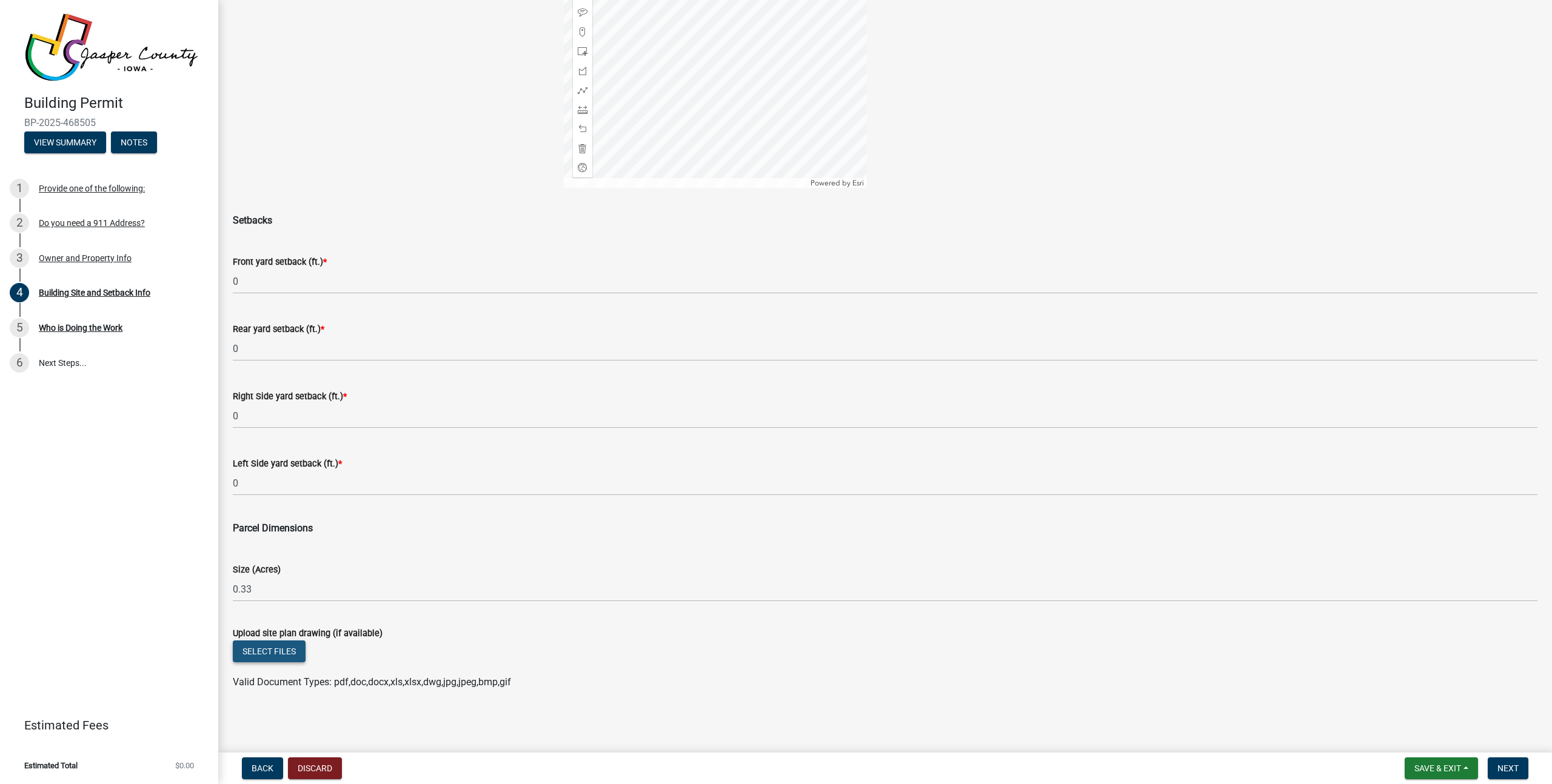
click at [281, 658] on button "Select files" at bounding box center [269, 651] width 73 height 22
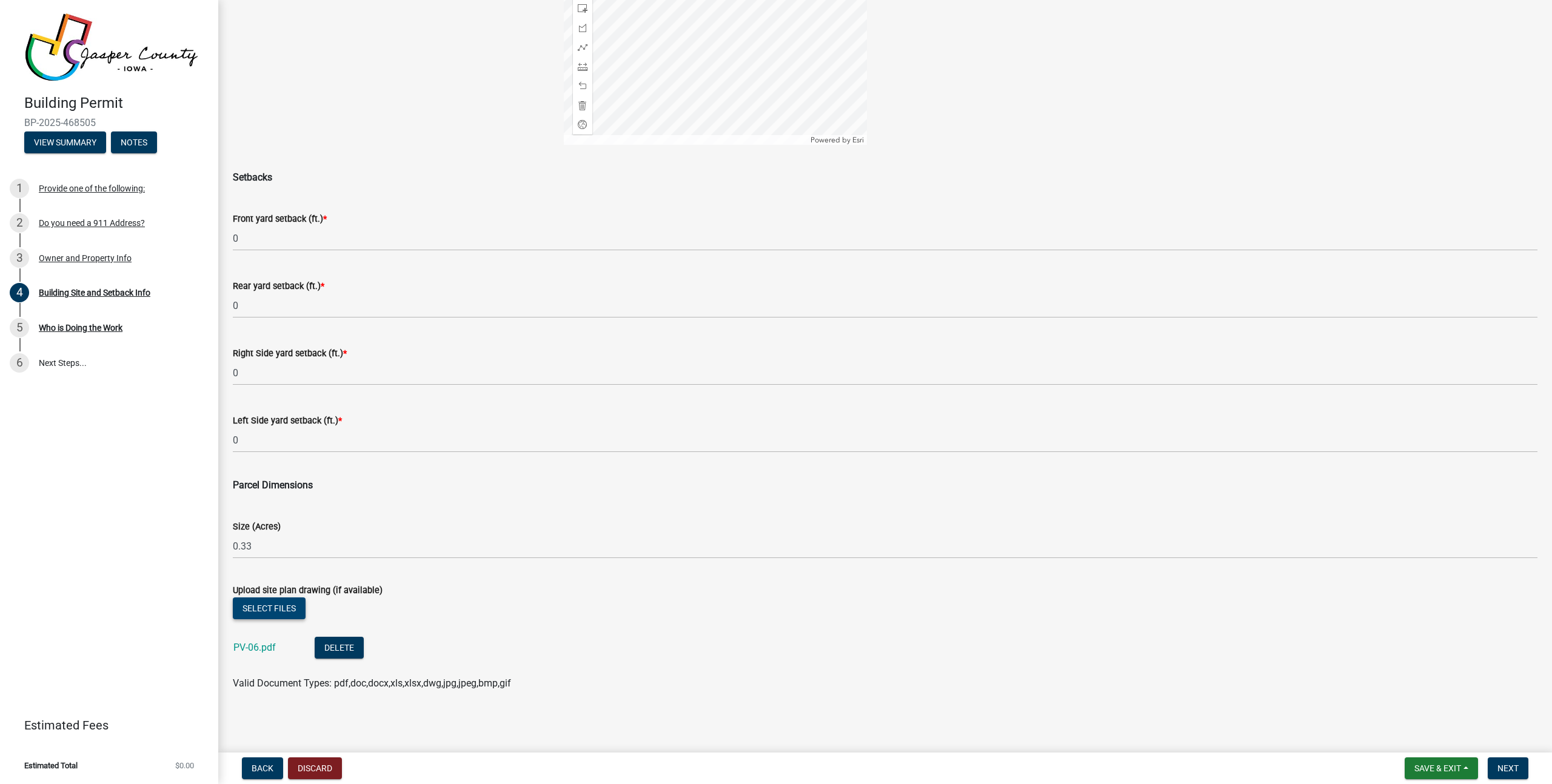
scroll to position [281, 0]
click at [1499, 771] on span "Next" at bounding box center [1508, 769] width 21 height 10
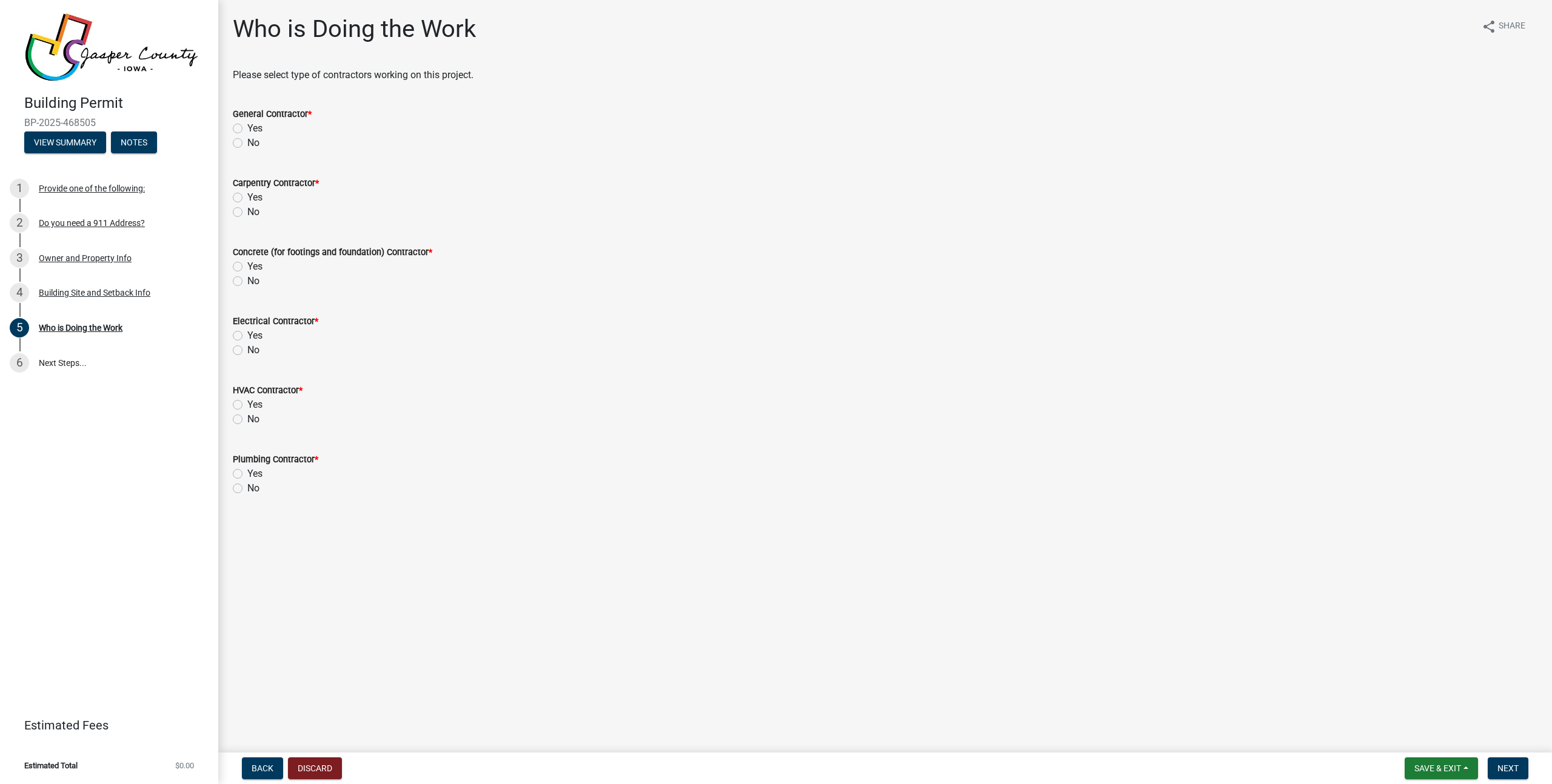
click at [248, 143] on label "No" at bounding box center [253, 143] width 12 height 15
click at [248, 143] on input "No" at bounding box center [251, 140] width 8 height 8
radio input "true"
click at [256, 213] on label "No" at bounding box center [253, 212] width 12 height 15
click at [255, 212] on input "No" at bounding box center [251, 208] width 8 height 8
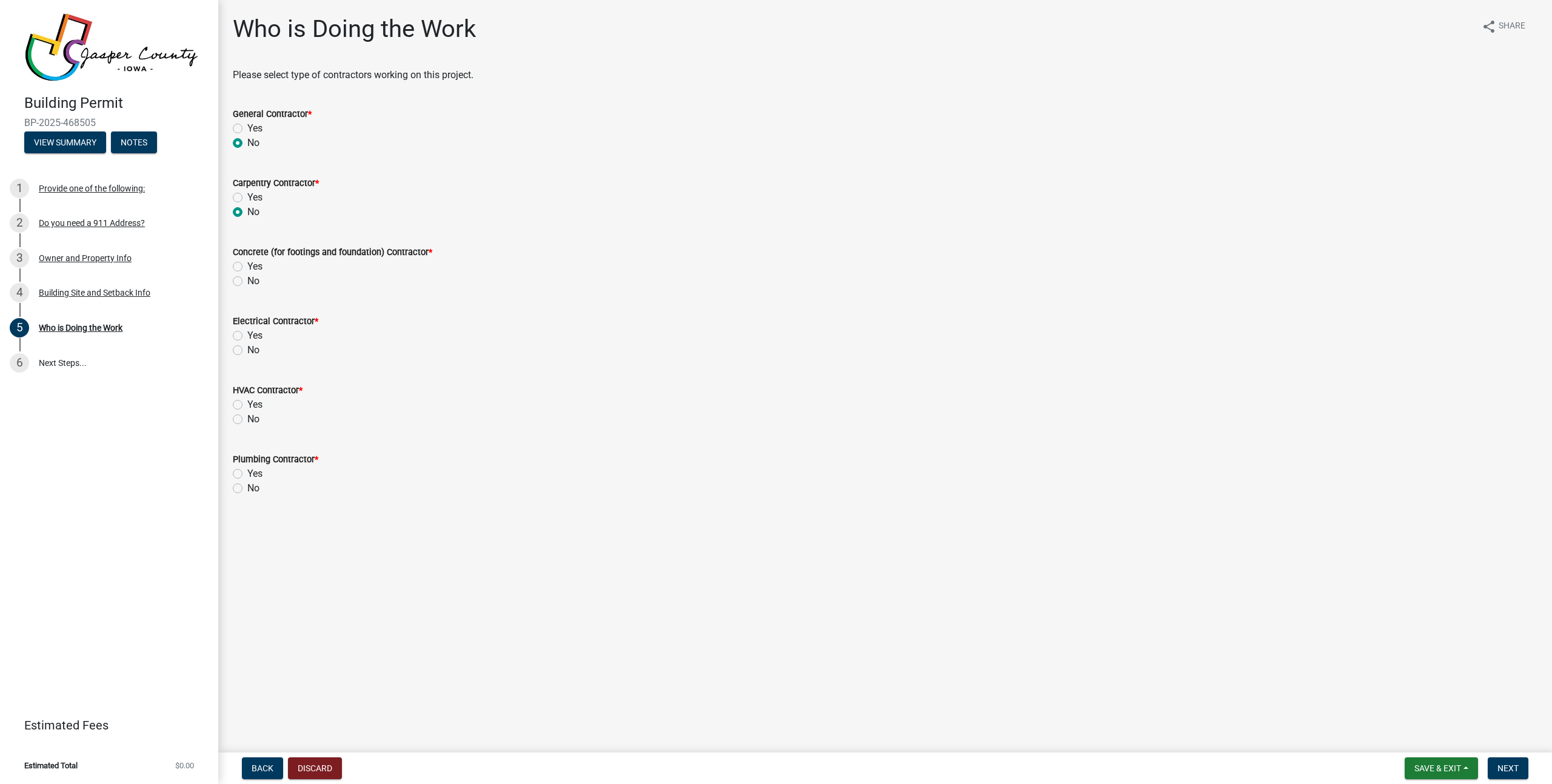
radio input "true"
click at [254, 280] on label "No" at bounding box center [253, 281] width 12 height 15
click at [254, 280] on input "No" at bounding box center [251, 278] width 8 height 8
radio input "true"
click at [260, 334] on label "Yes" at bounding box center [255, 335] width 15 height 15
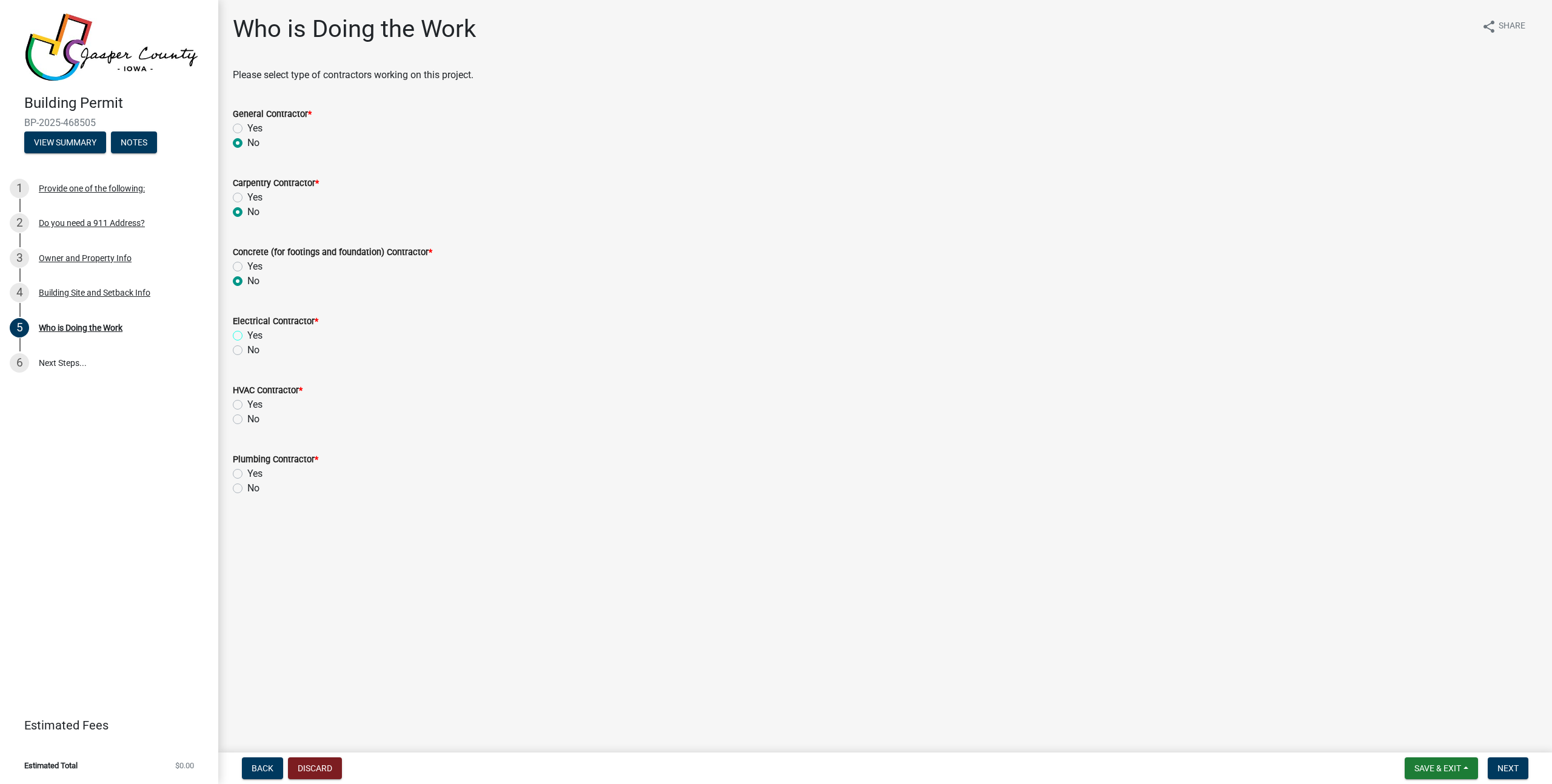
click at [255, 334] on input "Yes" at bounding box center [251, 332] width 8 height 8
radio input "true"
click at [260, 415] on label "No" at bounding box center [253, 419] width 12 height 15
click at [255, 415] on input "No" at bounding box center [251, 416] width 8 height 8
radio input "true"
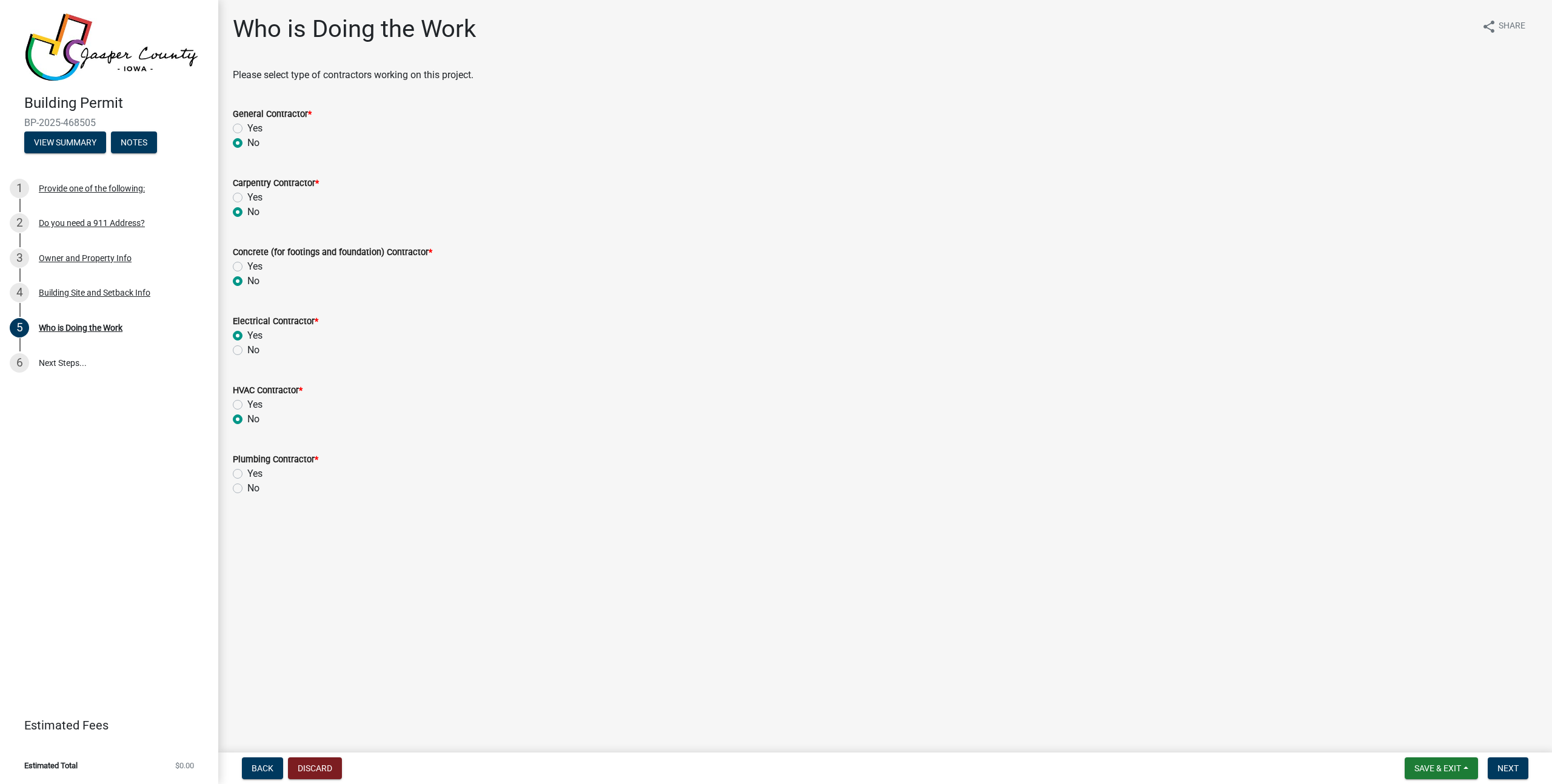
click at [256, 485] on label "No" at bounding box center [253, 488] width 12 height 15
click at [252, 485] on label "No" at bounding box center [253, 488] width 12 height 15
click at [252, 485] on input "No" at bounding box center [251, 485] width 8 height 8
radio input "true"
click at [1500, 755] on nav "Back Discard Save & Exit Save Save & Exit Next" at bounding box center [885, 768] width 1334 height 32
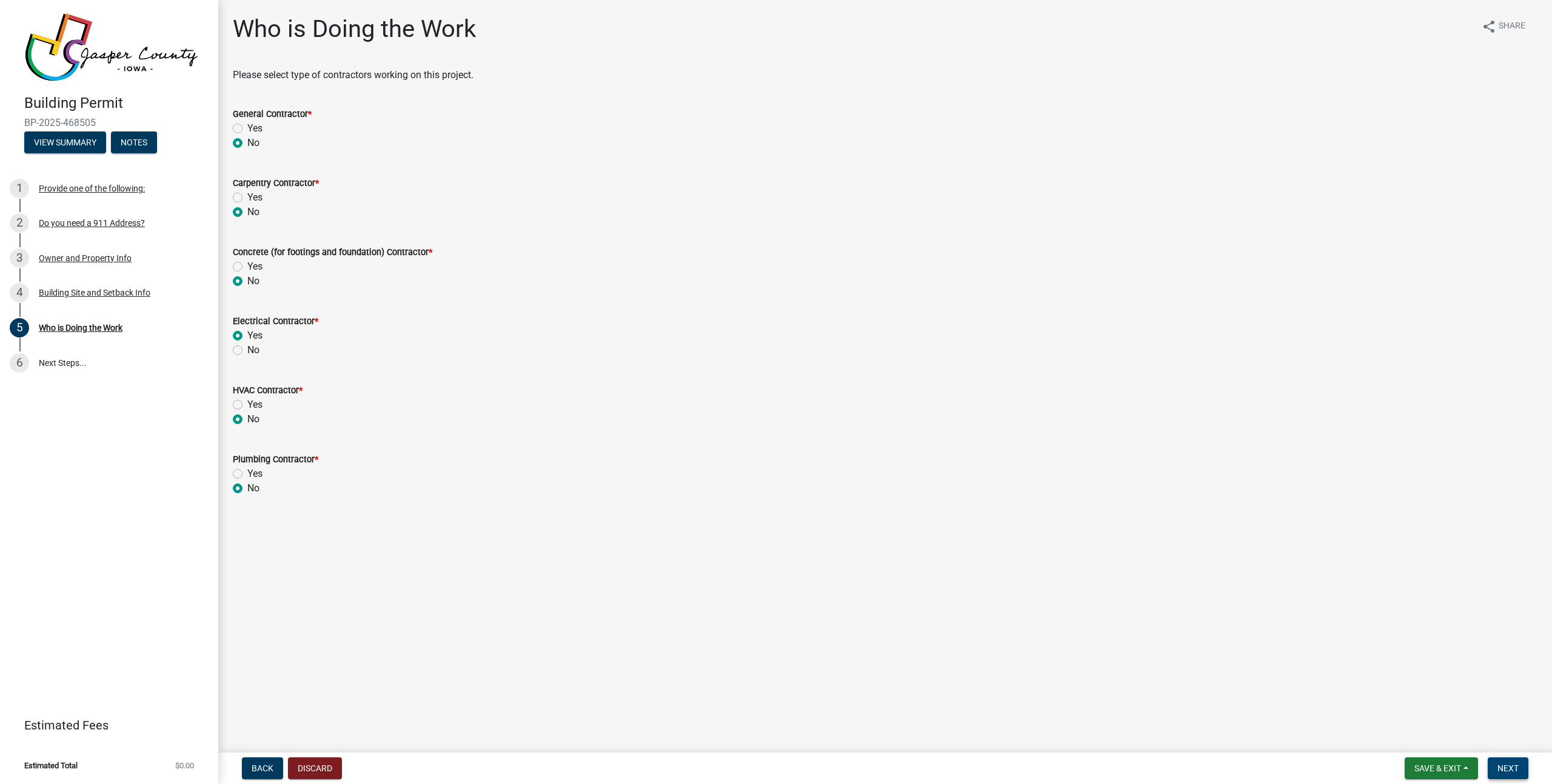
click at [1502, 764] on span "Next" at bounding box center [1508, 769] width 21 height 10
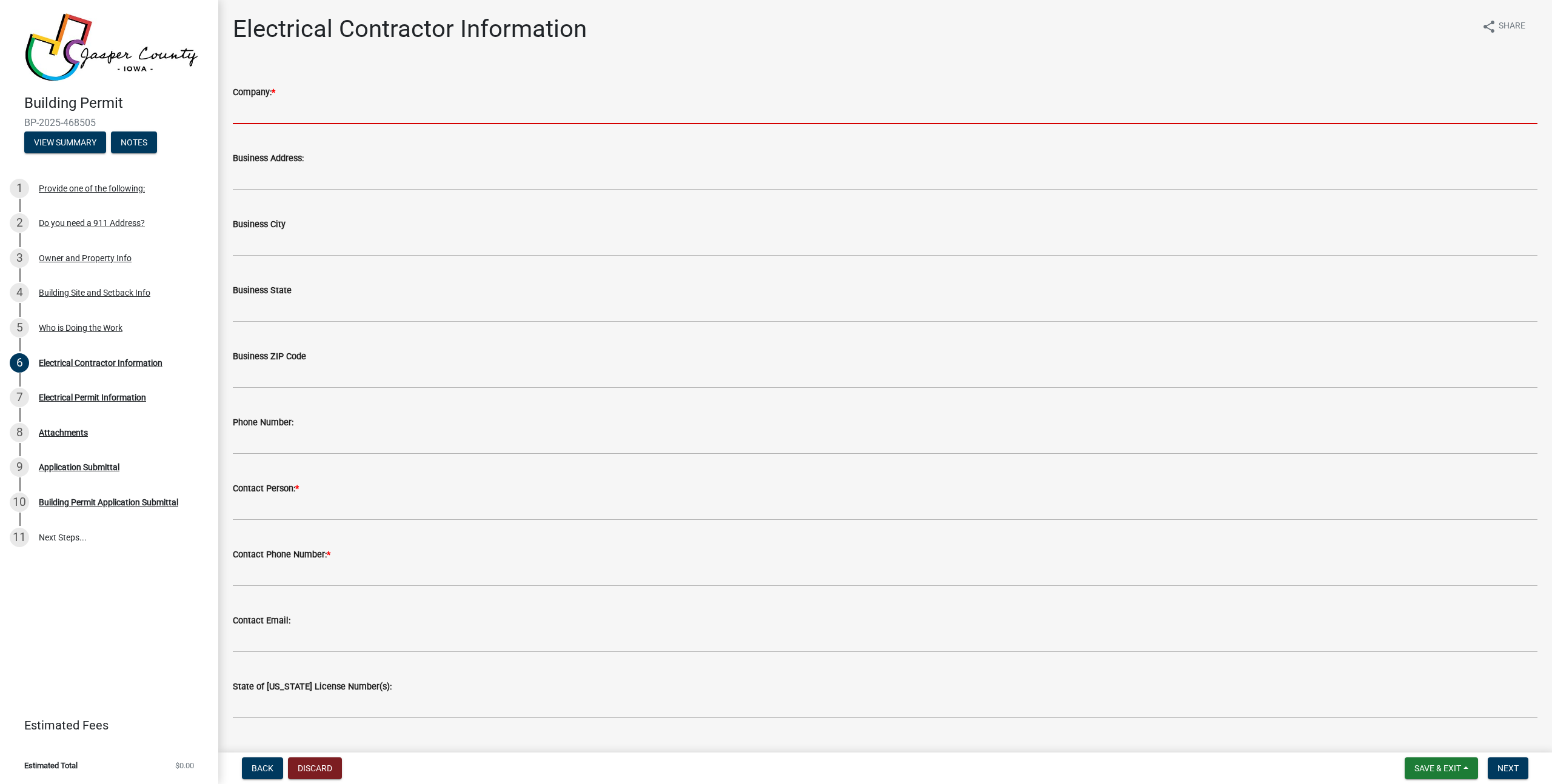
click at [371, 119] on input "Company: *" at bounding box center [885, 111] width 1304 height 25
type input "Purelight Power"
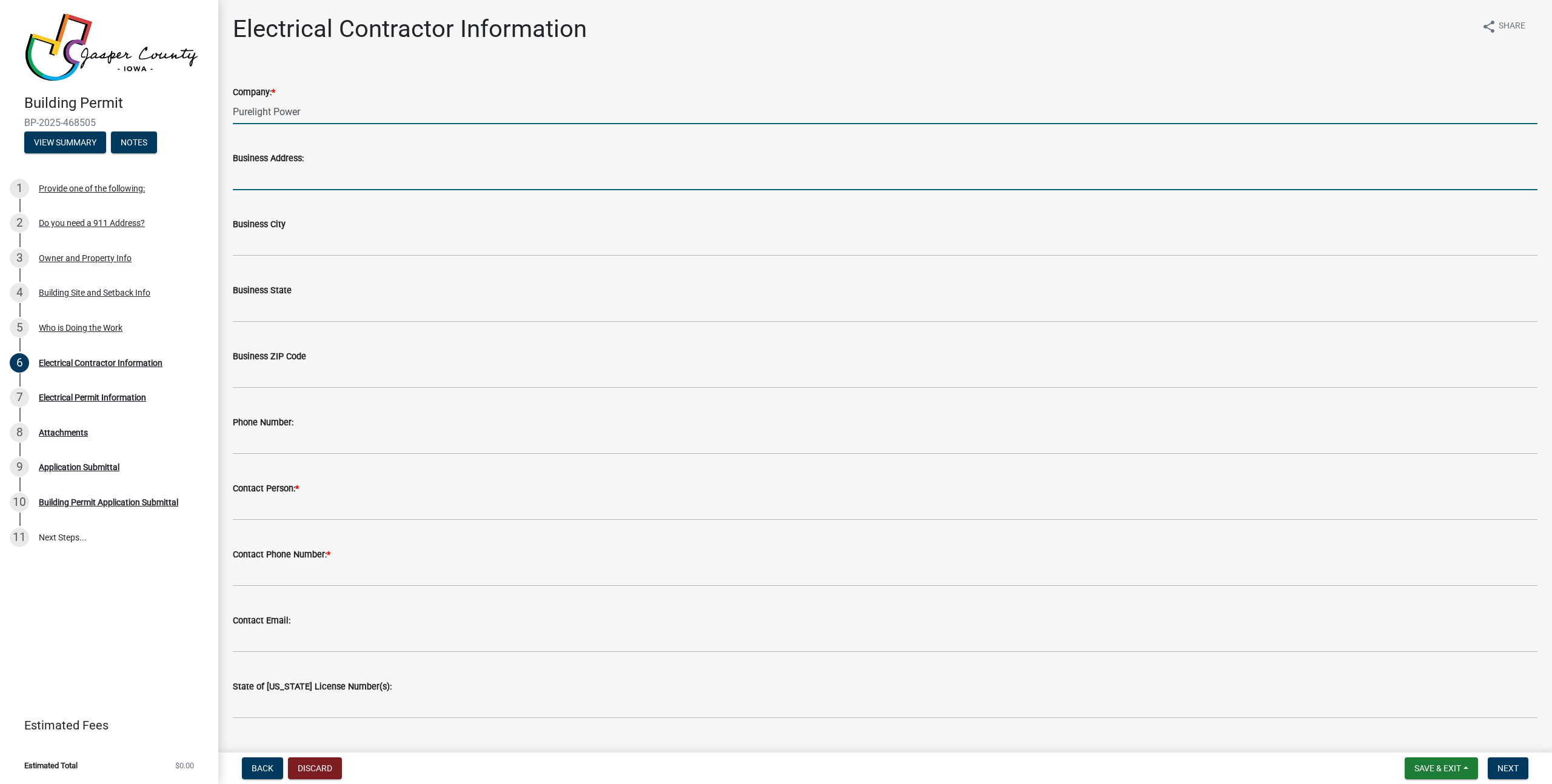
type input "[STREET_ADDRESS]"
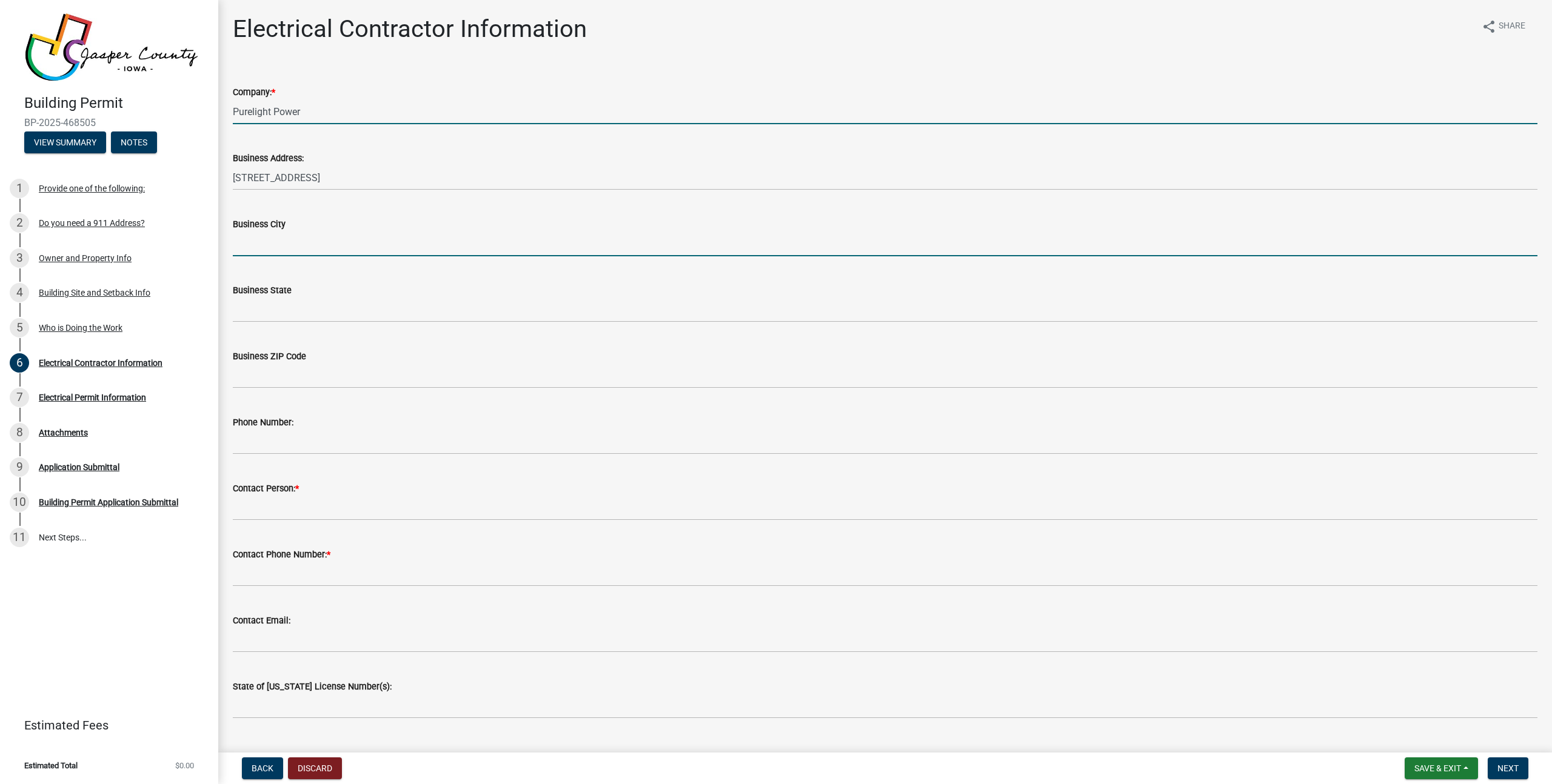
type input "Ankeny"
type input "[US_STATE]"
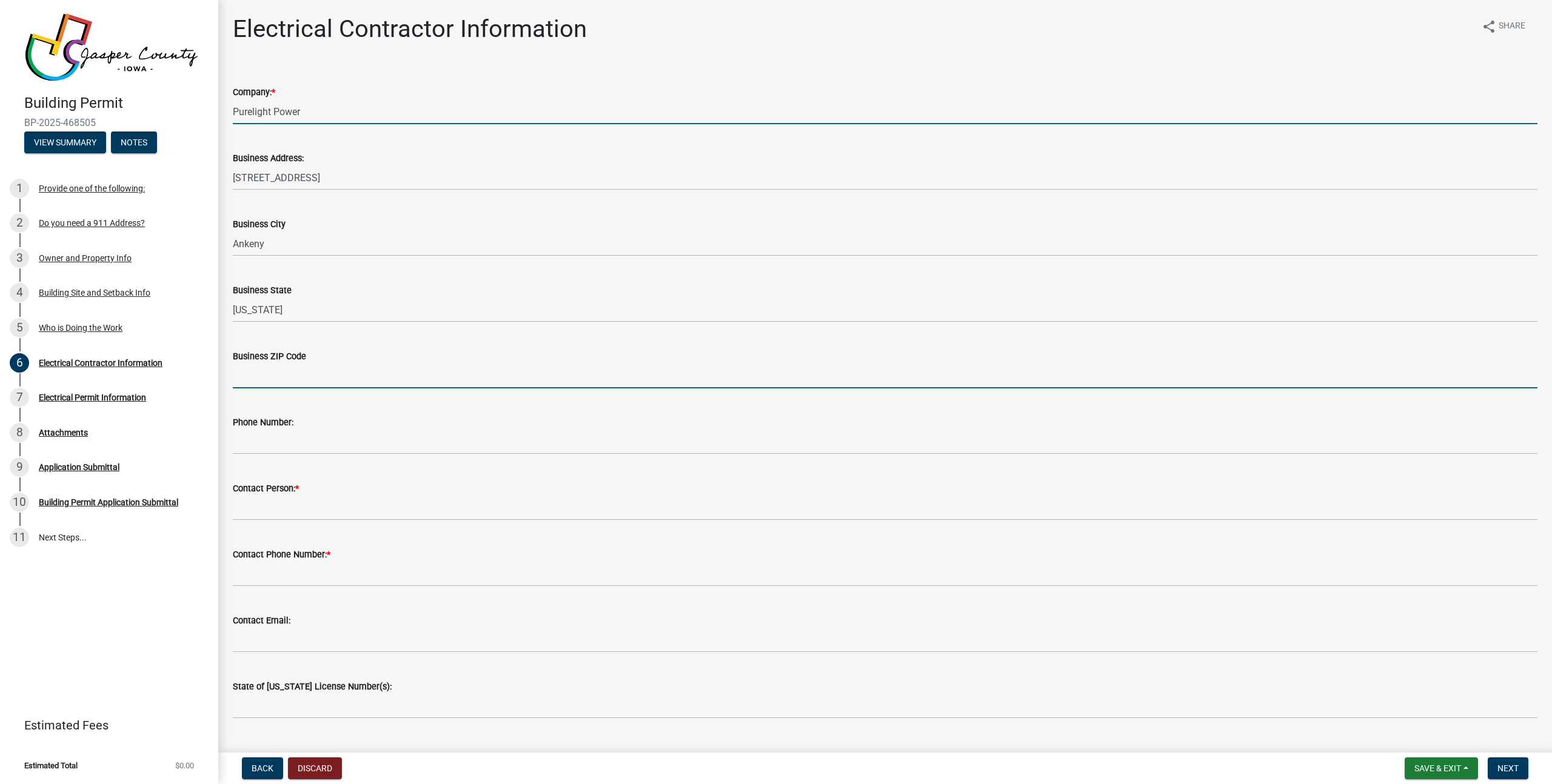
type input "50021"
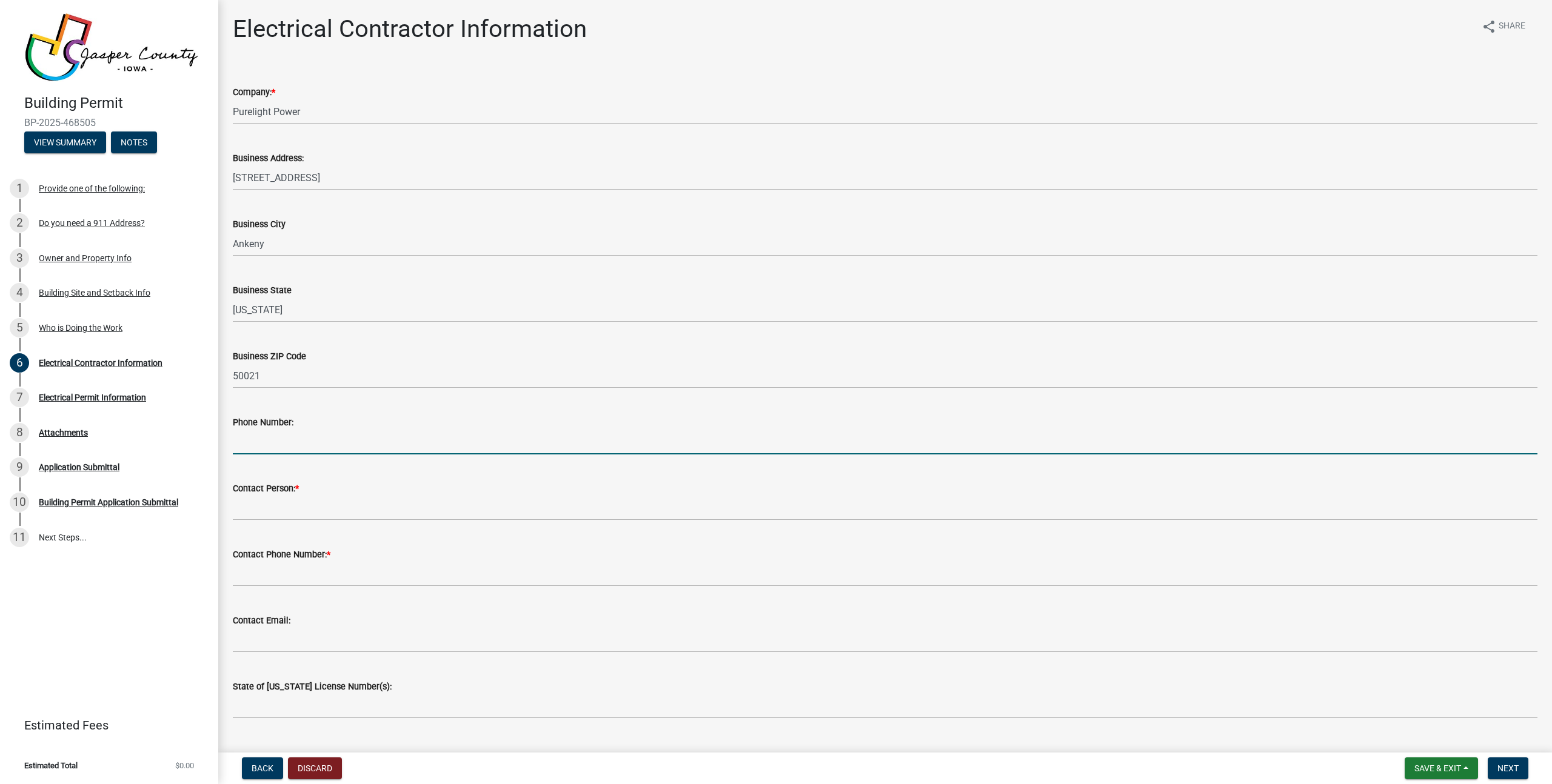
click at [342, 447] on input "Phone Number:" at bounding box center [885, 442] width 1304 height 25
type input "5152766543"
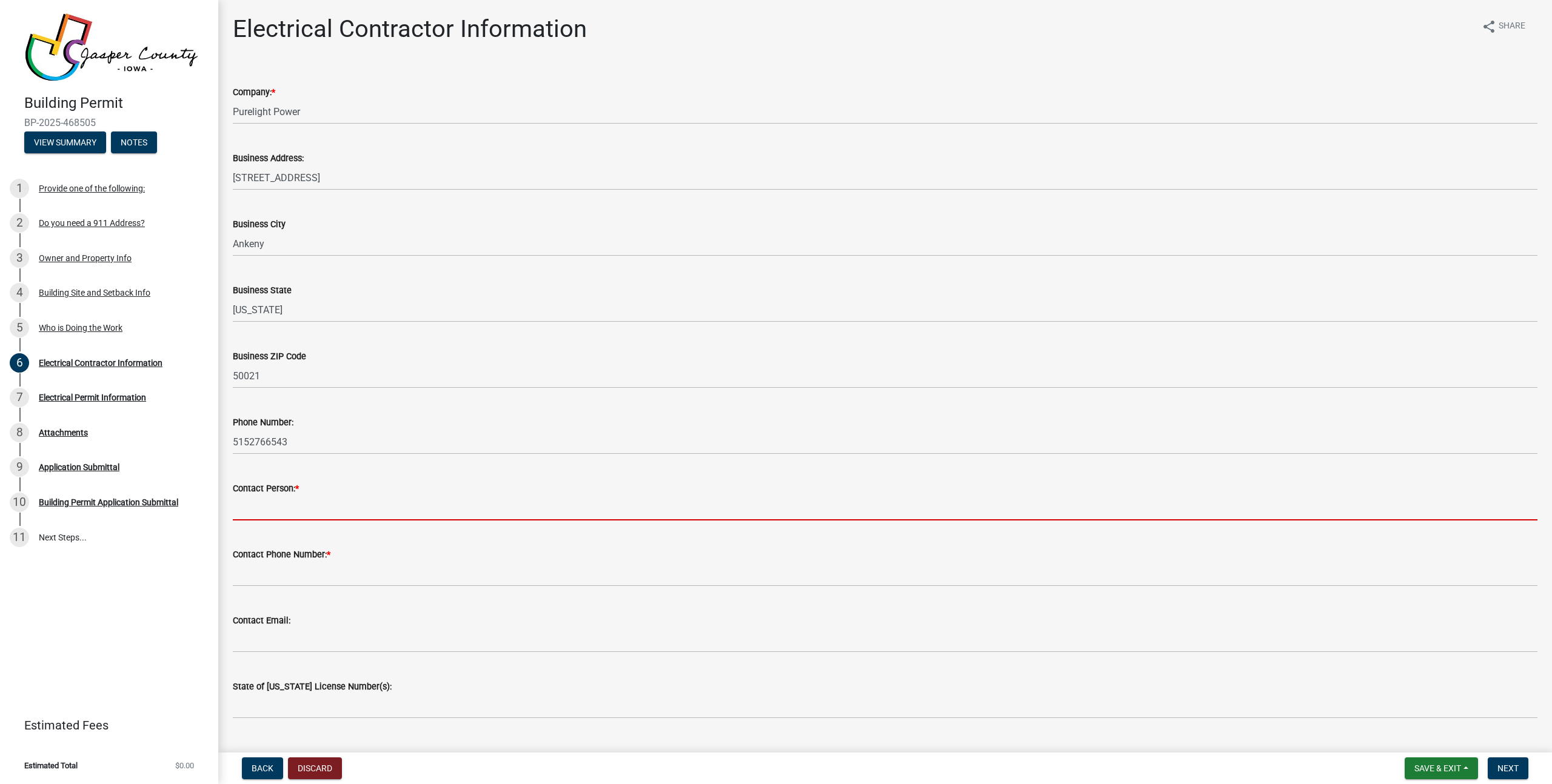
click at [353, 514] on input "Contact Person: *" at bounding box center [885, 508] width 1304 height 25
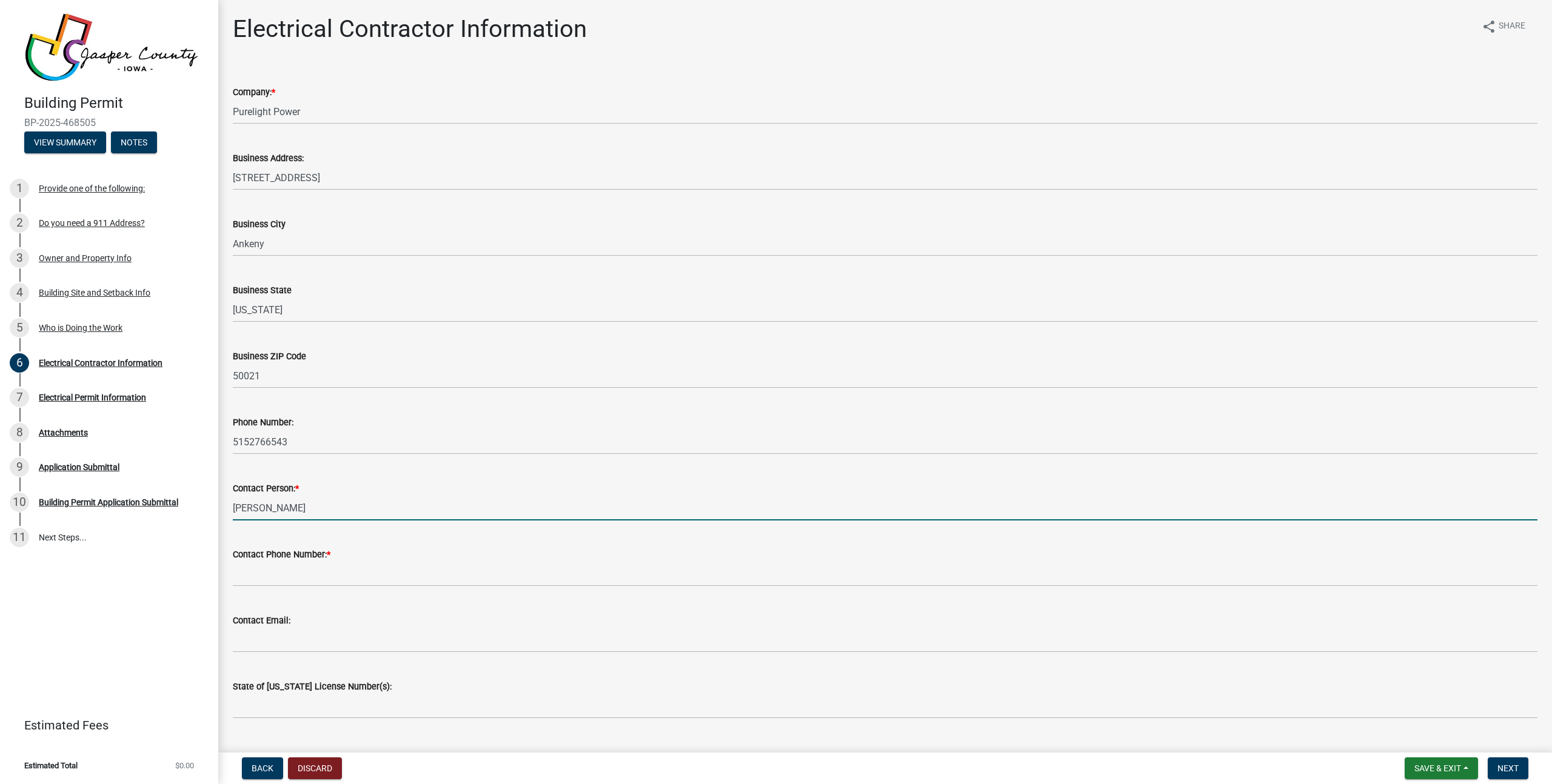
type input "[PERSON_NAME]"
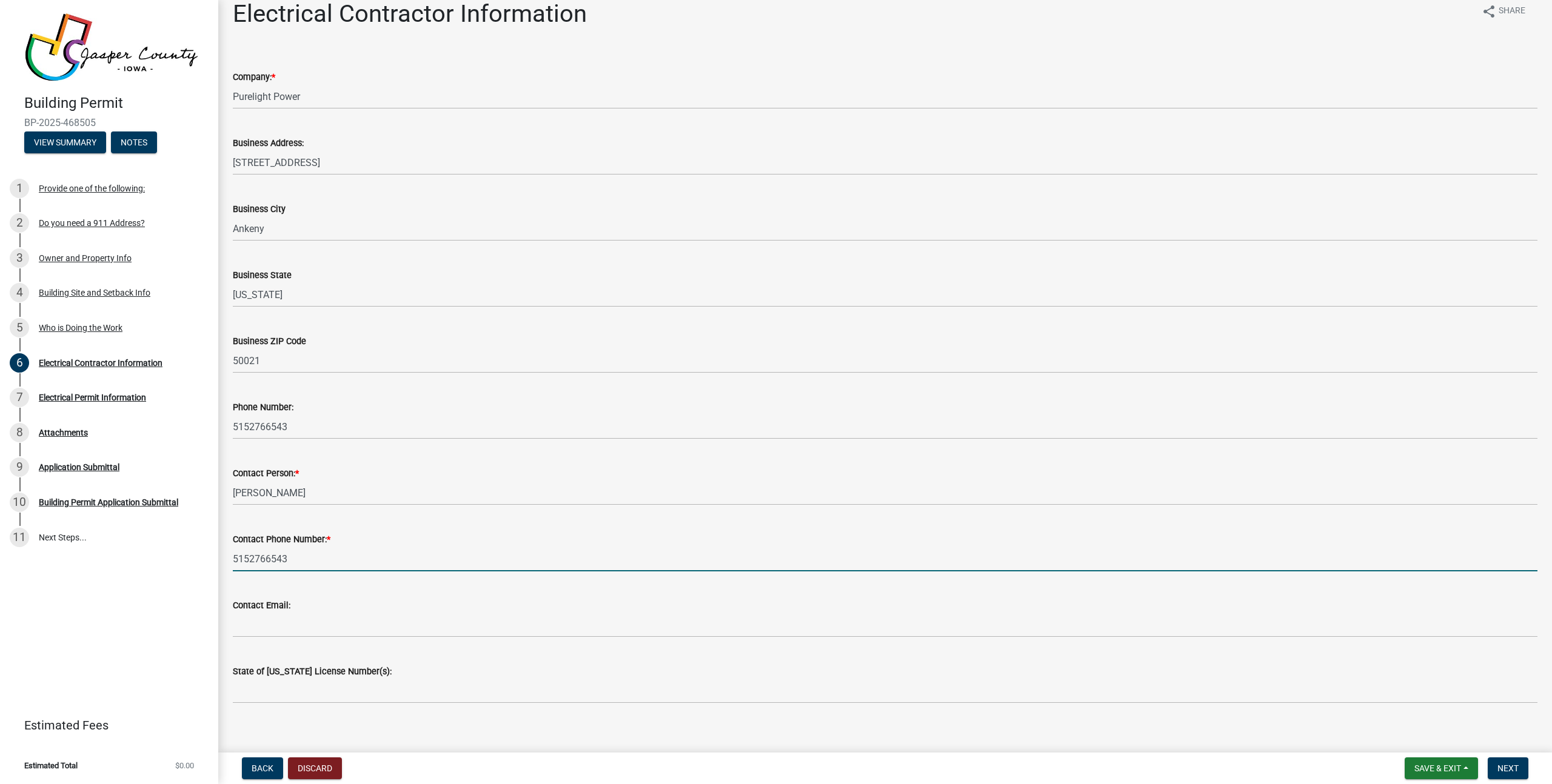
scroll to position [28, 0]
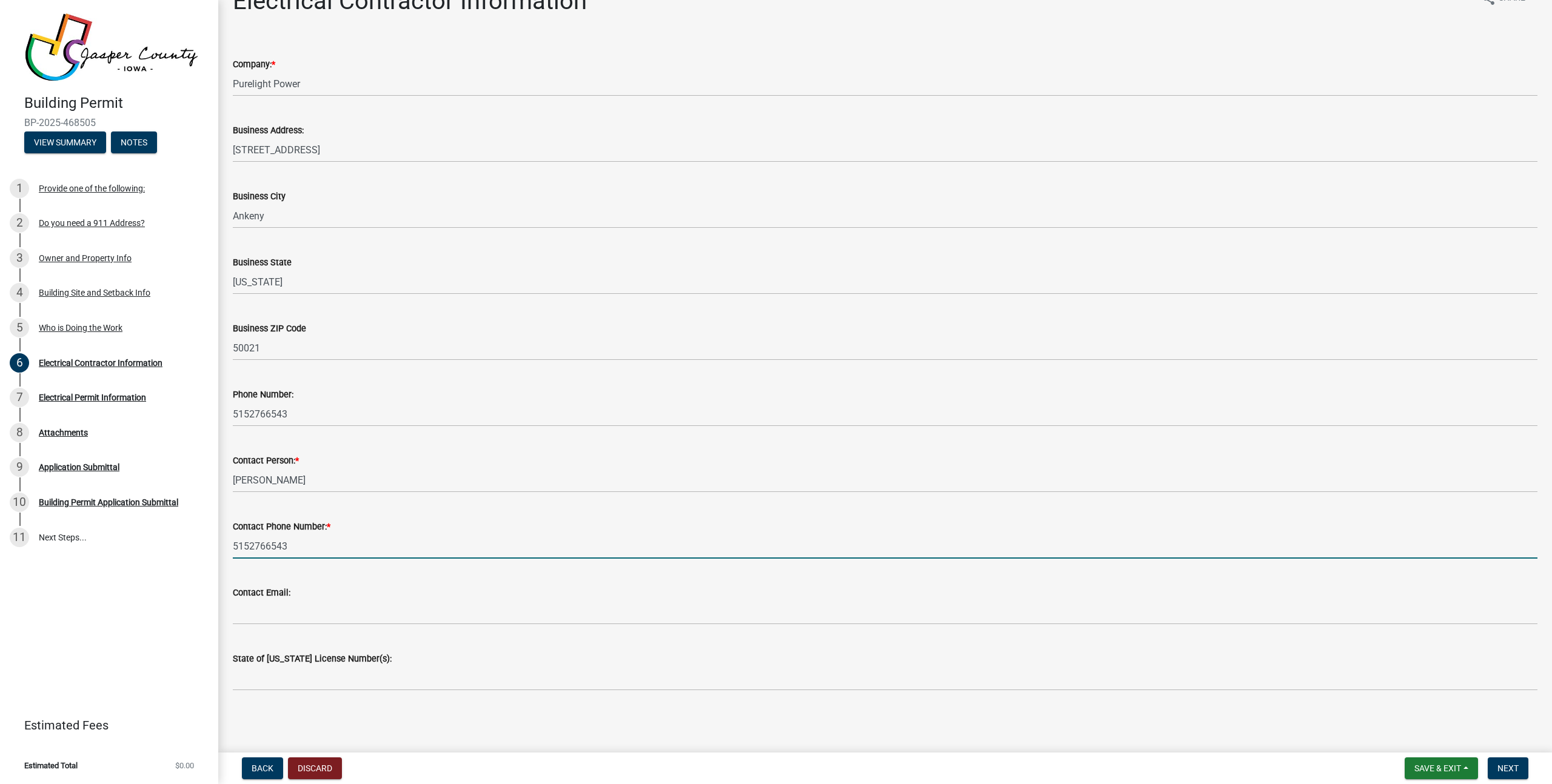
type input "5152766543"
click at [328, 596] on div "Contact Email:" at bounding box center [885, 593] width 1304 height 15
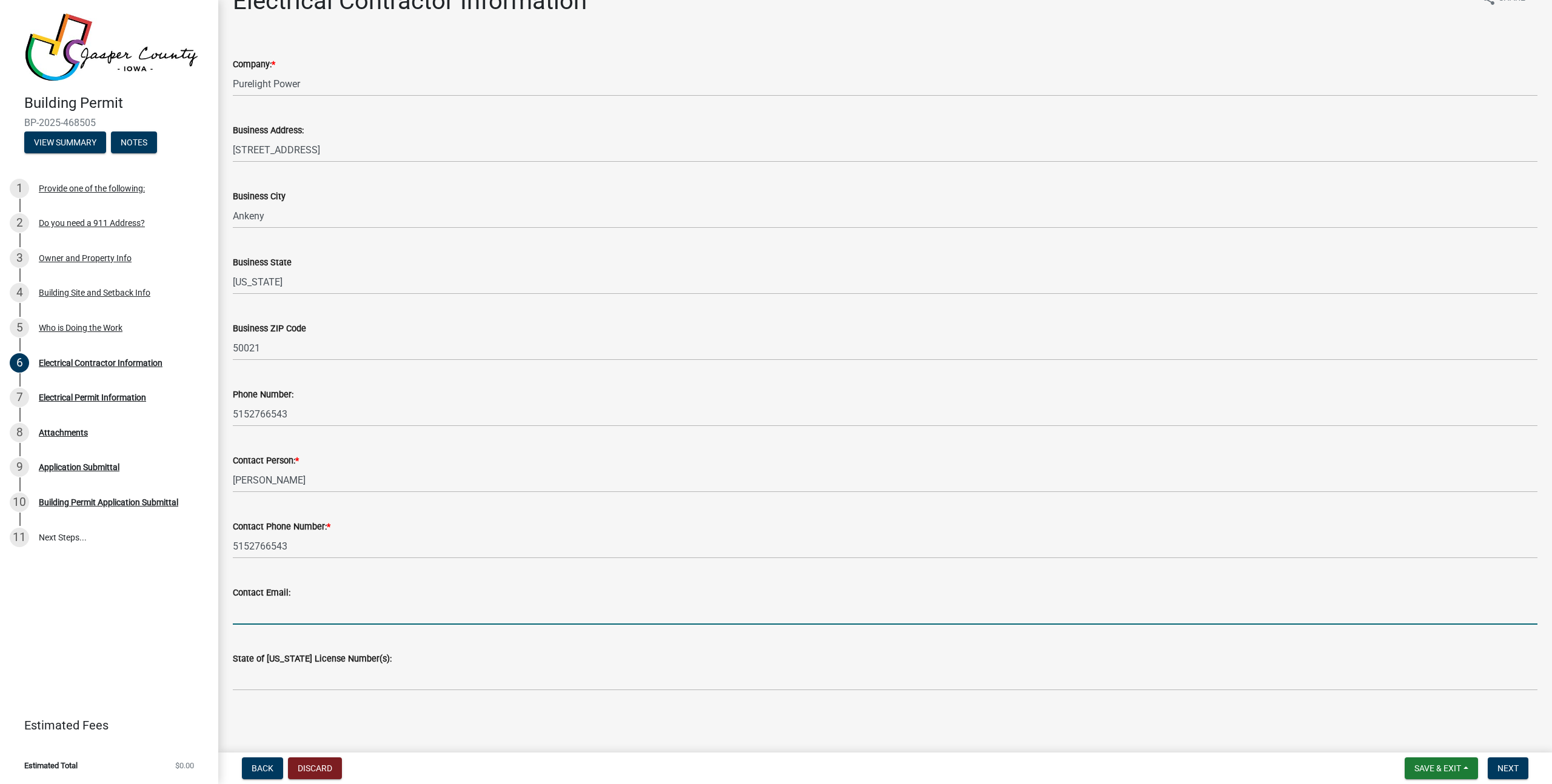
click at [330, 604] on input "Contact Email:" at bounding box center [885, 611] width 1304 height 25
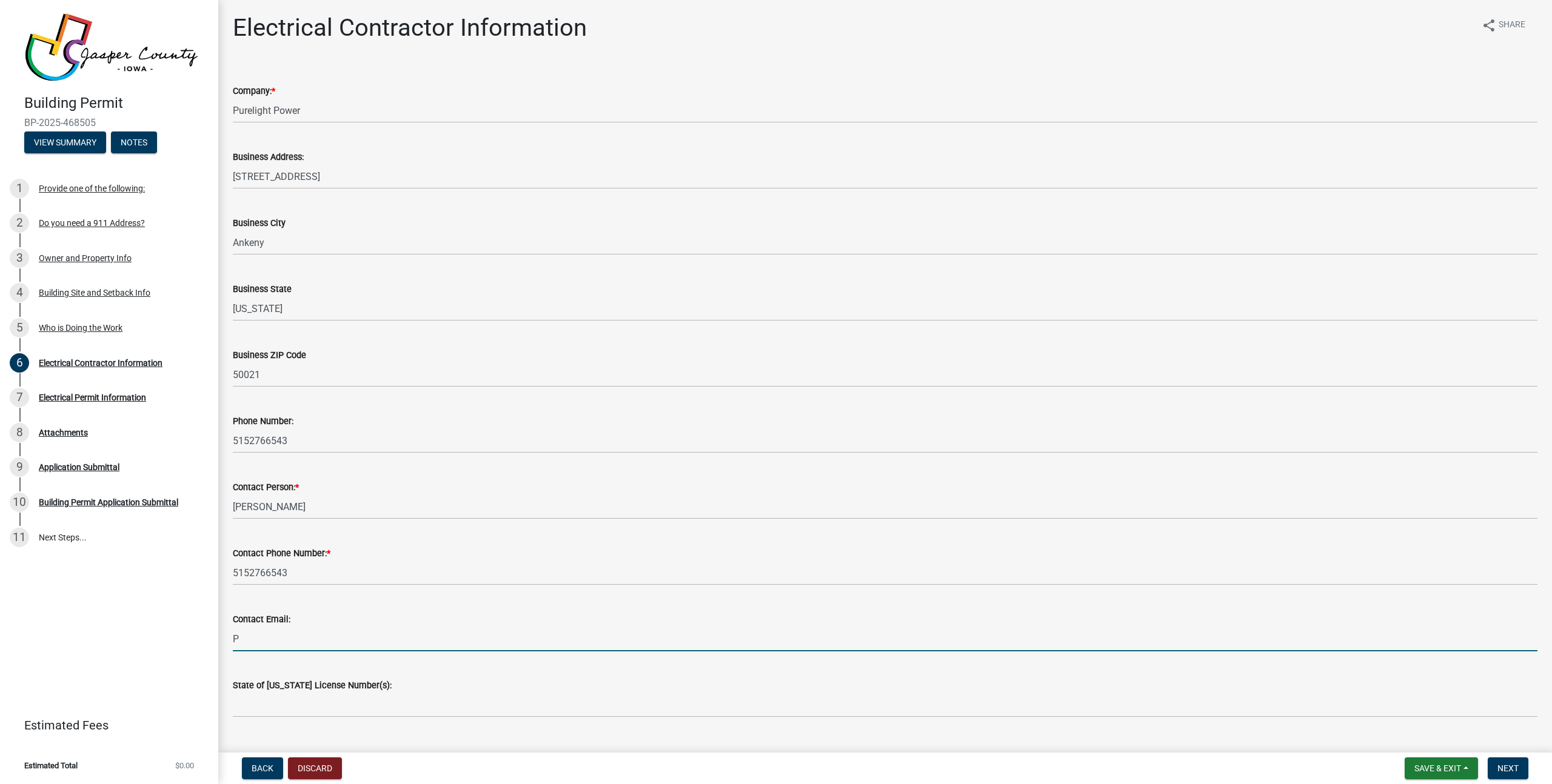
scroll to position [0, 0]
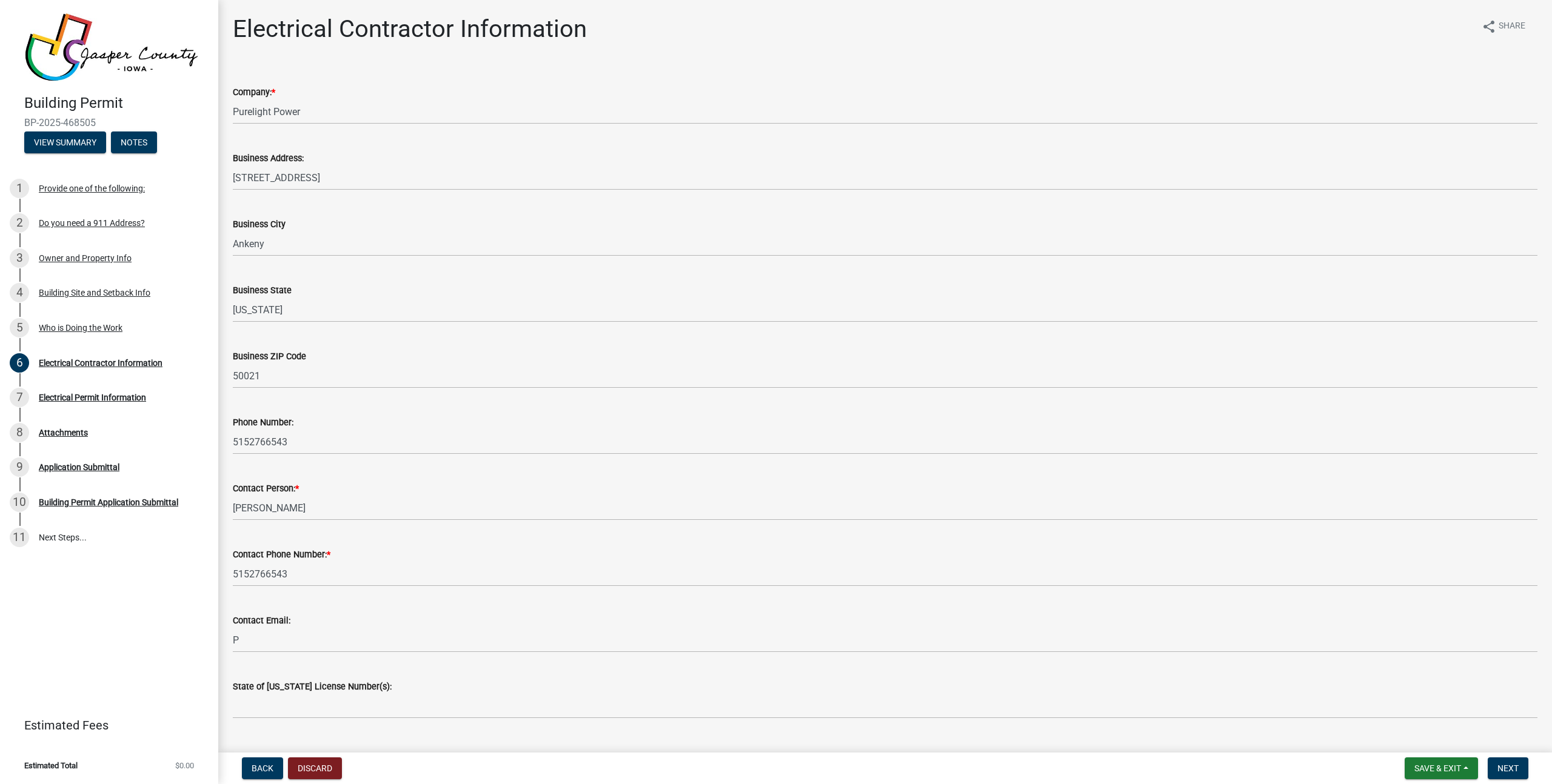
click at [1397, 74] on div "Company: * Purelight Power" at bounding box center [885, 96] width 1304 height 56
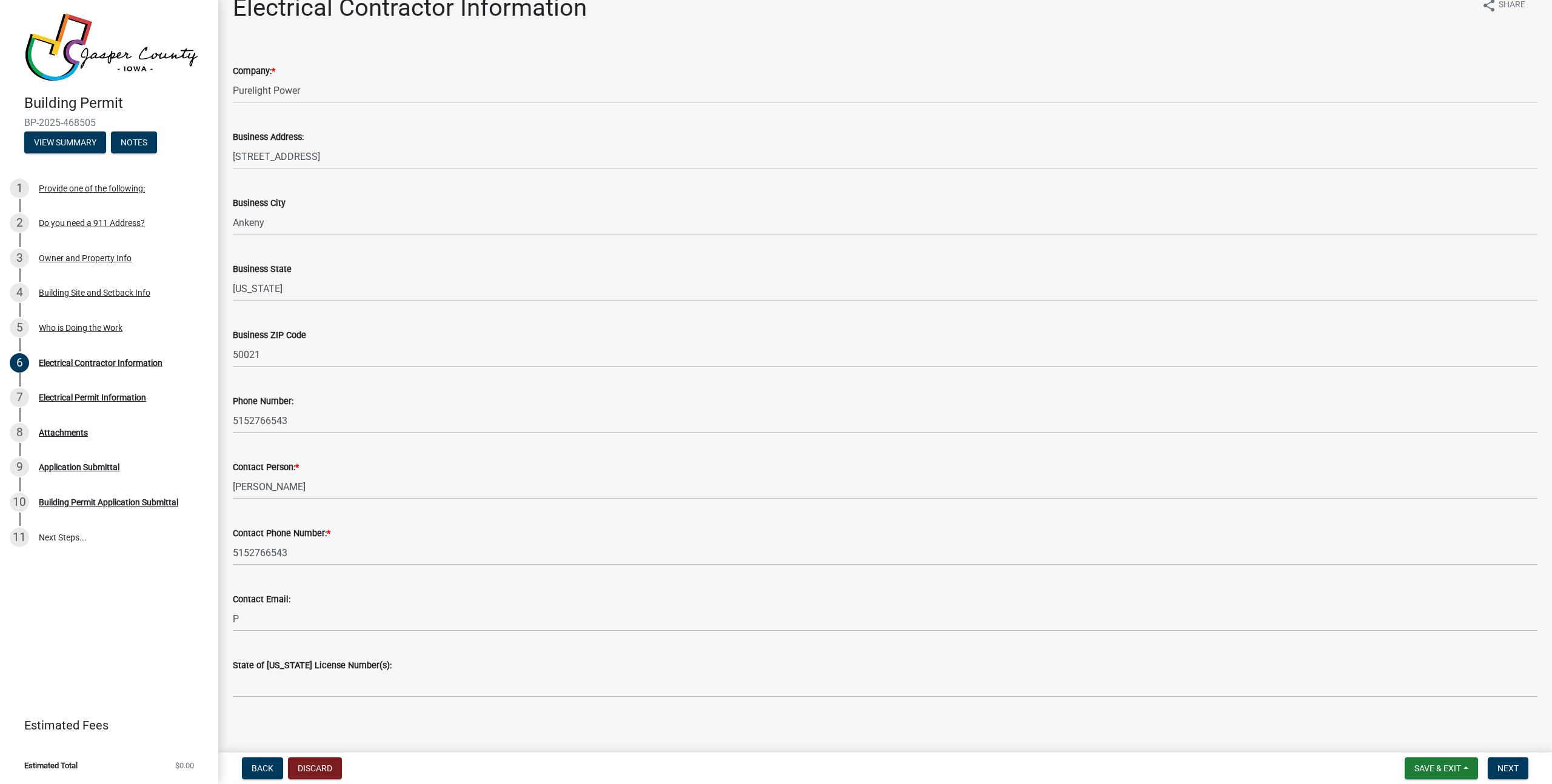
scroll to position [28, 0]
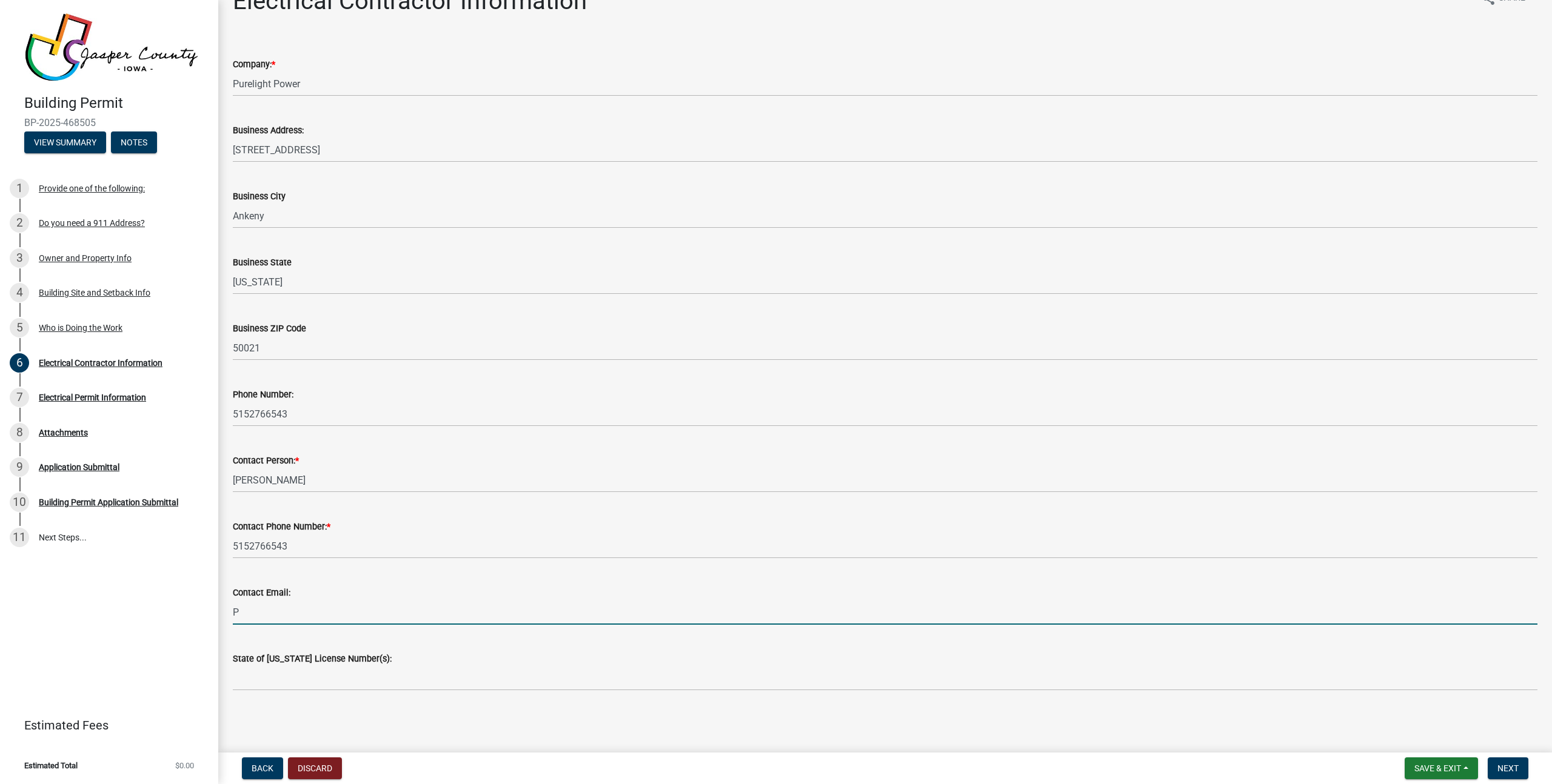
click at [377, 616] on input "P" at bounding box center [885, 611] width 1304 height 25
type input "[EMAIL_ADDRESS][DOMAIN_NAME]"
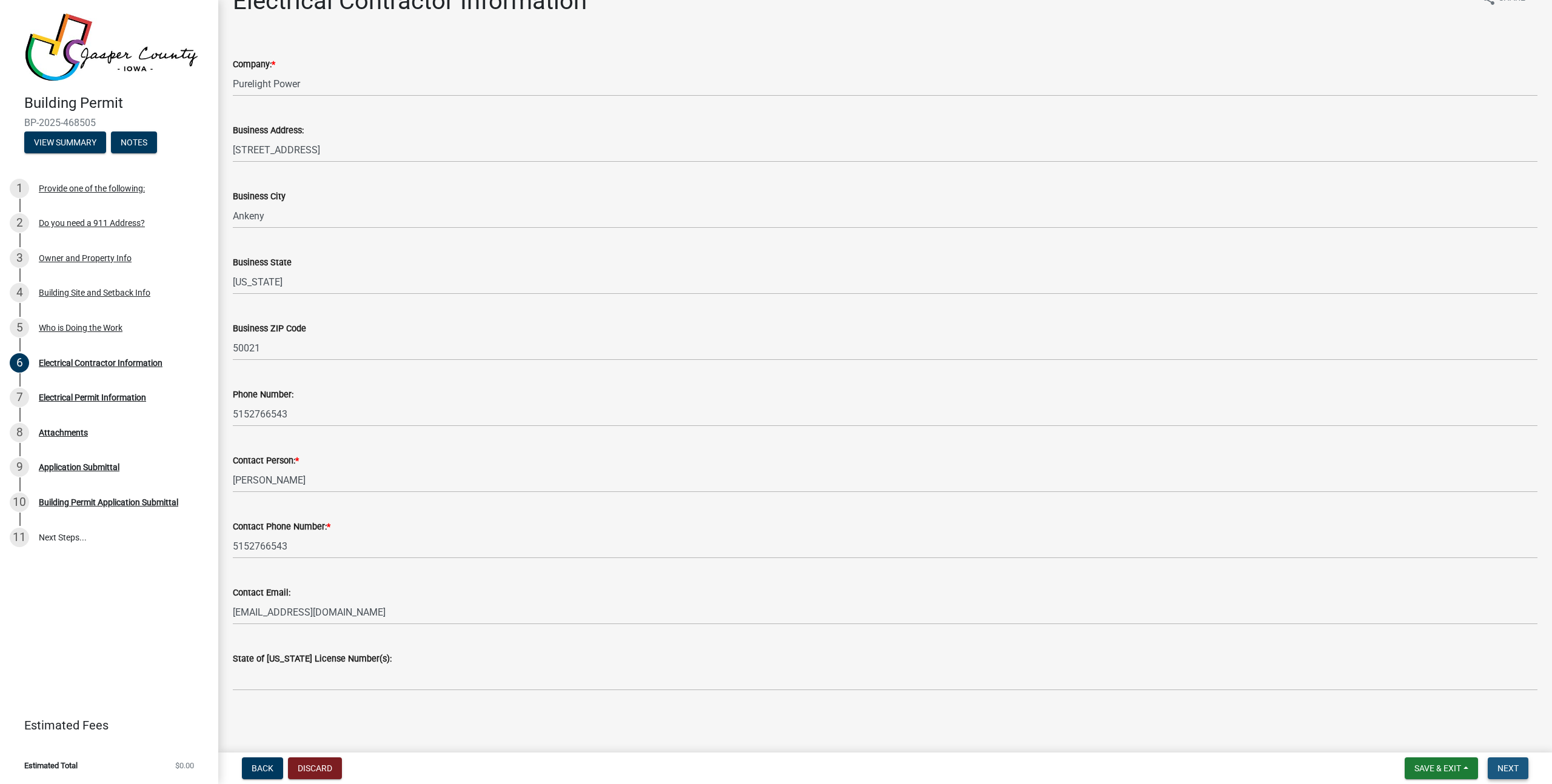
click at [1512, 769] on span "Next" at bounding box center [1508, 769] width 21 height 10
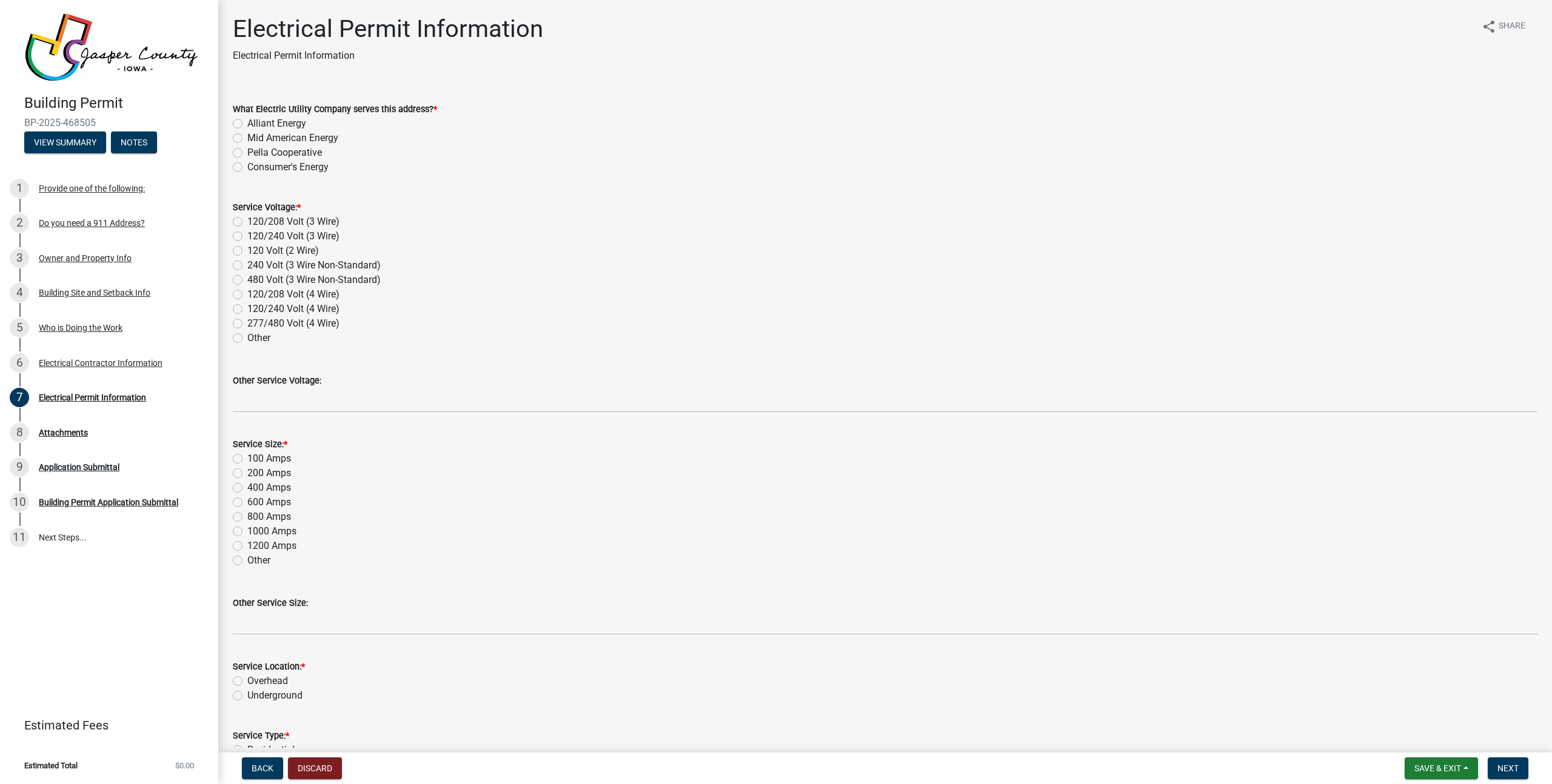
click at [274, 125] on label "Alliant Energy" at bounding box center [277, 123] width 59 height 15
click at [255, 124] on input "Alliant Energy" at bounding box center [251, 120] width 8 height 8
radio input "true"
click at [296, 233] on label "120/240 Volt (3 Wire)" at bounding box center [293, 236] width 92 height 15
click at [255, 233] on input "120/240 Volt (3 Wire)" at bounding box center [251, 233] width 8 height 8
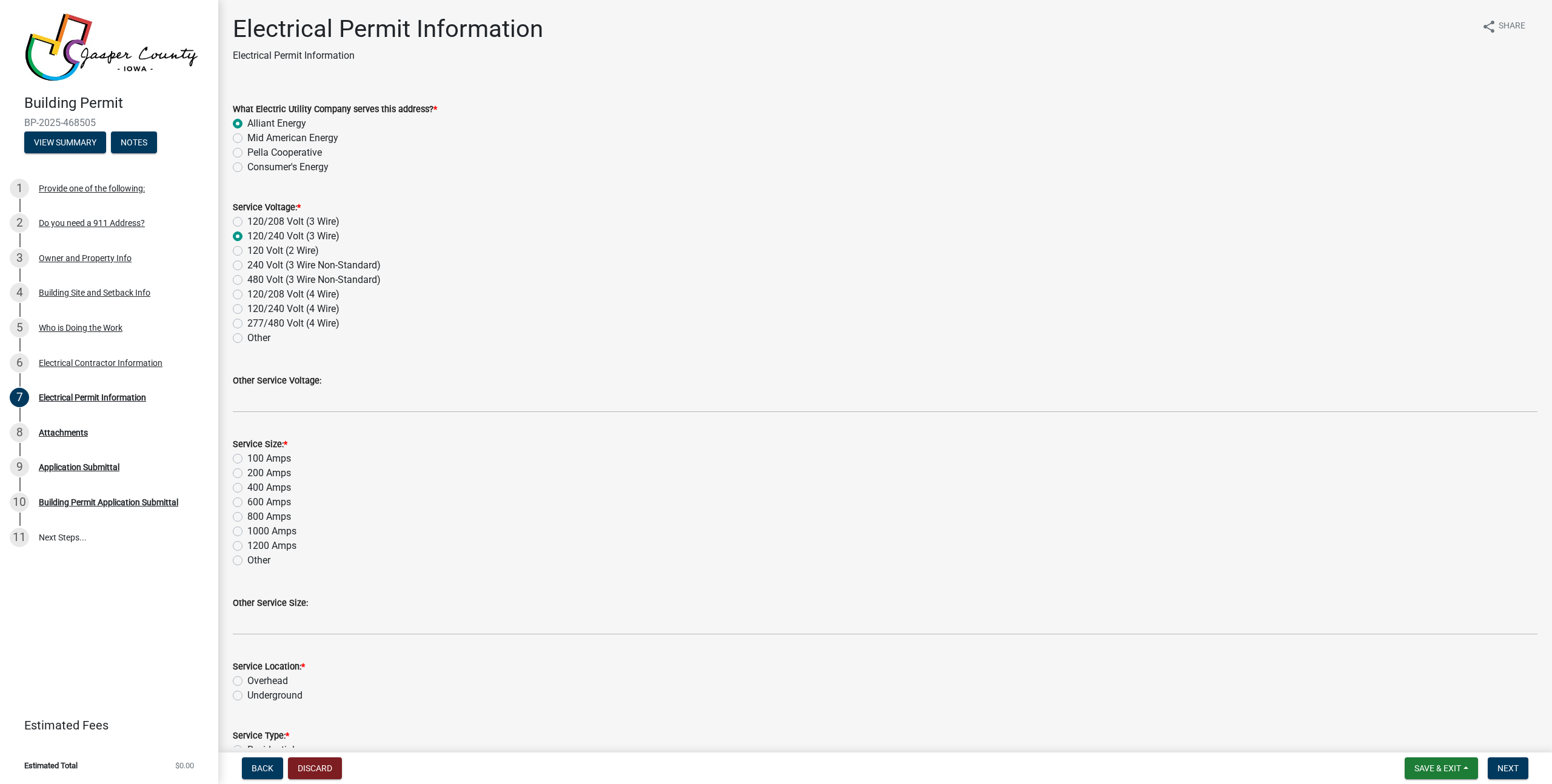
radio input "true"
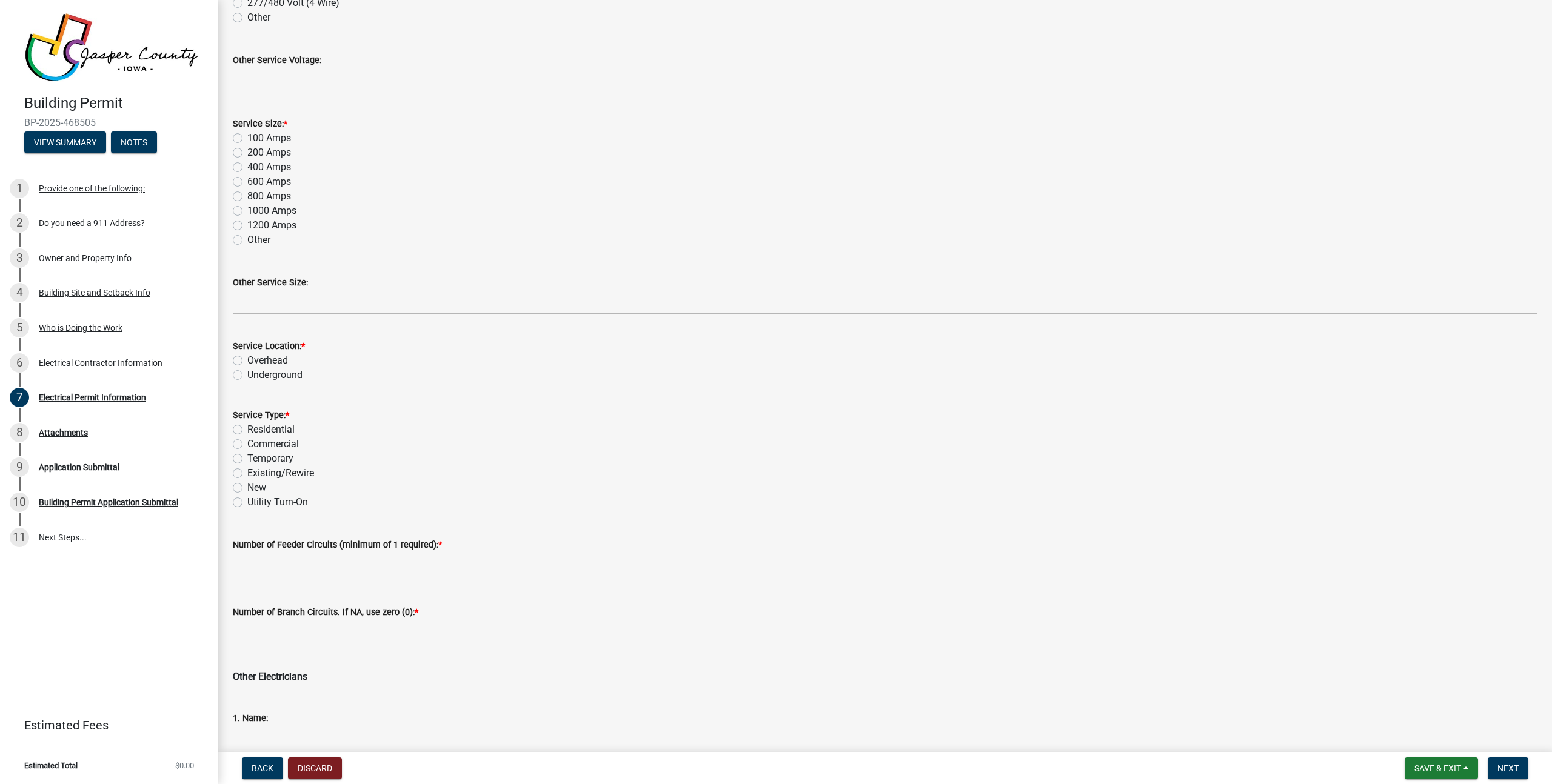
scroll to position [158, 0]
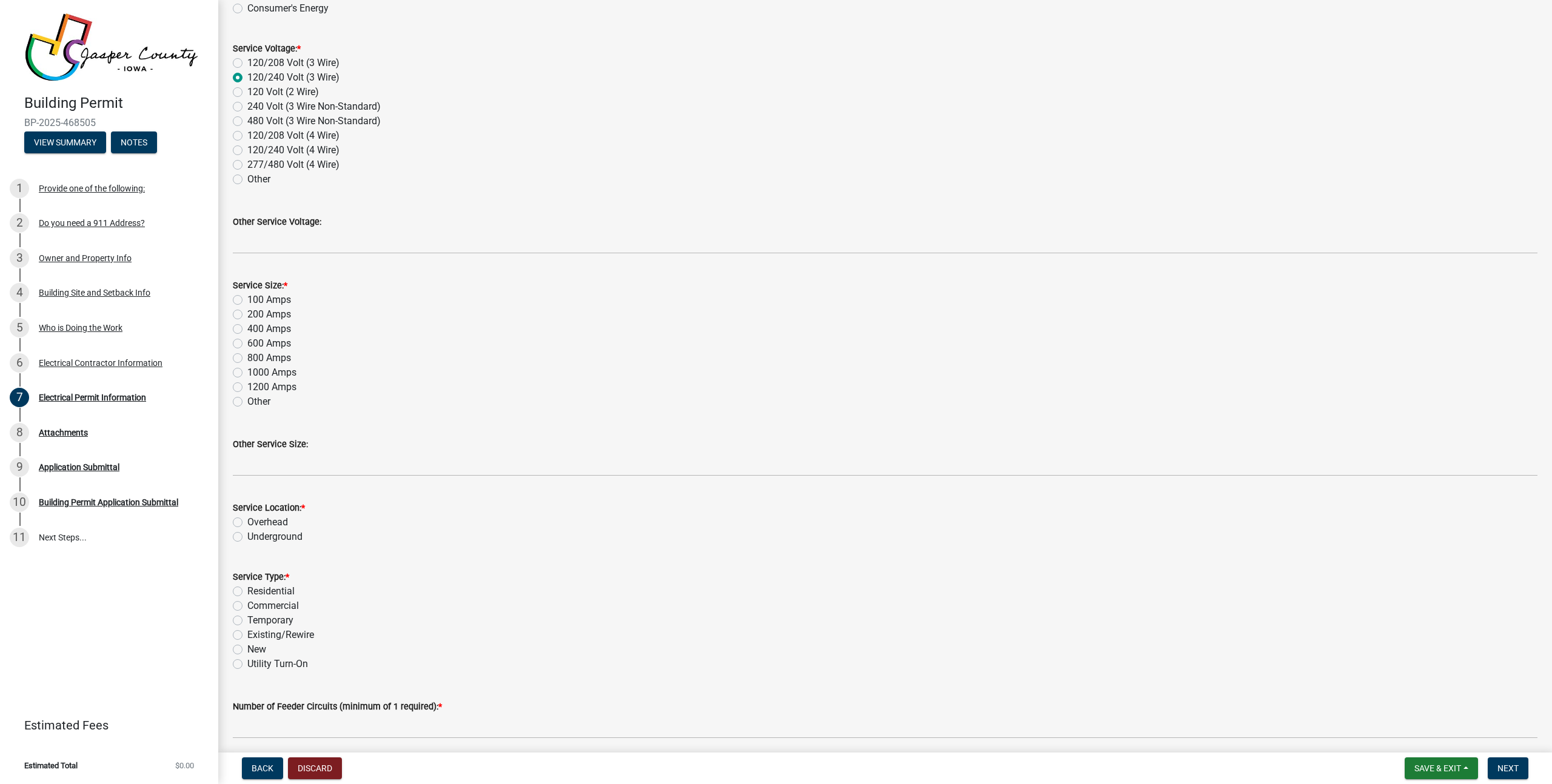
click at [262, 322] on label "400 Amps" at bounding box center [269, 329] width 44 height 15
click at [255, 322] on input "400 Amps" at bounding box center [251, 325] width 8 height 8
radio input "true"
click at [262, 319] on label "200 Amps" at bounding box center [269, 314] width 44 height 15
click at [255, 315] on input "200 Amps" at bounding box center [251, 311] width 8 height 8
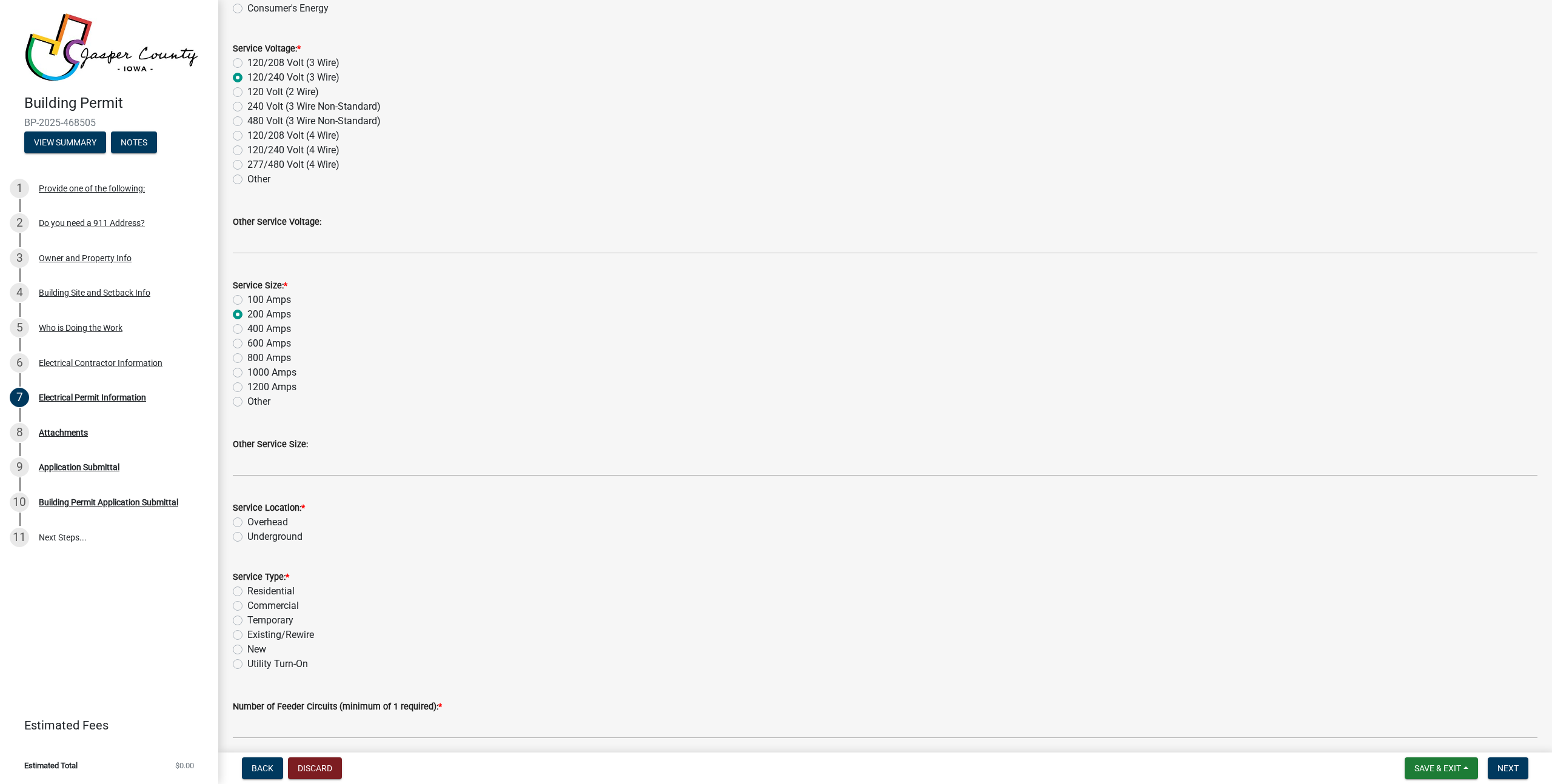
radio input "true"
click at [253, 647] on label "New" at bounding box center [257, 649] width 19 height 15
click at [253, 647] on input "New" at bounding box center [251, 646] width 8 height 8
radio input "true"
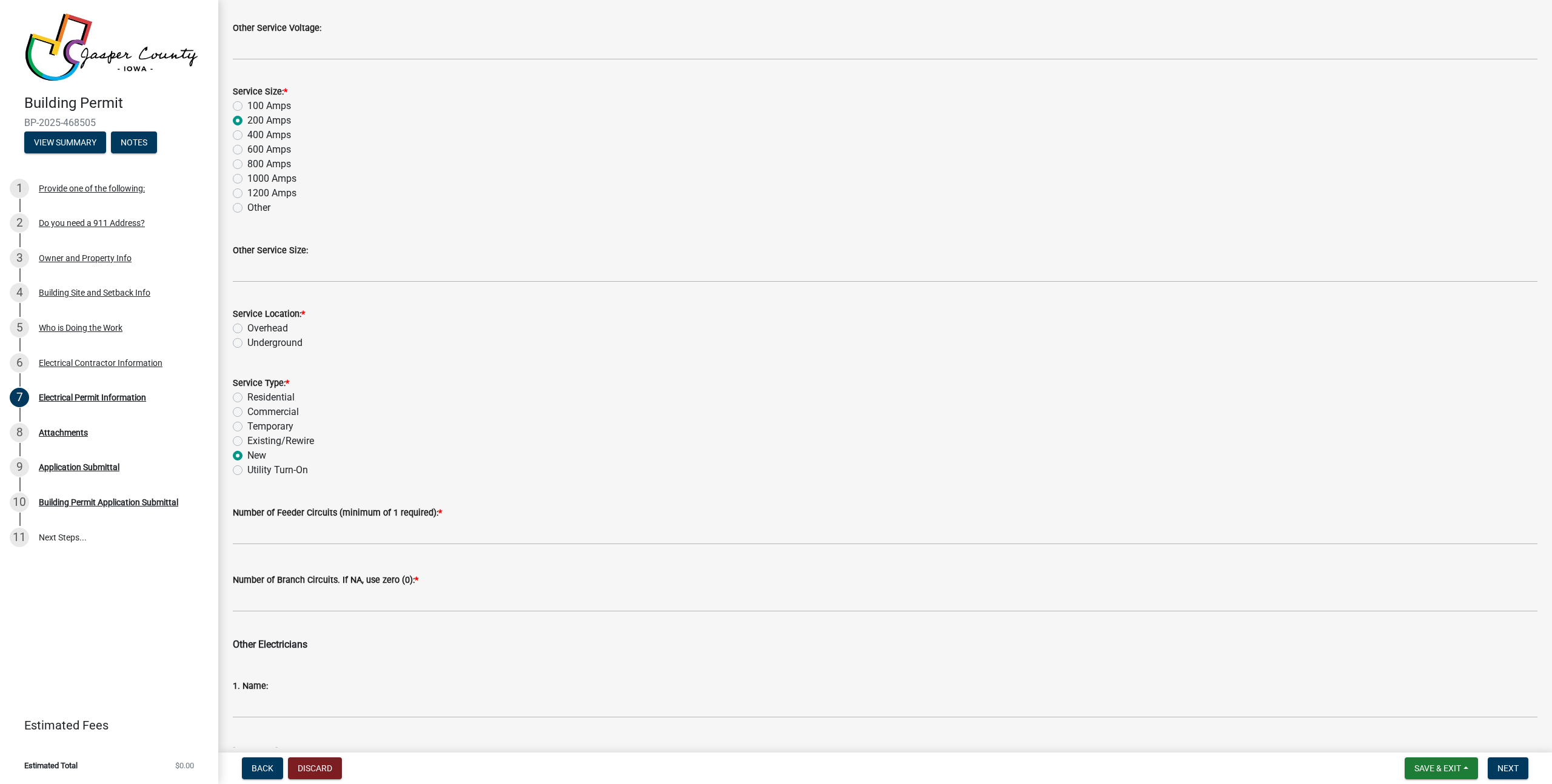
scroll to position [356, 0]
click at [344, 546] on wm-data-entity-input "Number of Feeder Circuits (minimum of 1 required): *" at bounding box center [885, 518] width 1304 height 67
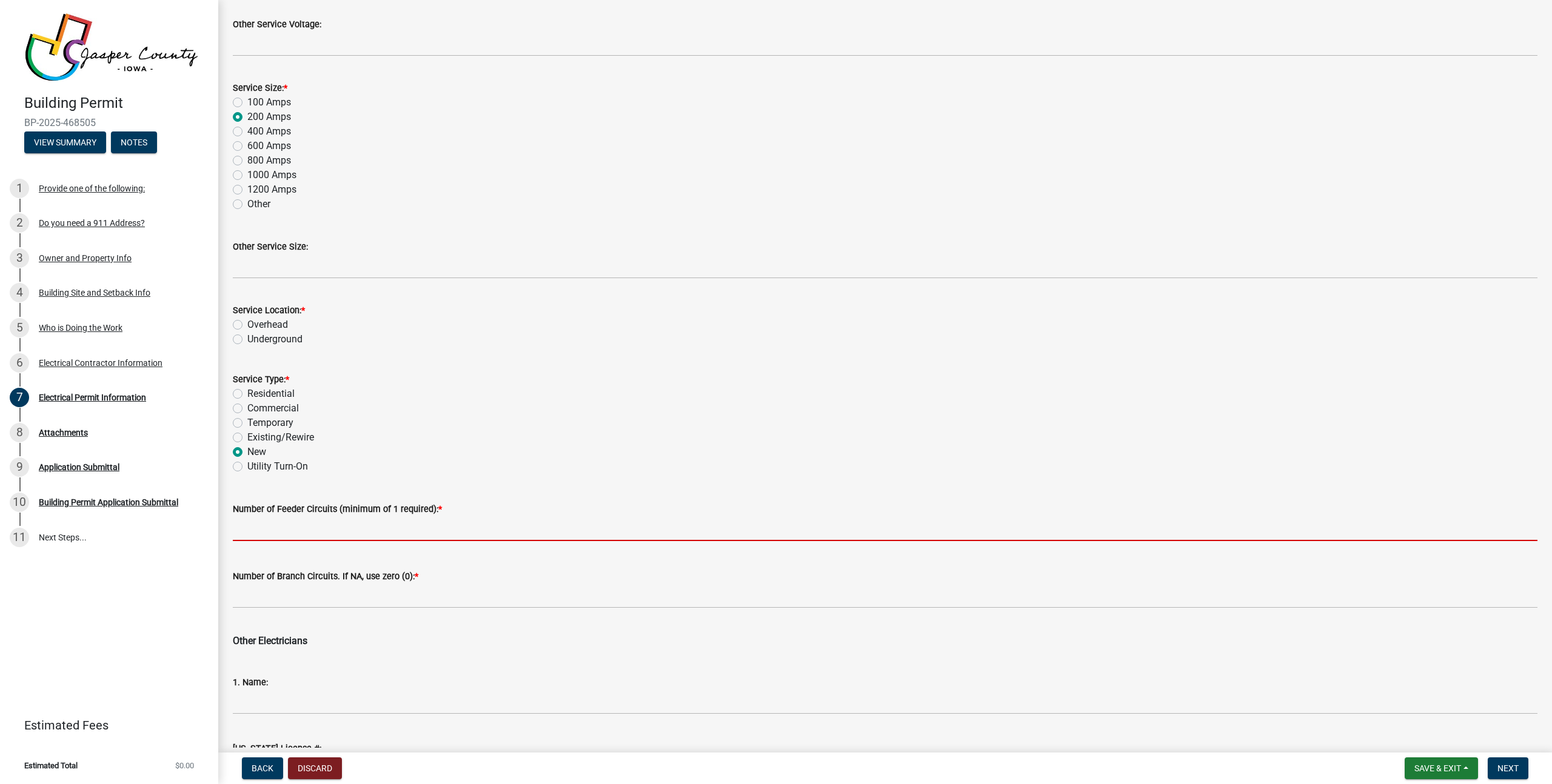
click at [347, 536] on input "text" at bounding box center [885, 528] width 1304 height 25
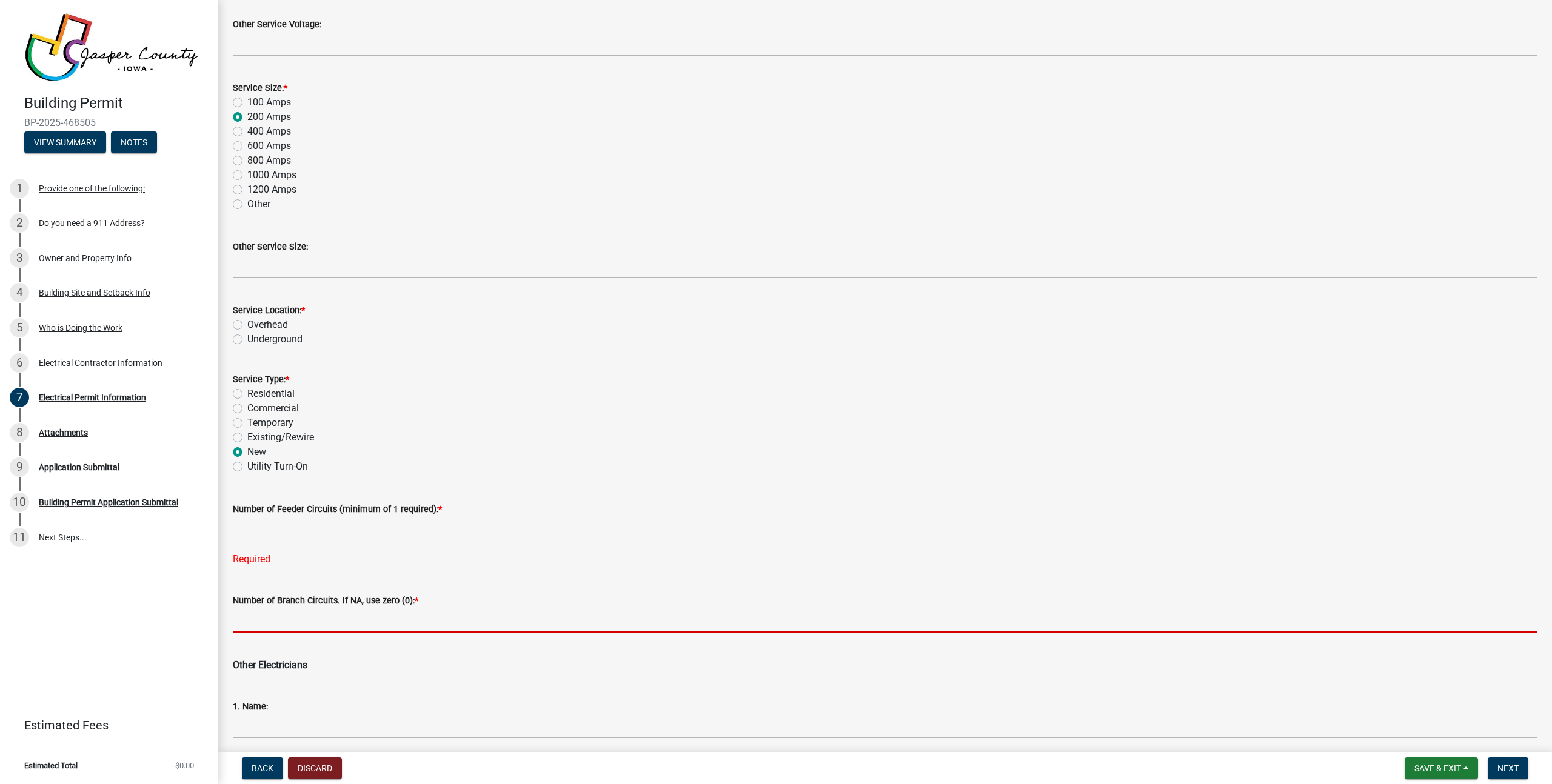
click at [340, 599] on form "Number of Branch Circuits. If NA, use zero (0): *" at bounding box center [885, 613] width 1304 height 39
click at [332, 623] on input "text" at bounding box center [885, 620] width 1304 height 25
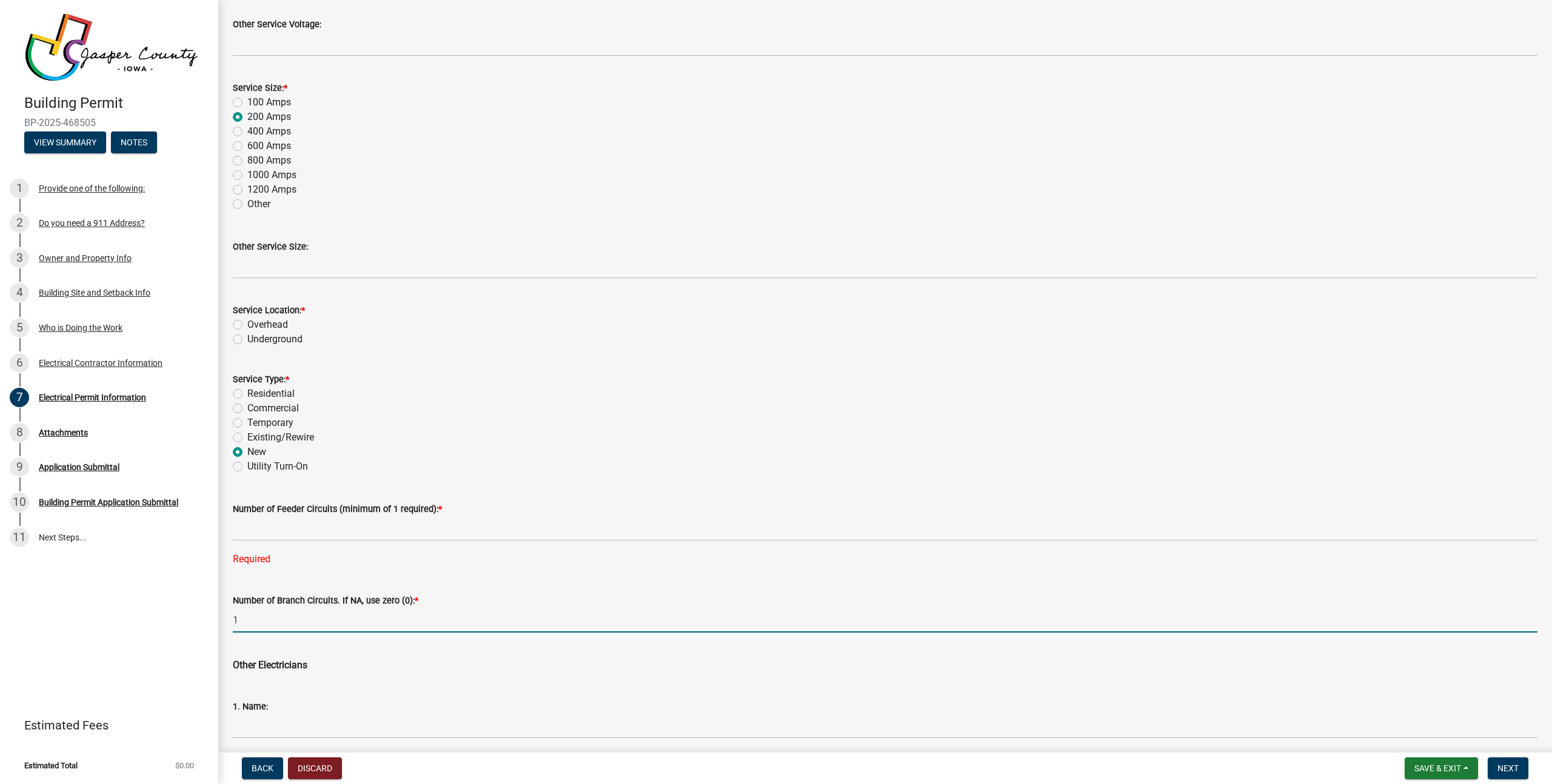
type input "1"
drag, startPoint x: 343, startPoint y: 534, endPoint x: 341, endPoint y: 523, distance: 11.2
click at [341, 523] on div "Number of Feeder Circuits (minimum of 1 required): * Required" at bounding box center [885, 525] width 1304 height 82
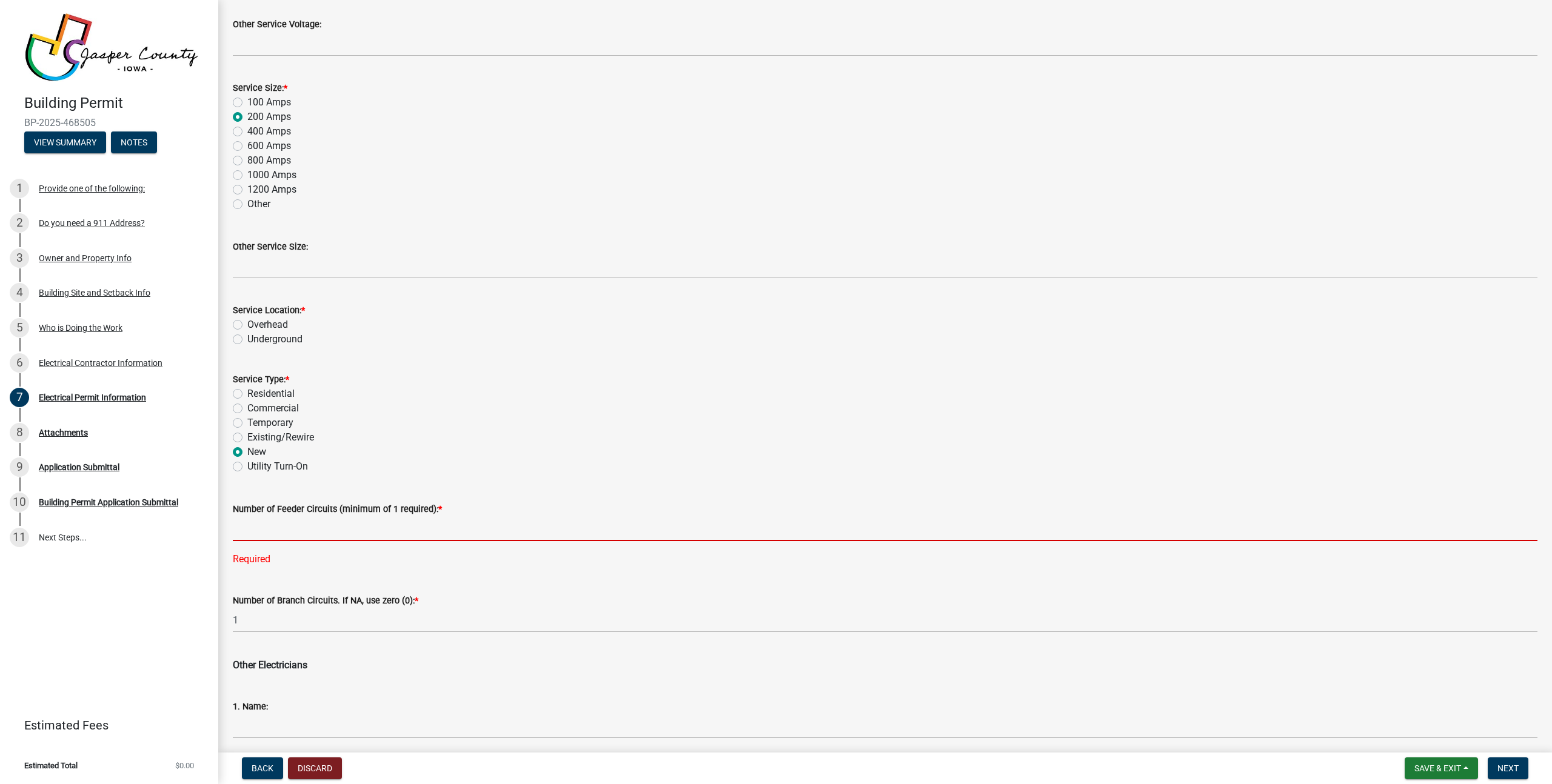
click at [341, 523] on input "text" at bounding box center [885, 528] width 1304 height 25
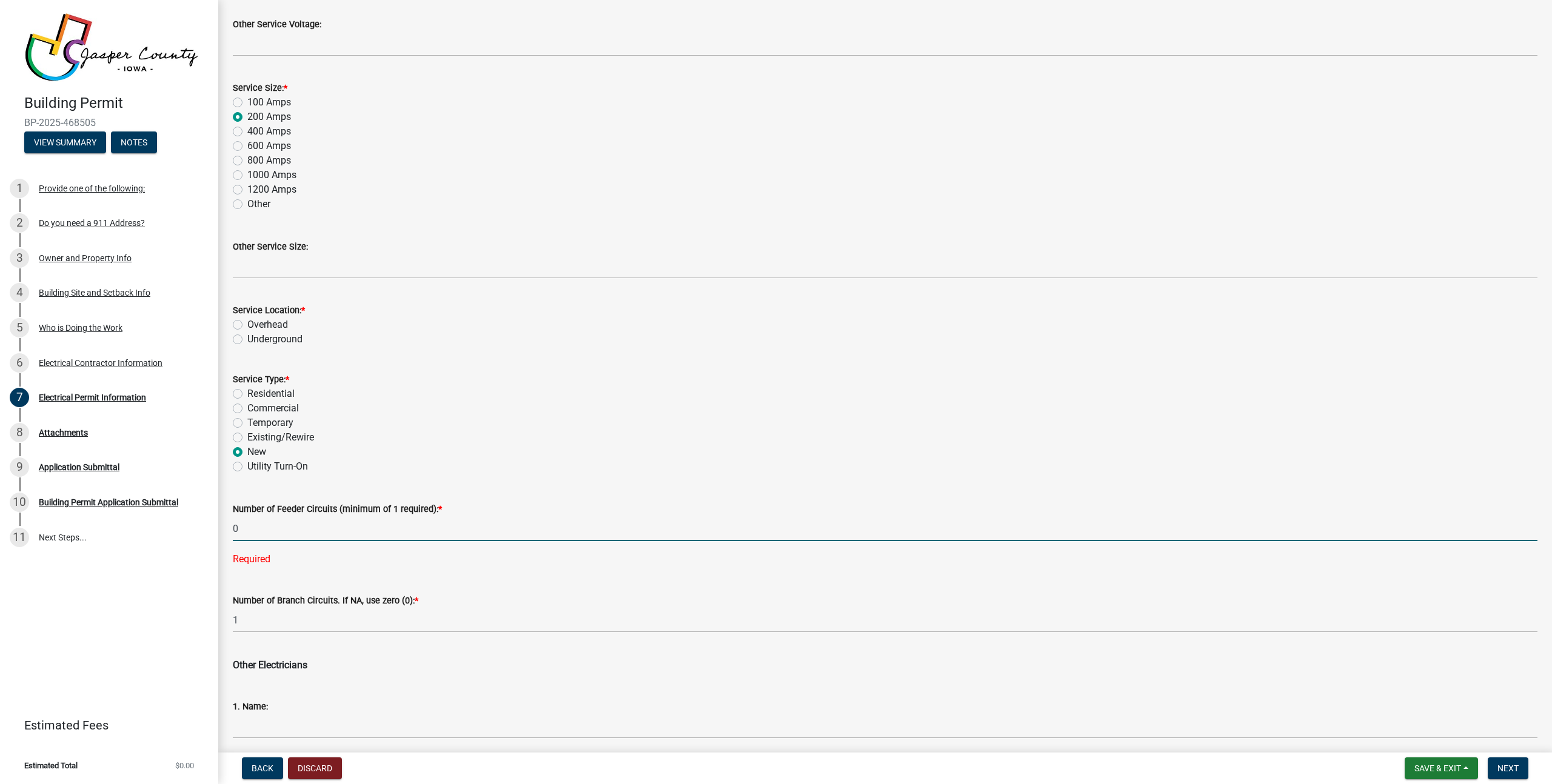
type input "0"
click at [342, 574] on wm-data-entity-input-list "What Electric Utility Company serves this address? * Alliant Energy Mid America…" at bounding box center [885, 647] width 1304 height 1832
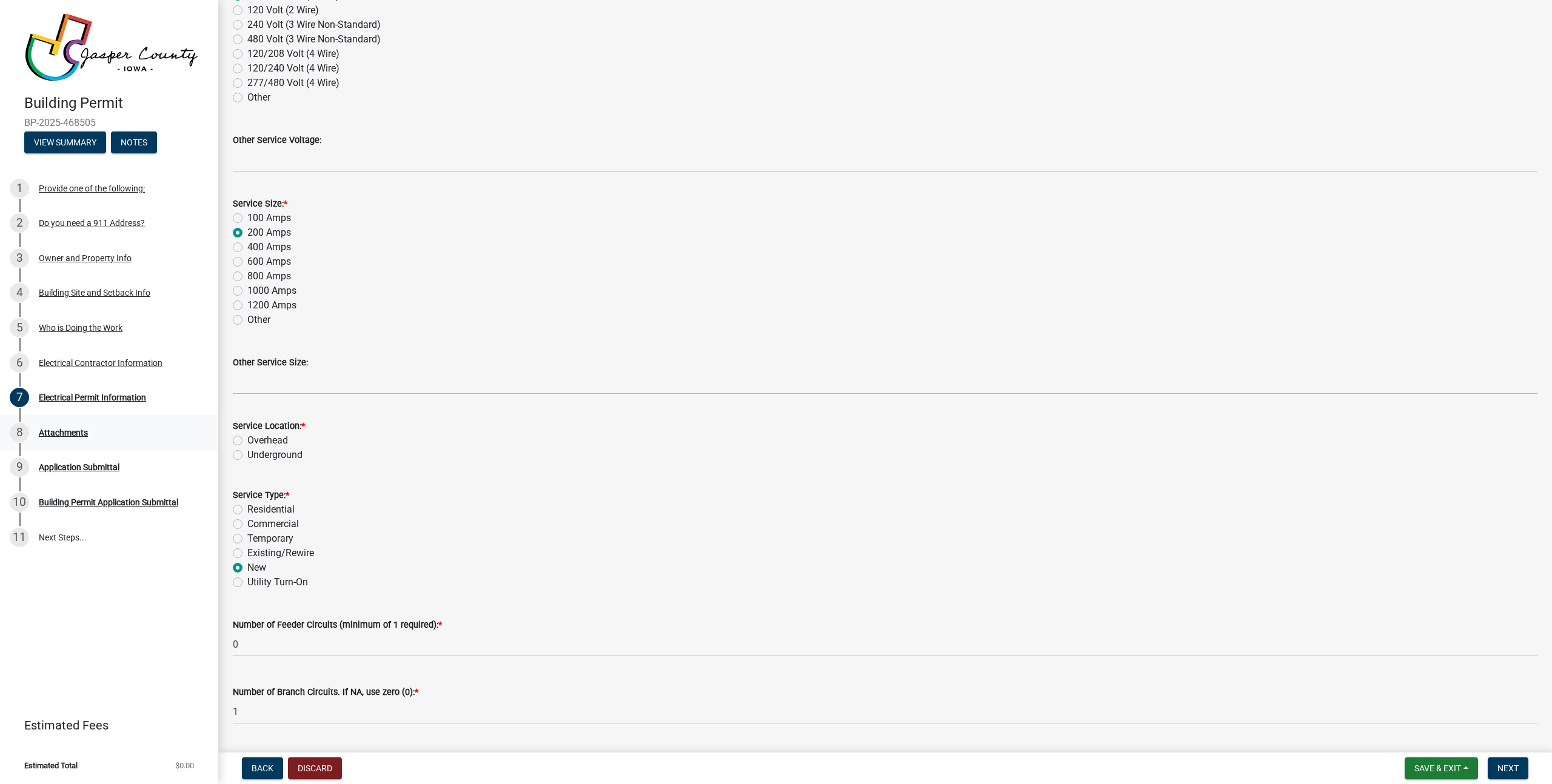
scroll to position [227, 0]
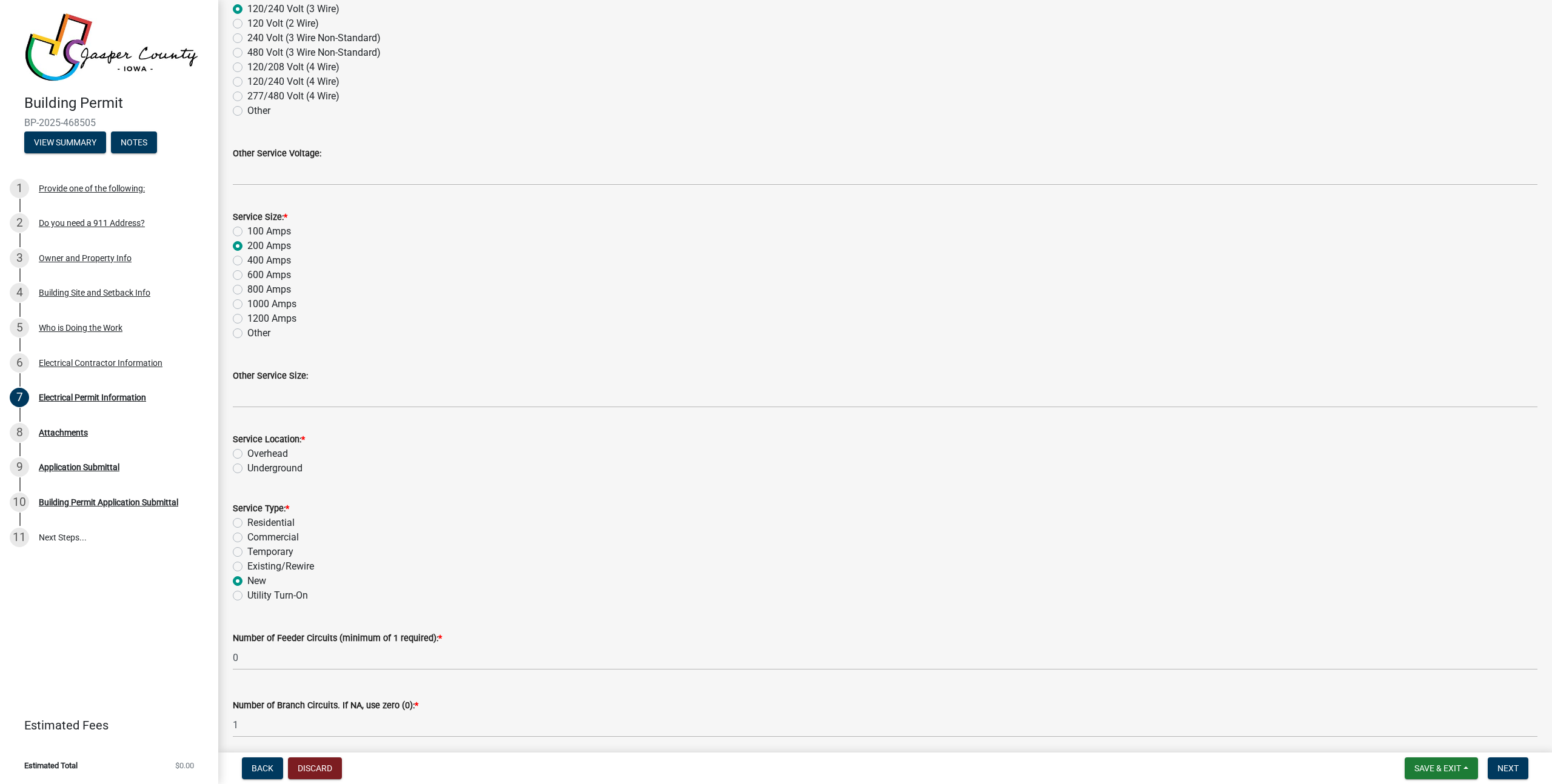
click at [285, 469] on label "Underground" at bounding box center [275, 468] width 55 height 15
click at [255, 469] on input "Underground" at bounding box center [251, 464] width 8 height 8
radio input "true"
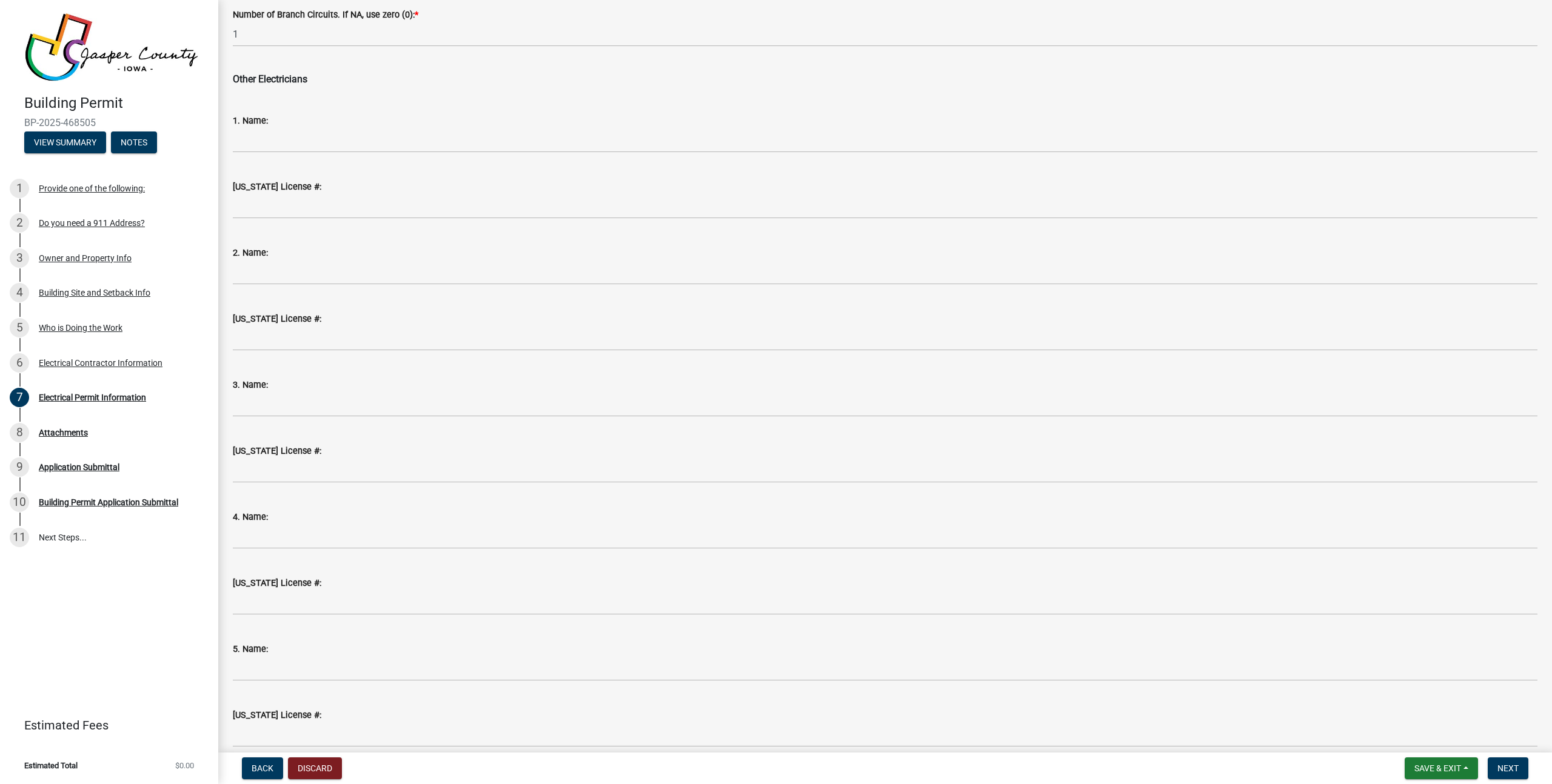
scroll to position [1195, 0]
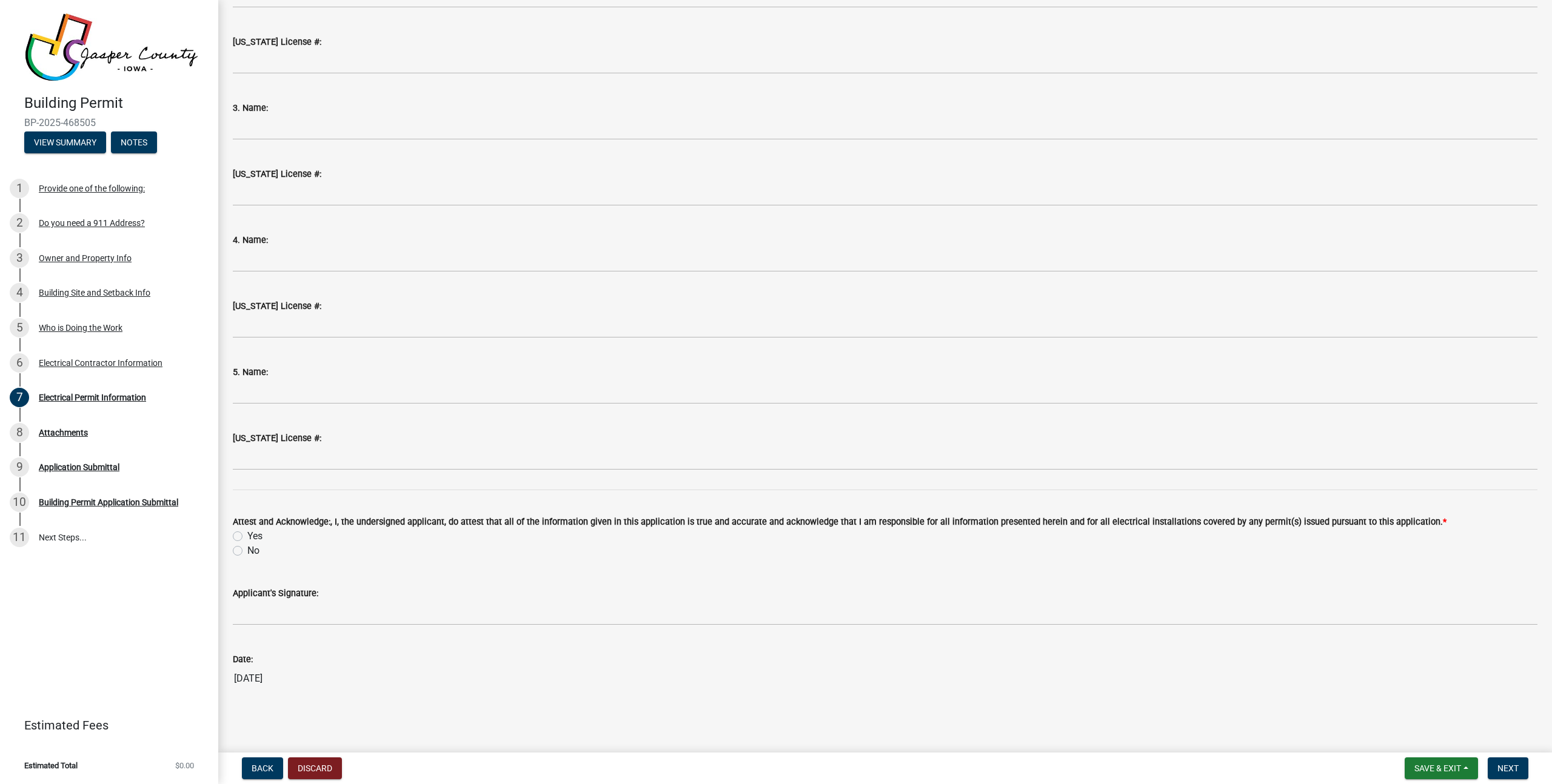
click at [250, 527] on label "Attest and Acknowledge:, I, the undersigned applicant, do attest that all of th…" at bounding box center [840, 522] width 1214 height 8
click at [251, 534] on label "Yes" at bounding box center [255, 536] width 15 height 15
click at [251, 534] on input "Yes" at bounding box center [251, 532] width 8 height 8
radio input "true"
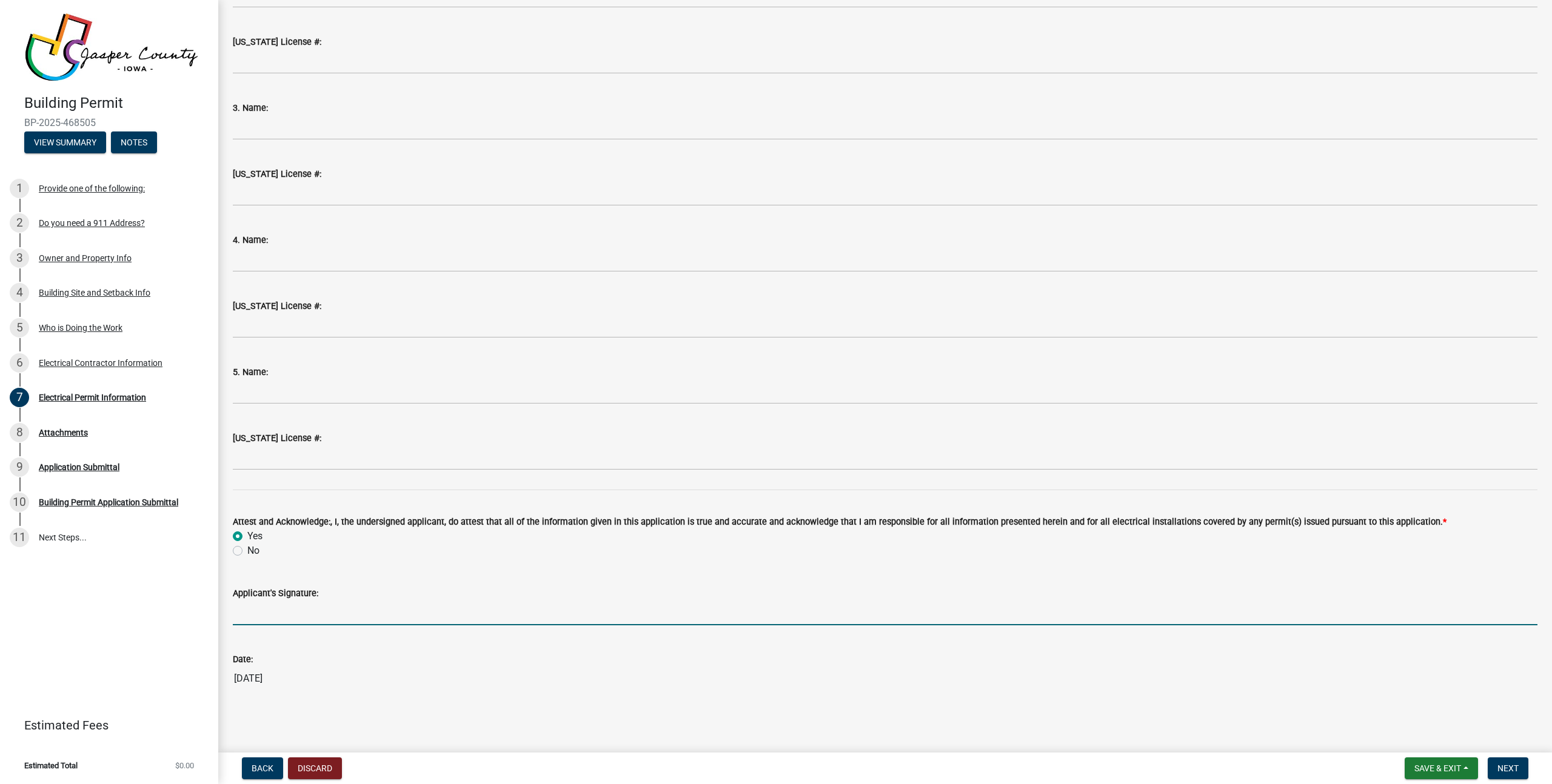
click at [434, 601] on input "Applicant's Signature:" at bounding box center [885, 612] width 1304 height 25
type input "R"
type input "[PERSON_NAME]"
click at [1508, 764] on span "Next" at bounding box center [1508, 769] width 21 height 10
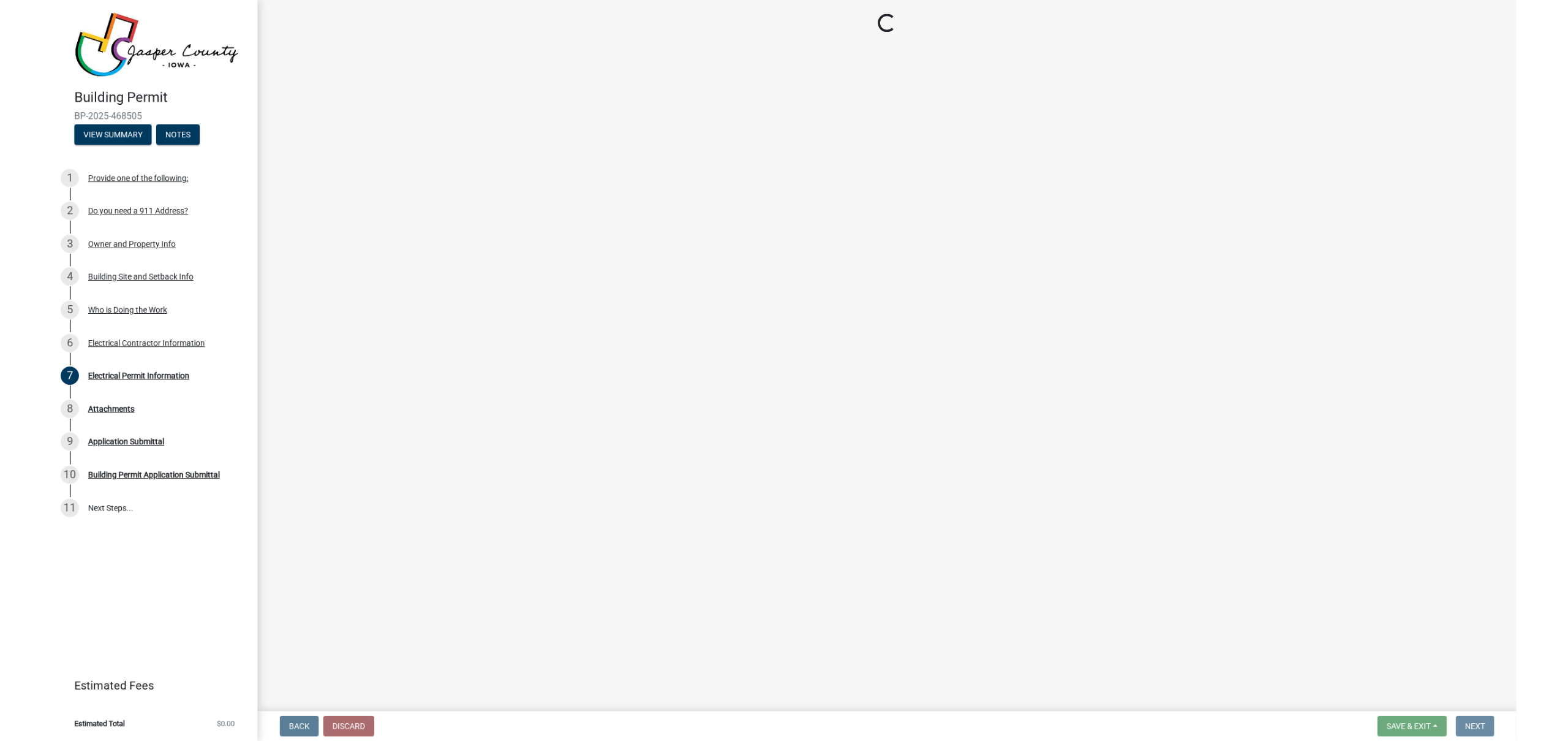
scroll to position [0, 0]
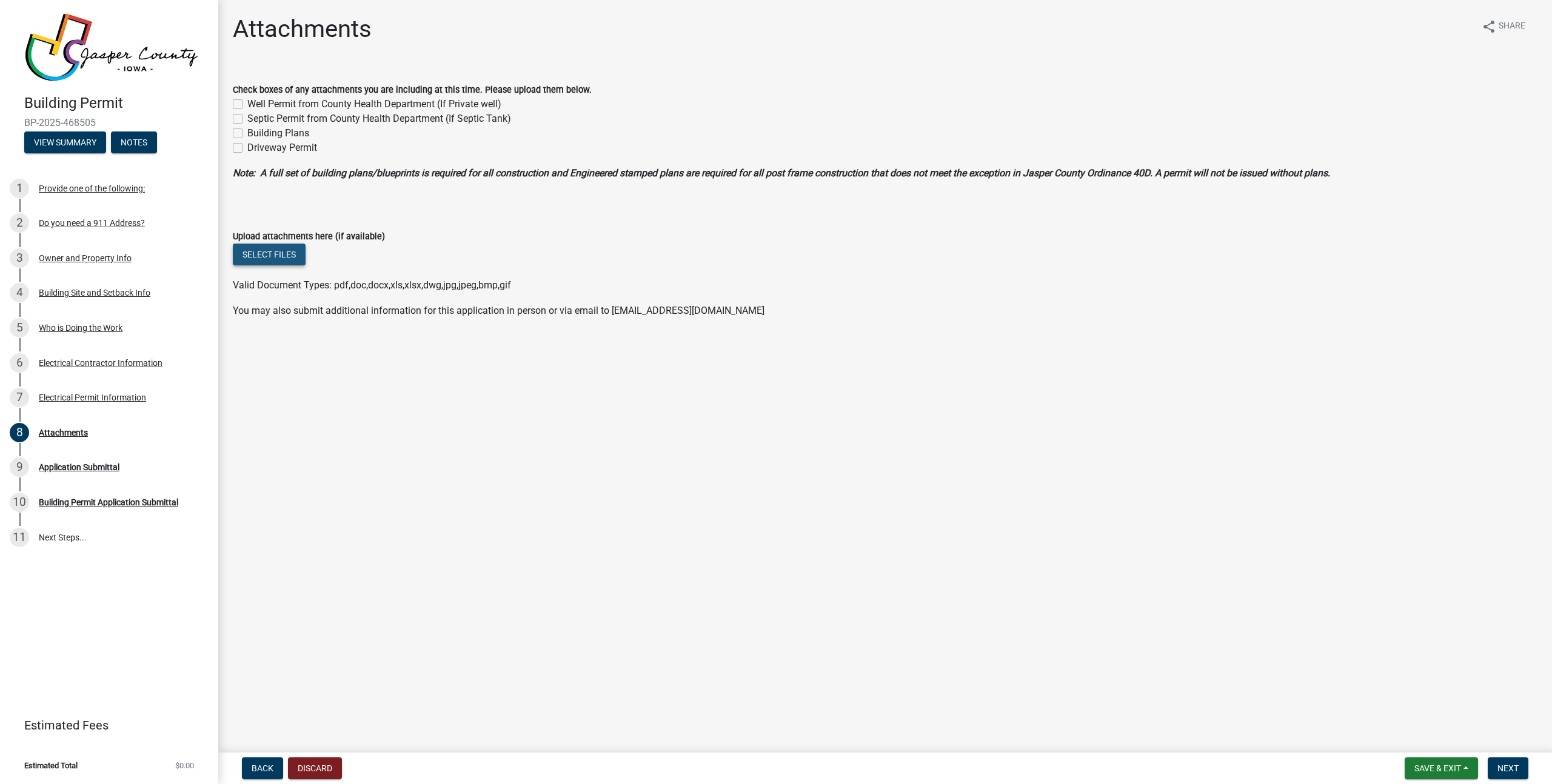
click at [281, 253] on button "Select files" at bounding box center [269, 254] width 73 height 22
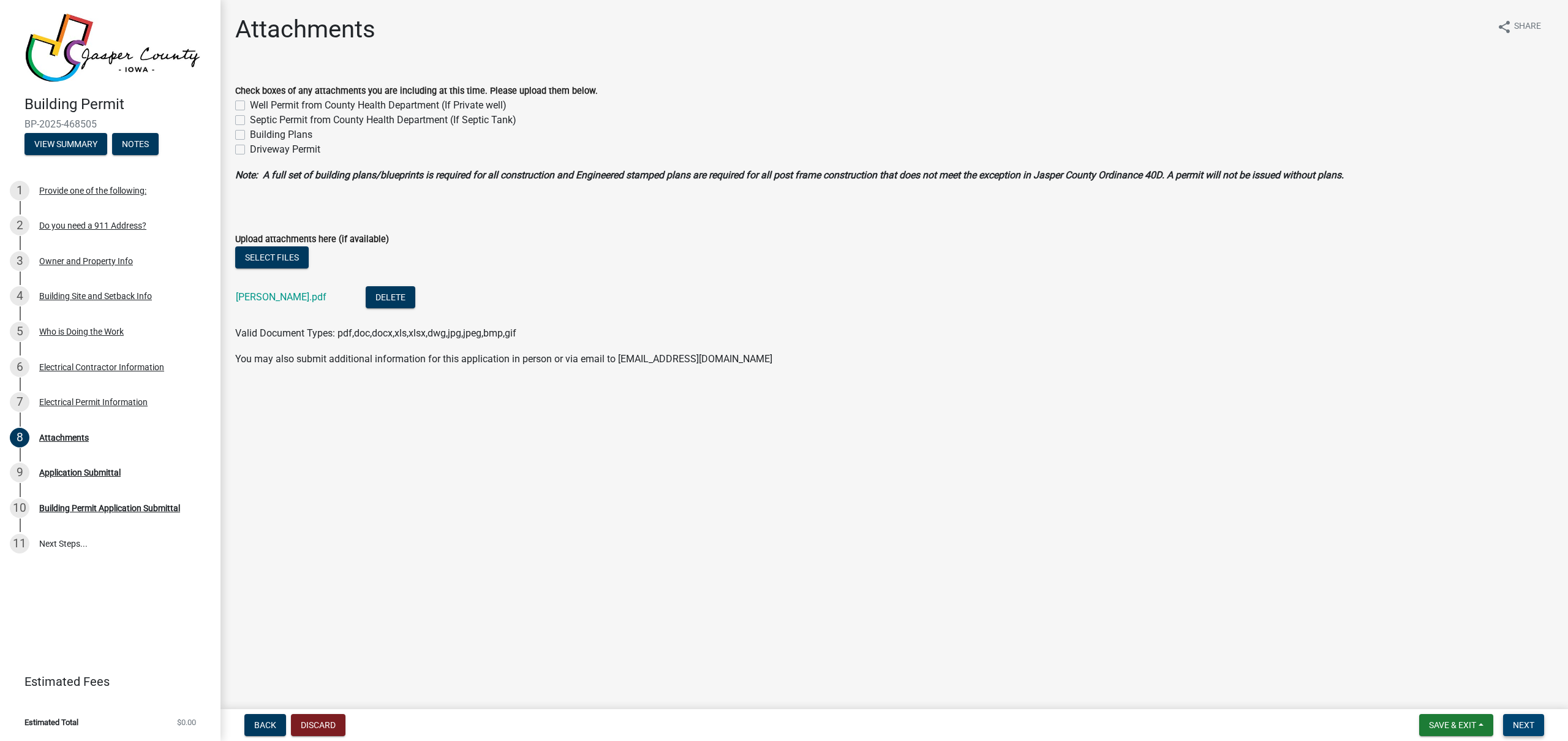
click at [1525, 726] on span "Next" at bounding box center [1523, 725] width 21 height 10
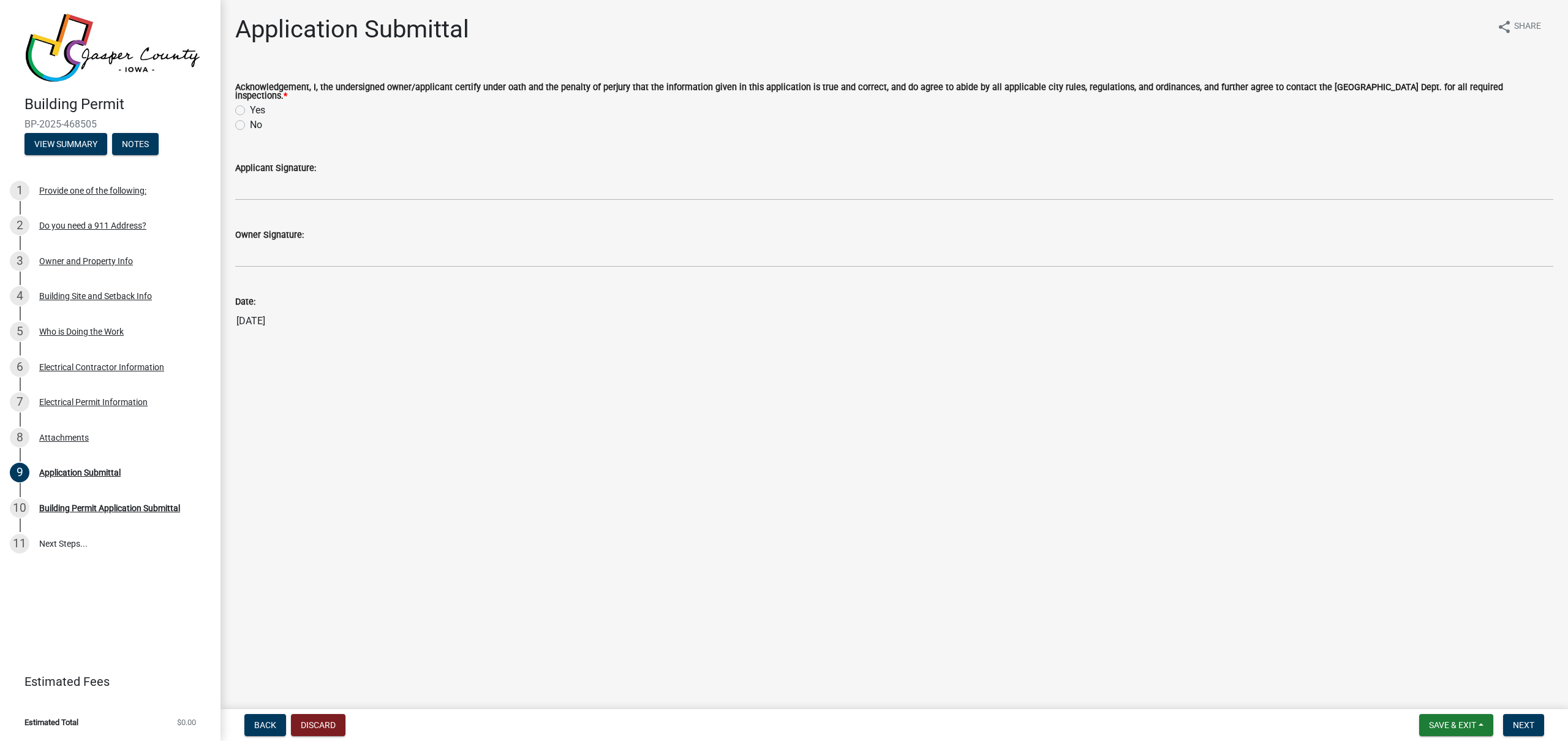
click at [247, 108] on div "Yes" at bounding box center [894, 110] width 1318 height 15
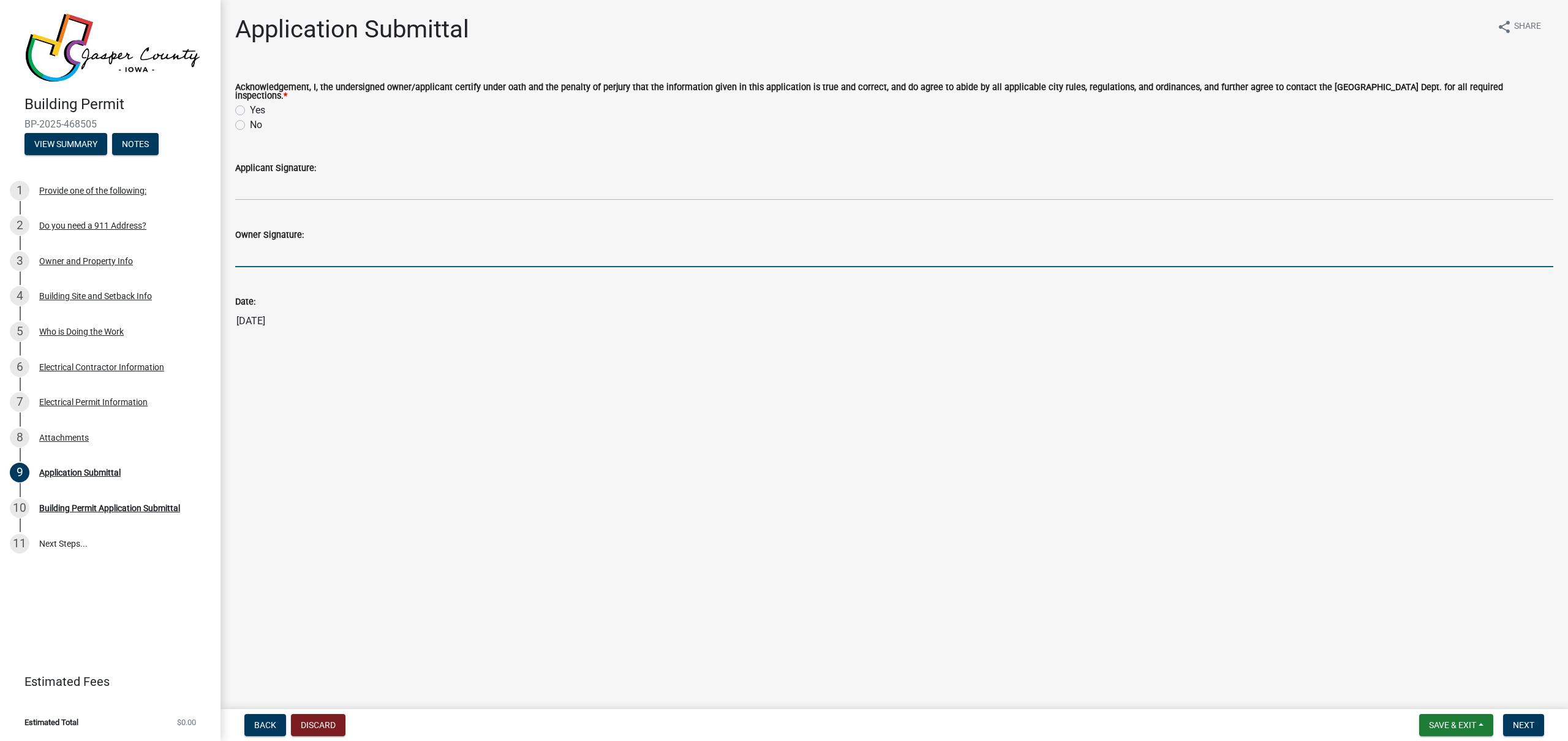
click at [338, 246] on input "Owner Signature:" at bounding box center [894, 254] width 1318 height 25
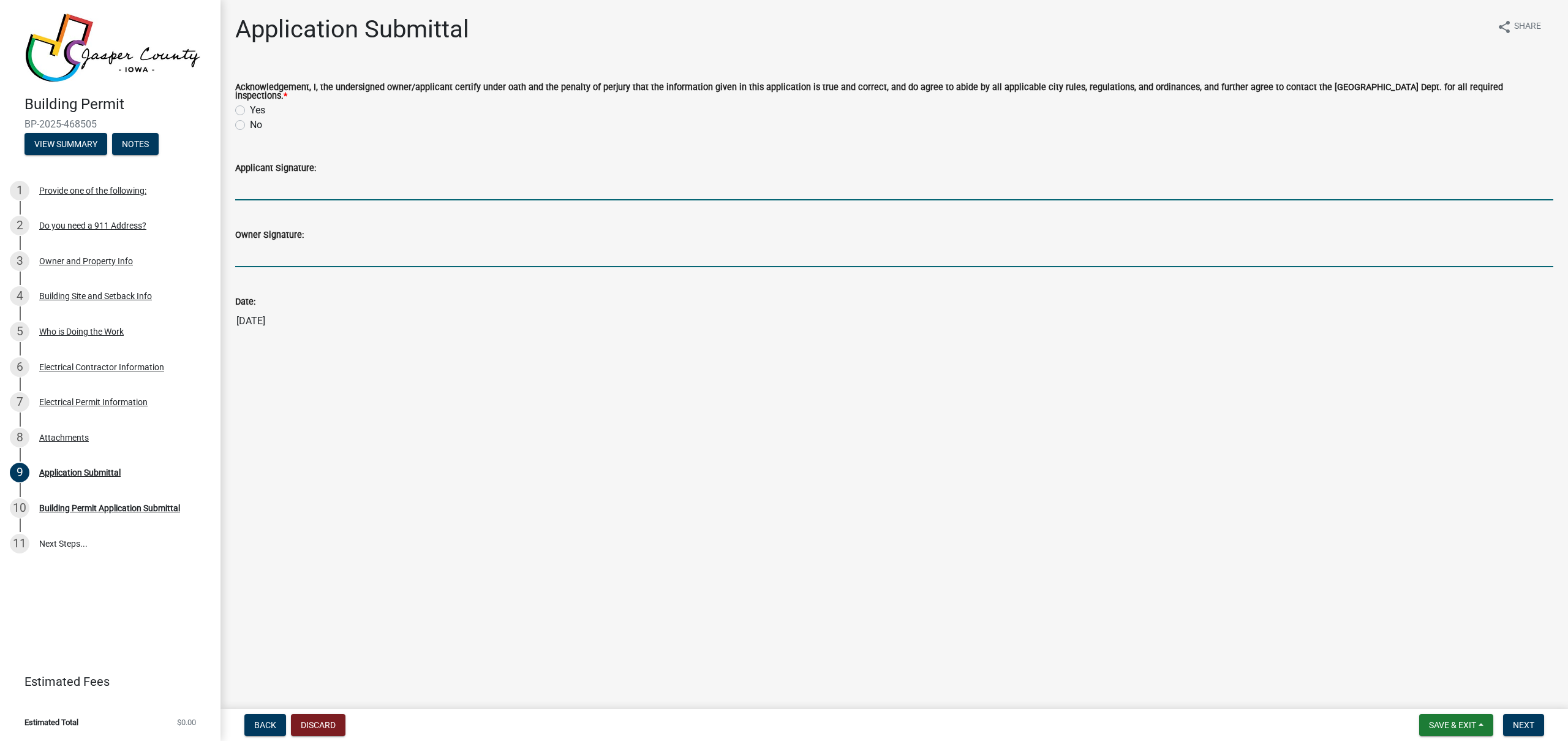
click at [302, 176] on input "Applicant Signature:" at bounding box center [894, 187] width 1318 height 25
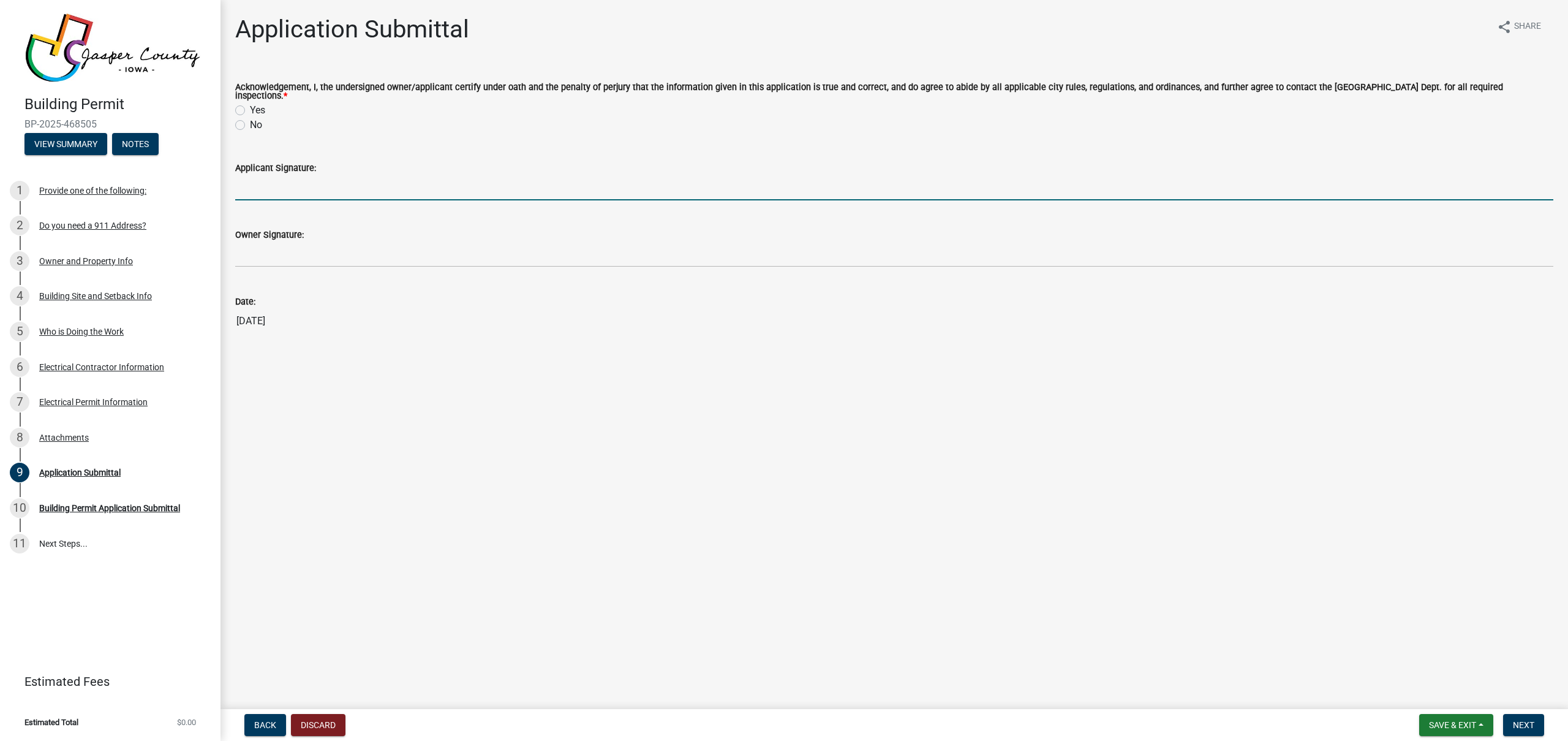
click at [237, 111] on div "Yes" at bounding box center [894, 110] width 1318 height 15
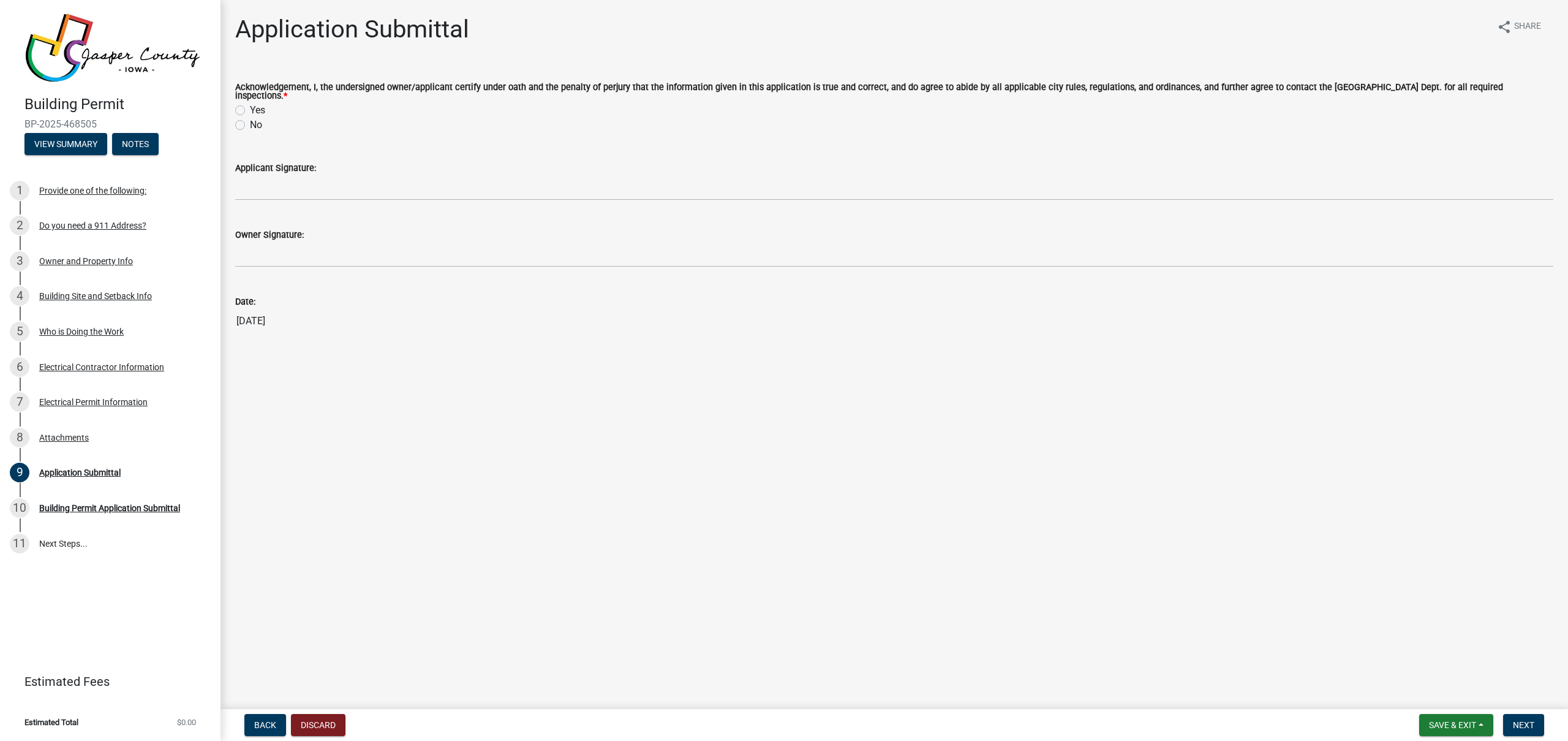
click at [243, 111] on div "Yes" at bounding box center [894, 110] width 1318 height 15
click at [250, 104] on label "Yes" at bounding box center [258, 110] width 16 height 15
click at [250, 104] on input "Yes" at bounding box center [254, 106] width 8 height 8
radio input "true"
drag, startPoint x: 330, startPoint y: 165, endPoint x: 335, endPoint y: 179, distance: 14.9
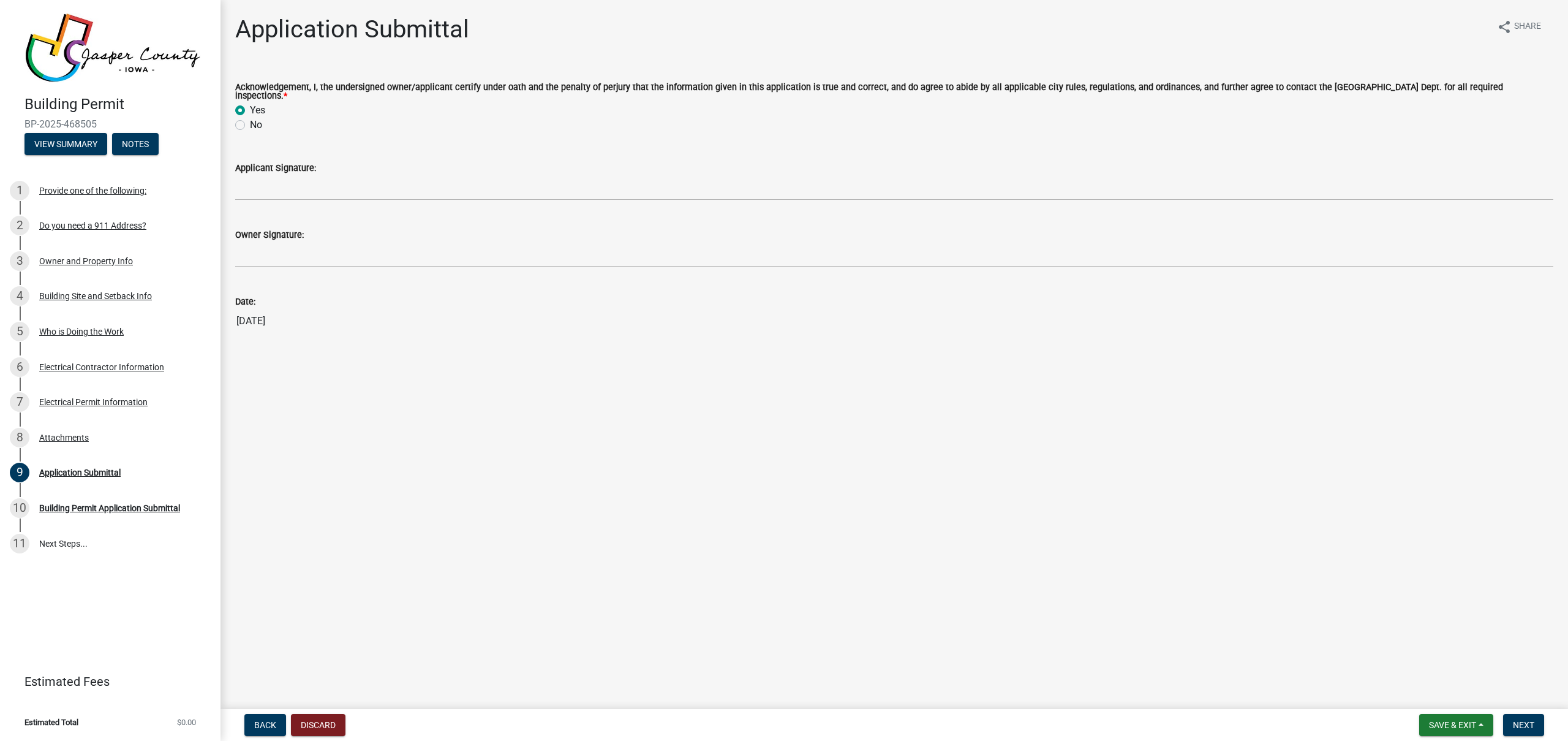
click at [330, 165] on div "Applicant Signature:" at bounding box center [894, 167] width 1318 height 15
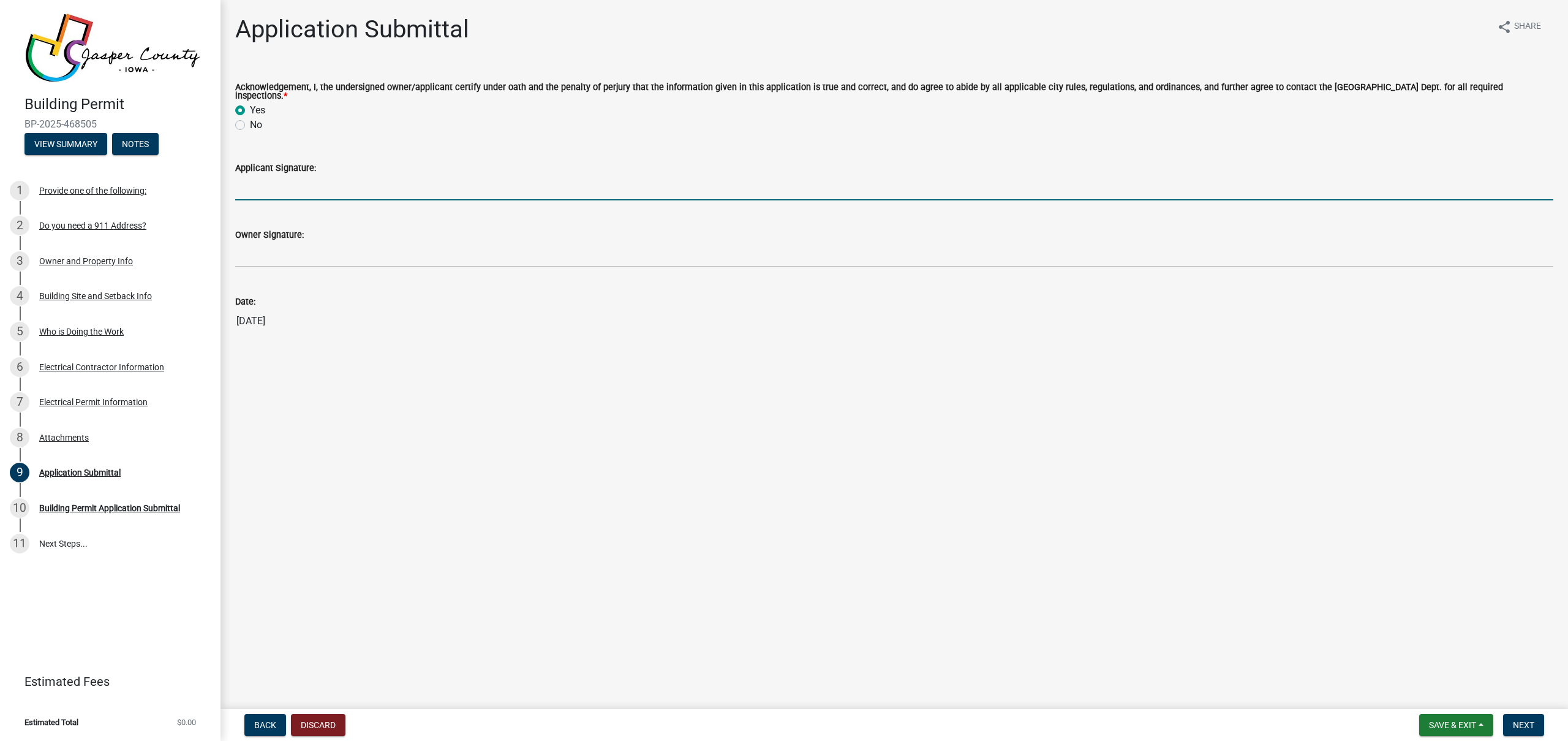
click at [335, 179] on input "Applicant Signature:" at bounding box center [894, 187] width 1318 height 25
type input "[PERSON_NAME]"
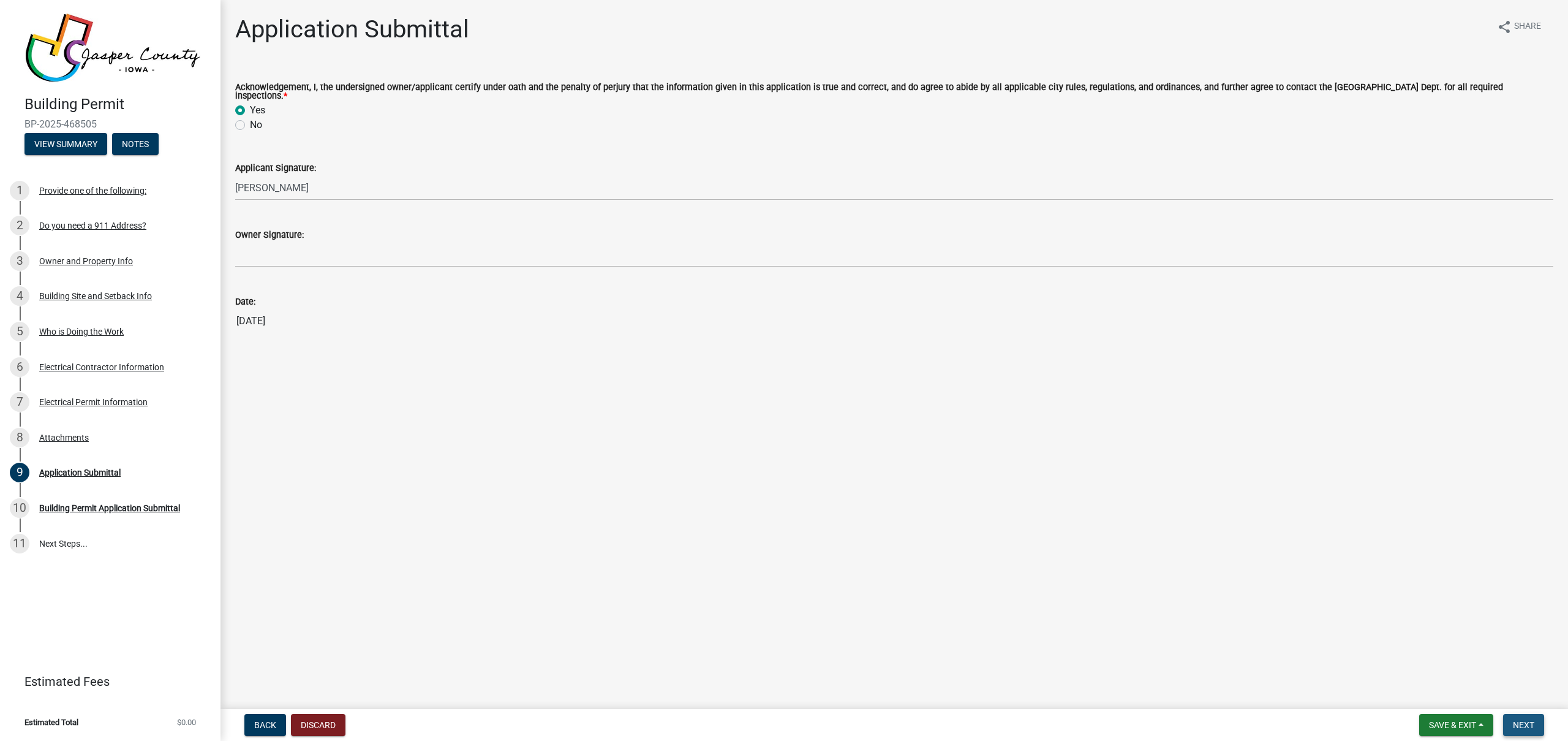
click at [1530, 725] on span "Next" at bounding box center [1523, 725] width 21 height 10
